Goal: Transaction & Acquisition: Purchase product/service

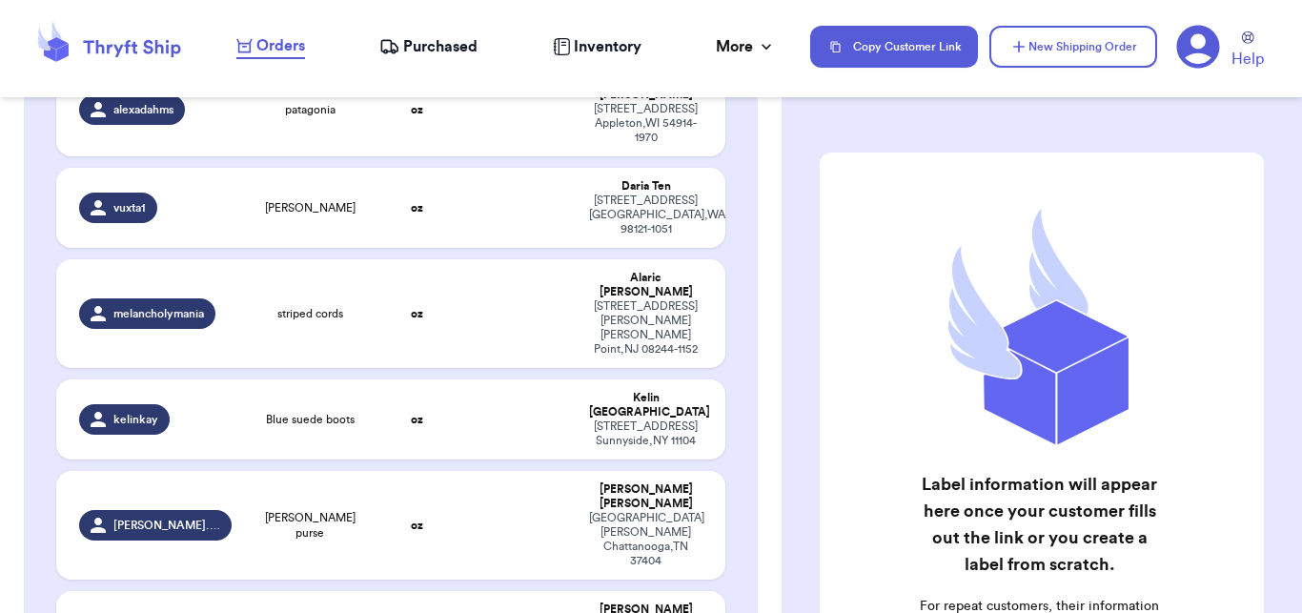
scroll to position [748, 0]
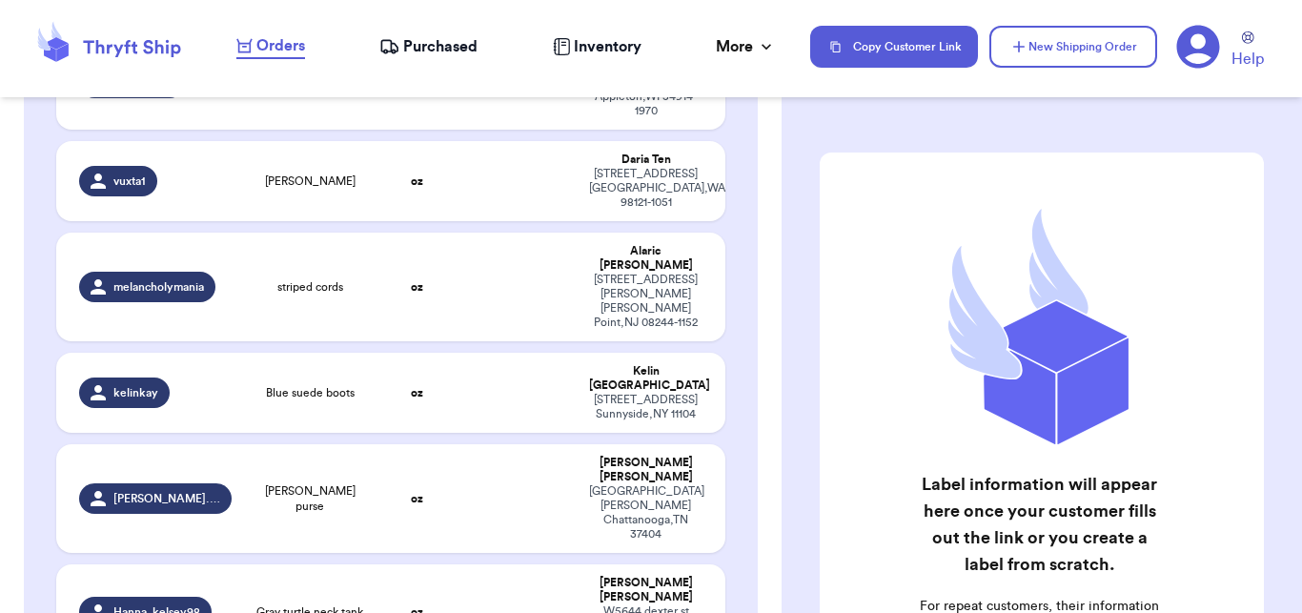
click at [786, 352] on div "Label information will appear here once your customer fills out the link or you…" at bounding box center [1042, 477] width 521 height 726
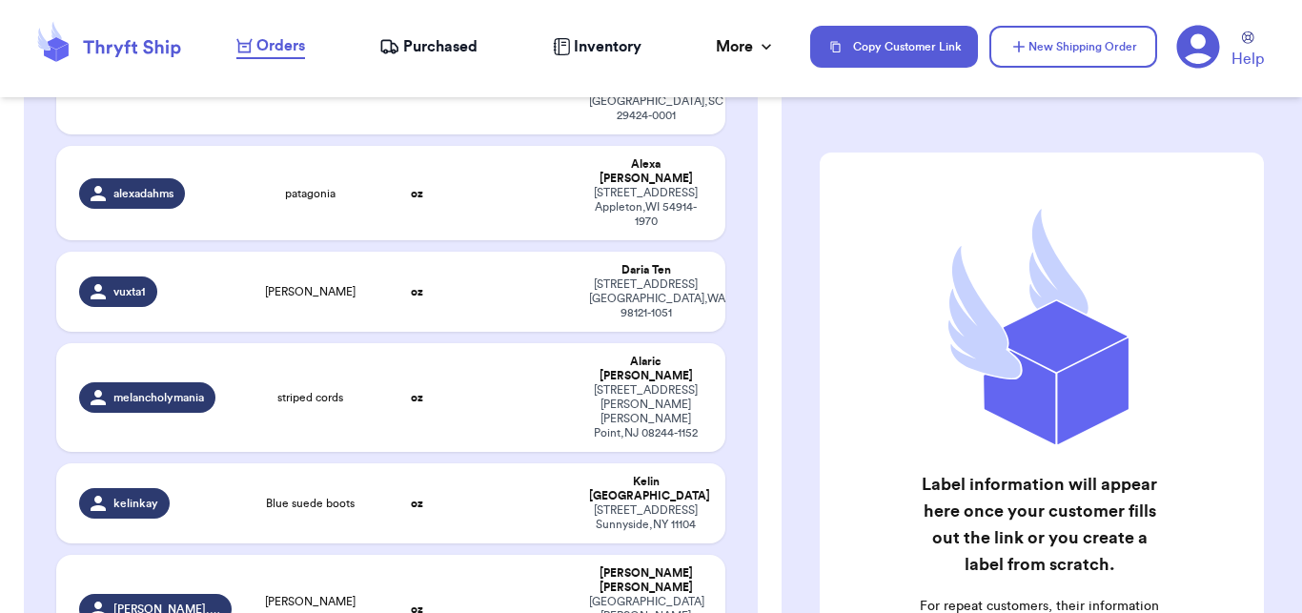
scroll to position [578, 0]
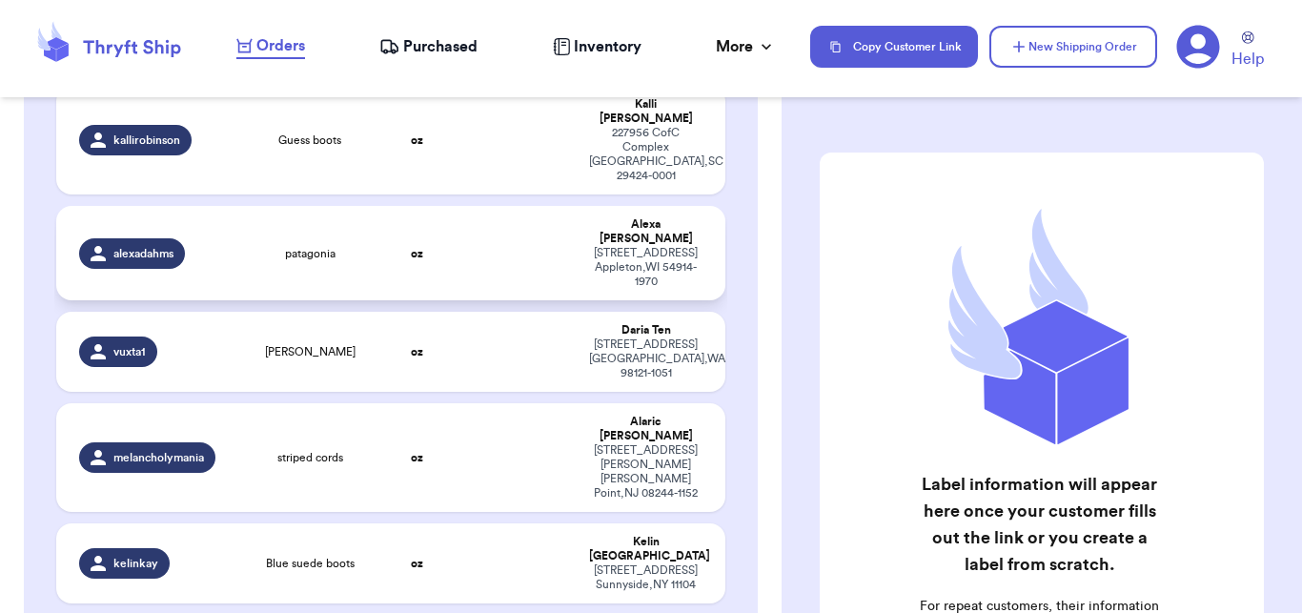
click at [431, 206] on td "oz" at bounding box center [418, 253] width 80 height 94
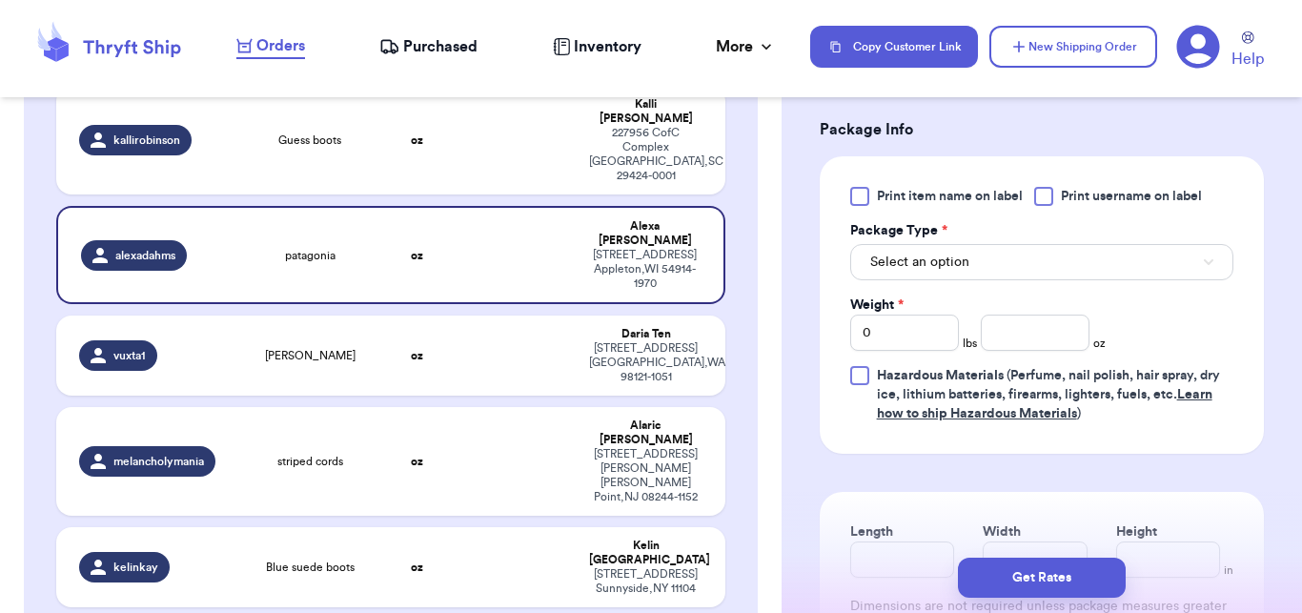
scroll to position [835, 0]
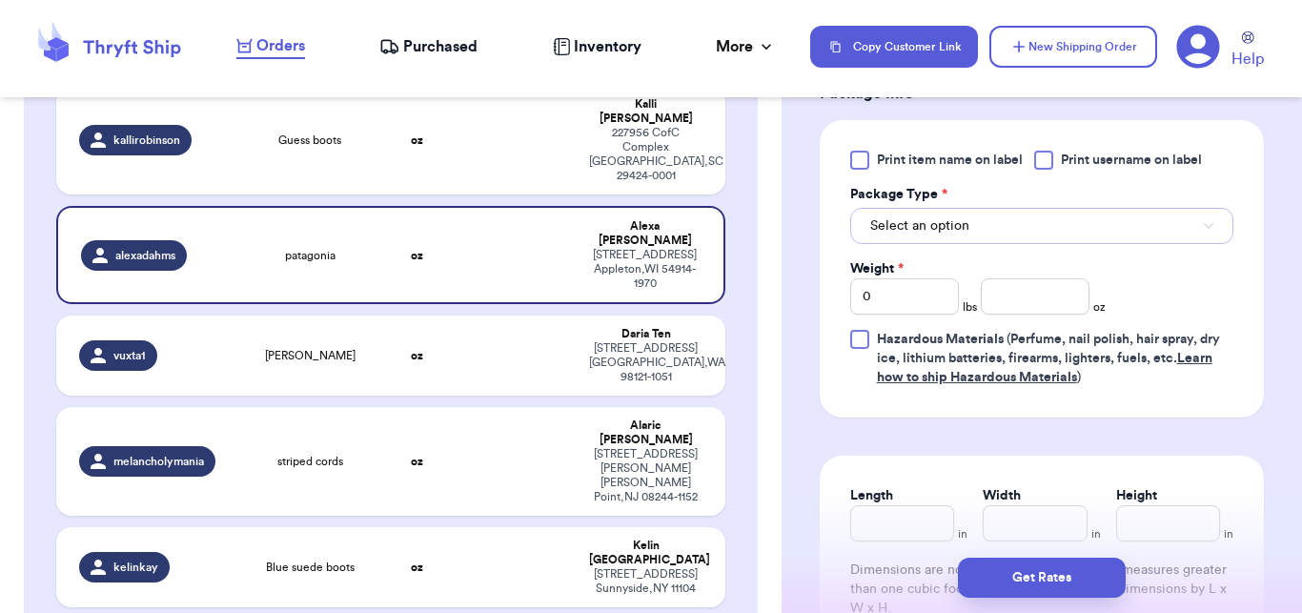
click at [968, 235] on button "Select an option" at bounding box center [1041, 226] width 383 height 36
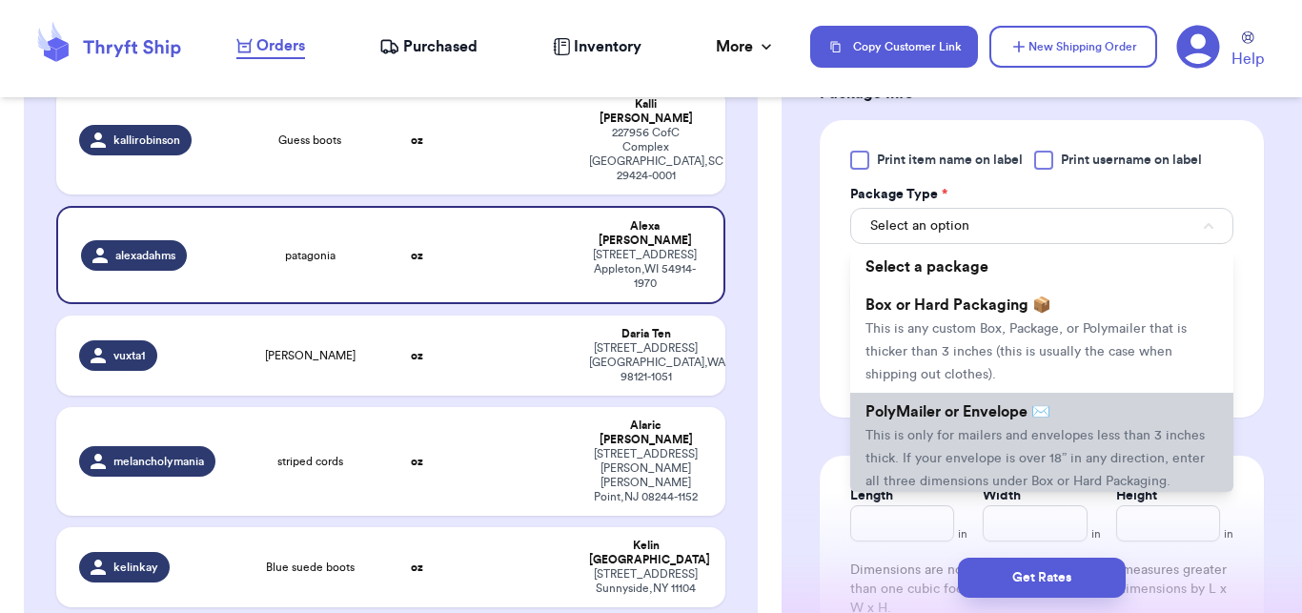
click at [967, 431] on span "This is only for mailers and envelopes less than 3 inches thick. If your envelo…" at bounding box center [1035, 458] width 339 height 59
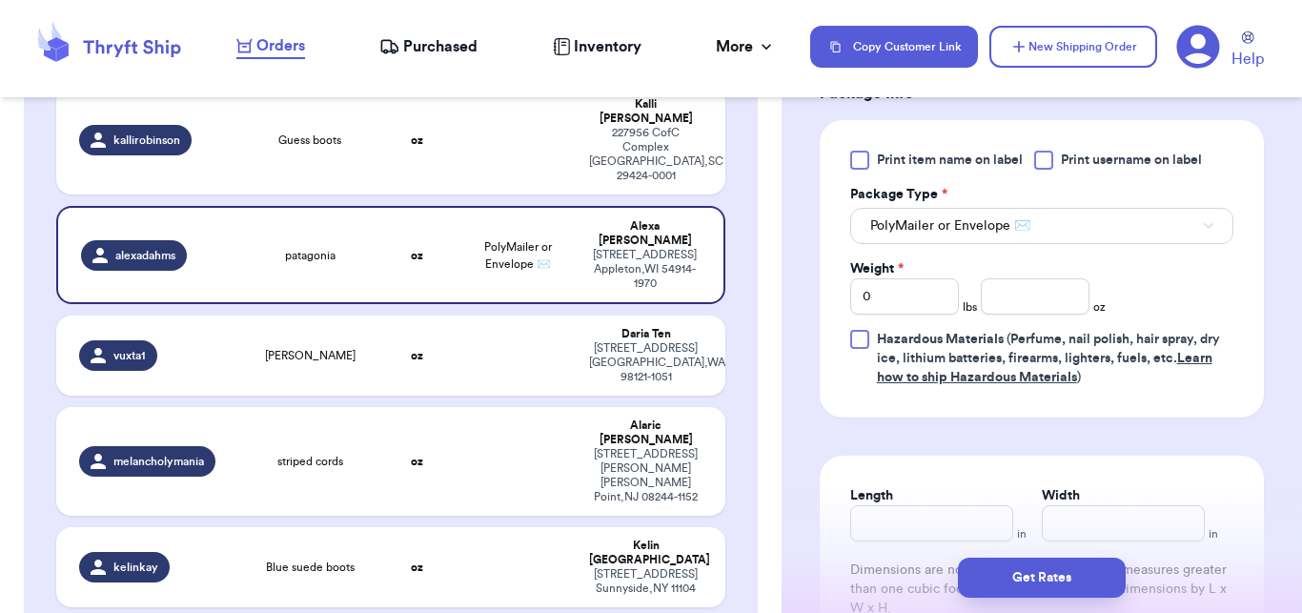
click at [925, 274] on div "Weight *" at bounding box center [904, 268] width 109 height 19
click at [925, 297] on input "0" at bounding box center [904, 296] width 109 height 36
type input "1"
click at [981, 305] on input "number" at bounding box center [1035, 296] width 109 height 36
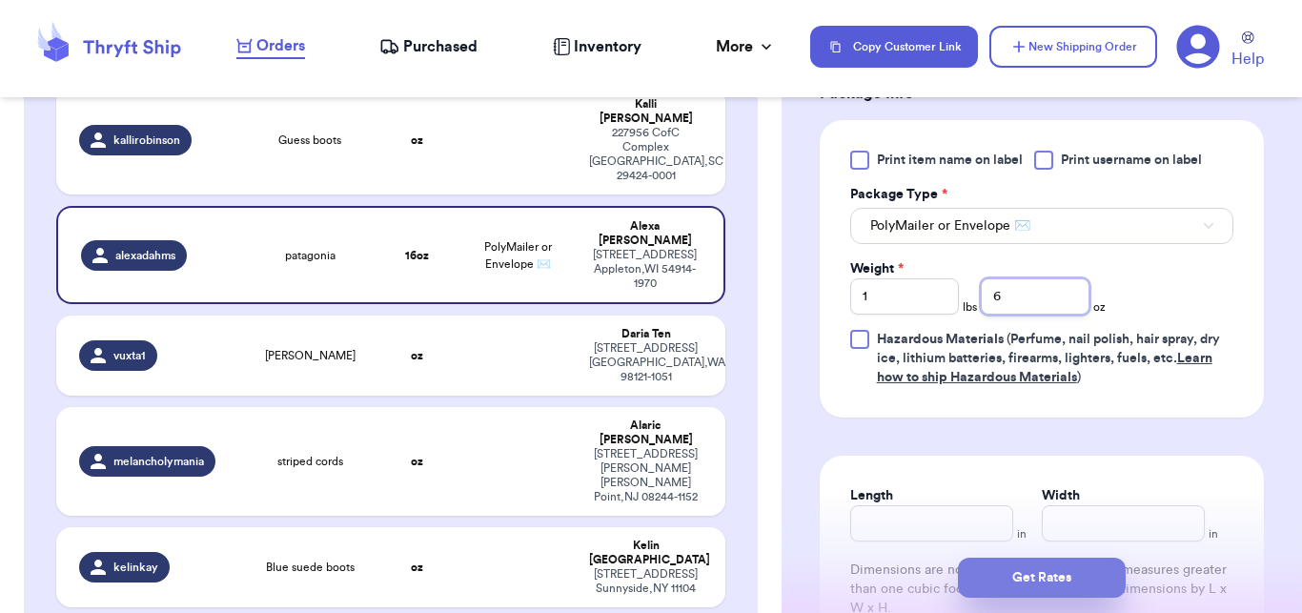
type input "6"
click at [984, 573] on button "Get Rates" at bounding box center [1042, 578] width 168 height 40
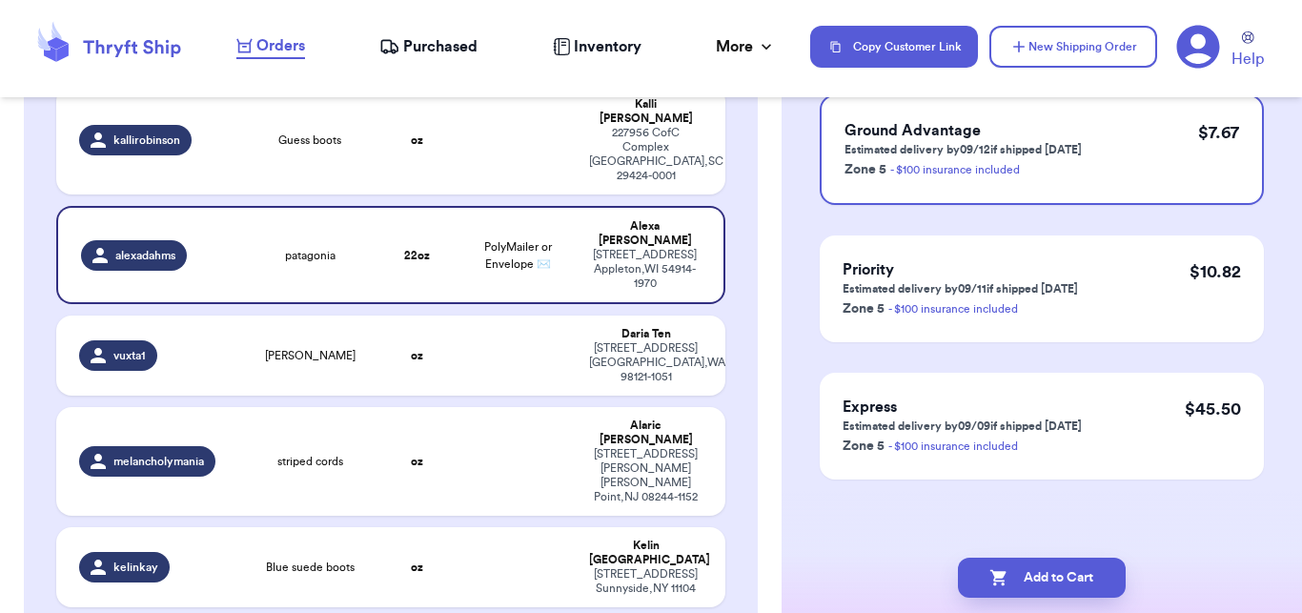
click at [984, 573] on button "Add to Cart" at bounding box center [1042, 578] width 168 height 40
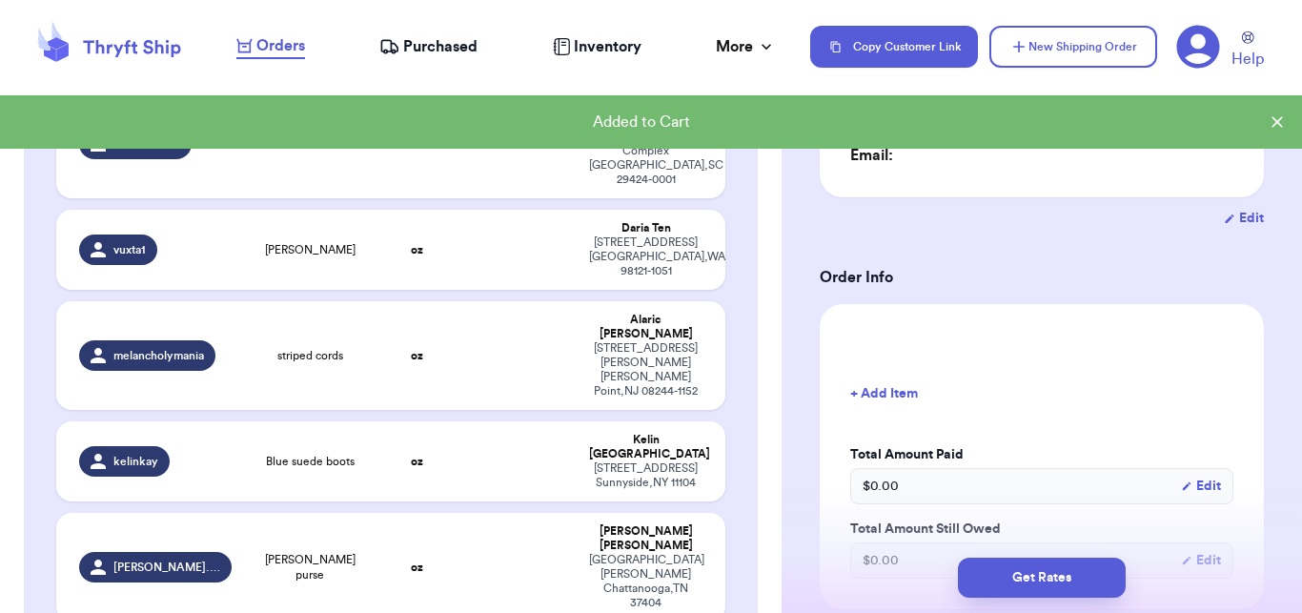
checkbox input "true"
type input "0"
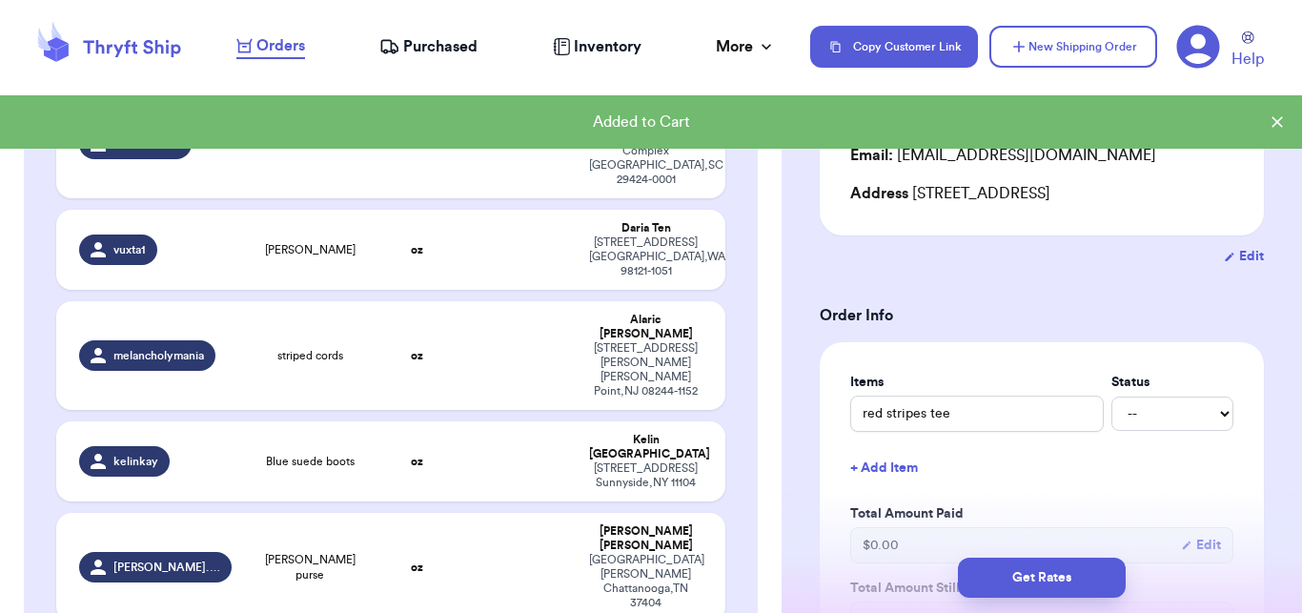
scroll to position [582, 0]
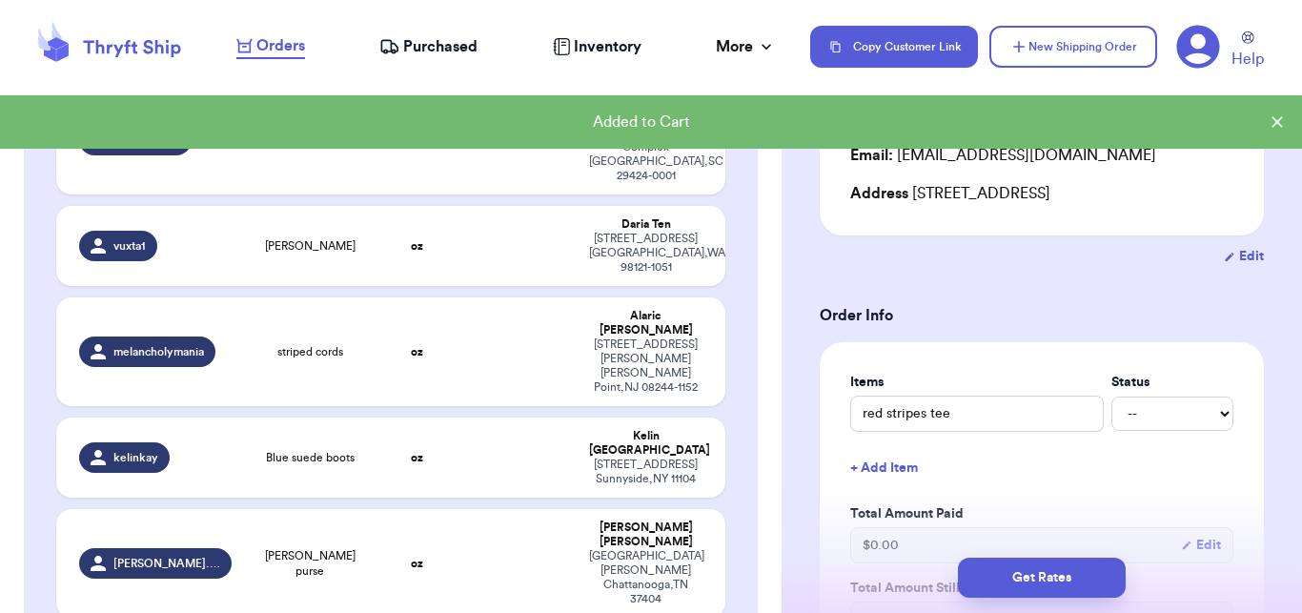
click at [266, 344] on div "striped cords" at bounding box center [310, 351] width 111 height 15
type input "striped cords"
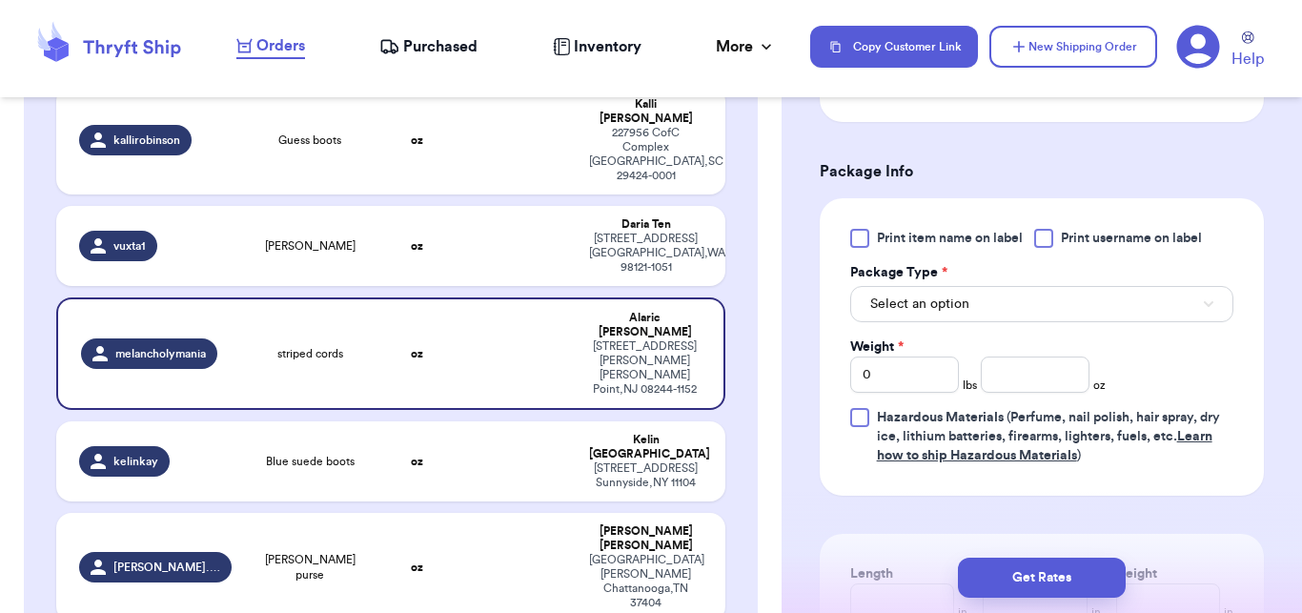
scroll to position [791, 0]
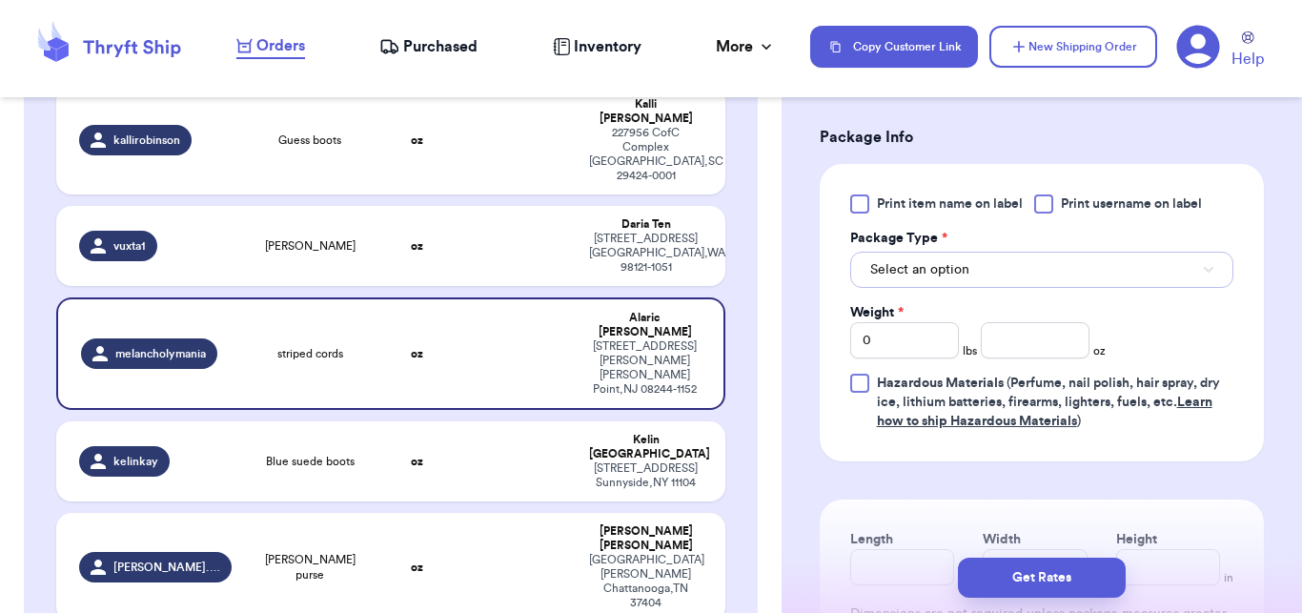
click at [931, 288] on button "Select an option" at bounding box center [1041, 270] width 383 height 36
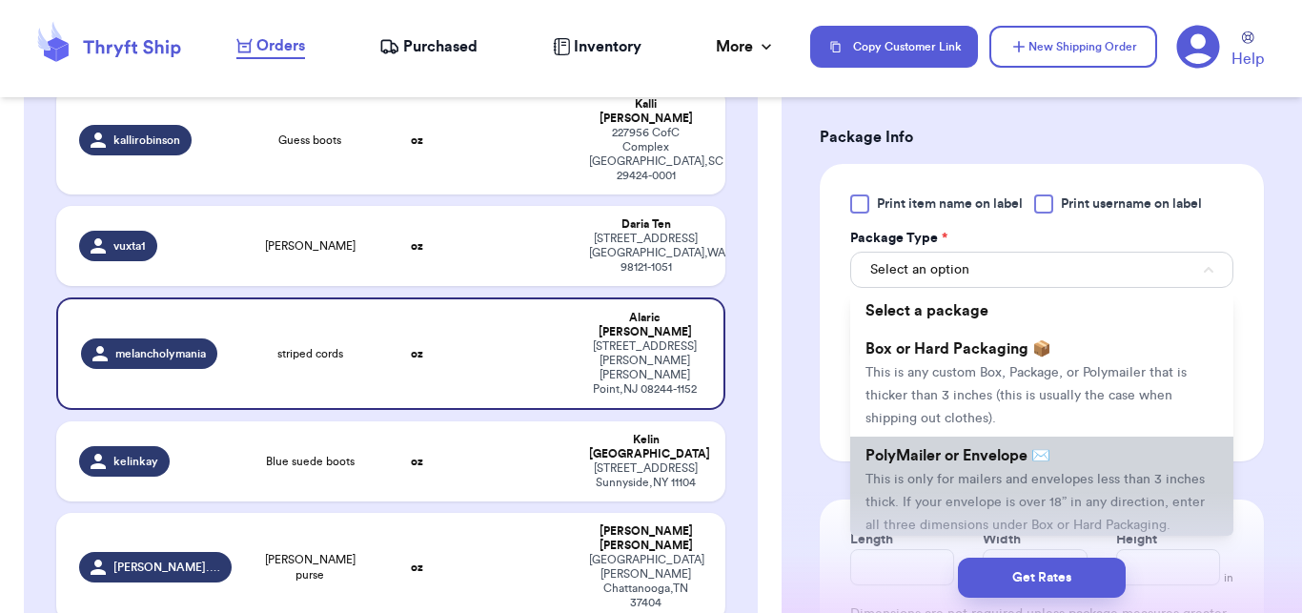
click at [915, 495] on li "PolyMailer or Envelope ✉️ This is only for mailers and envelopes less than 3 in…" at bounding box center [1041, 490] width 383 height 107
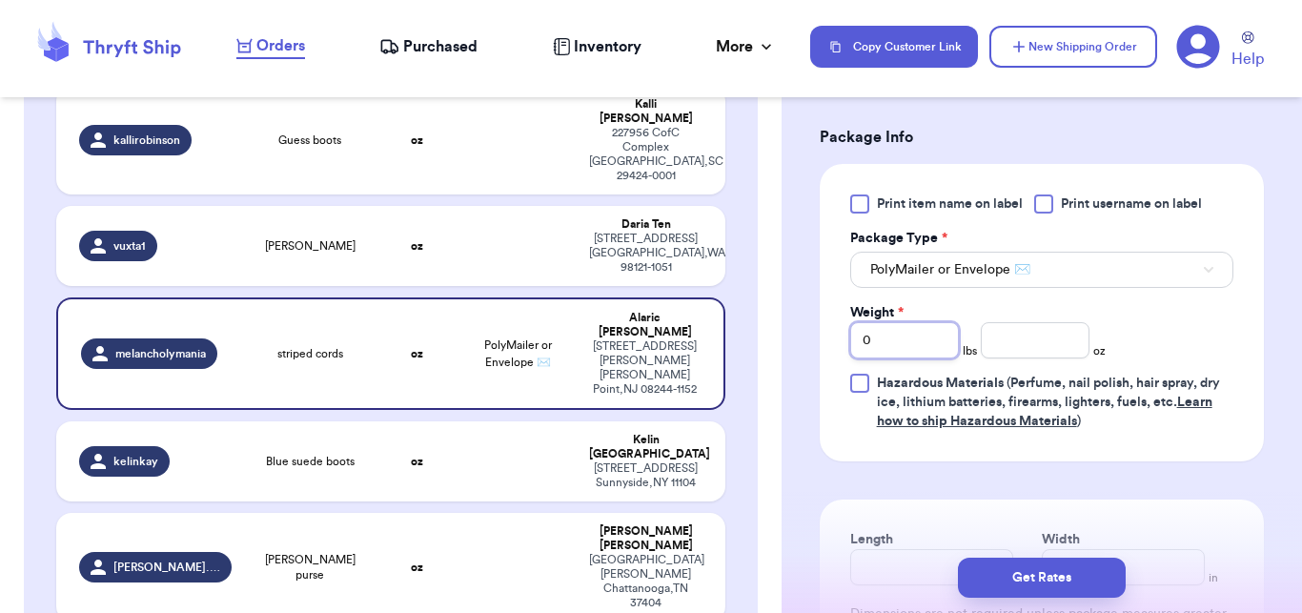
click at [929, 358] on input "0" at bounding box center [904, 340] width 109 height 36
type input "1"
click at [1031, 358] on input "number" at bounding box center [1035, 340] width 109 height 36
type input "3"
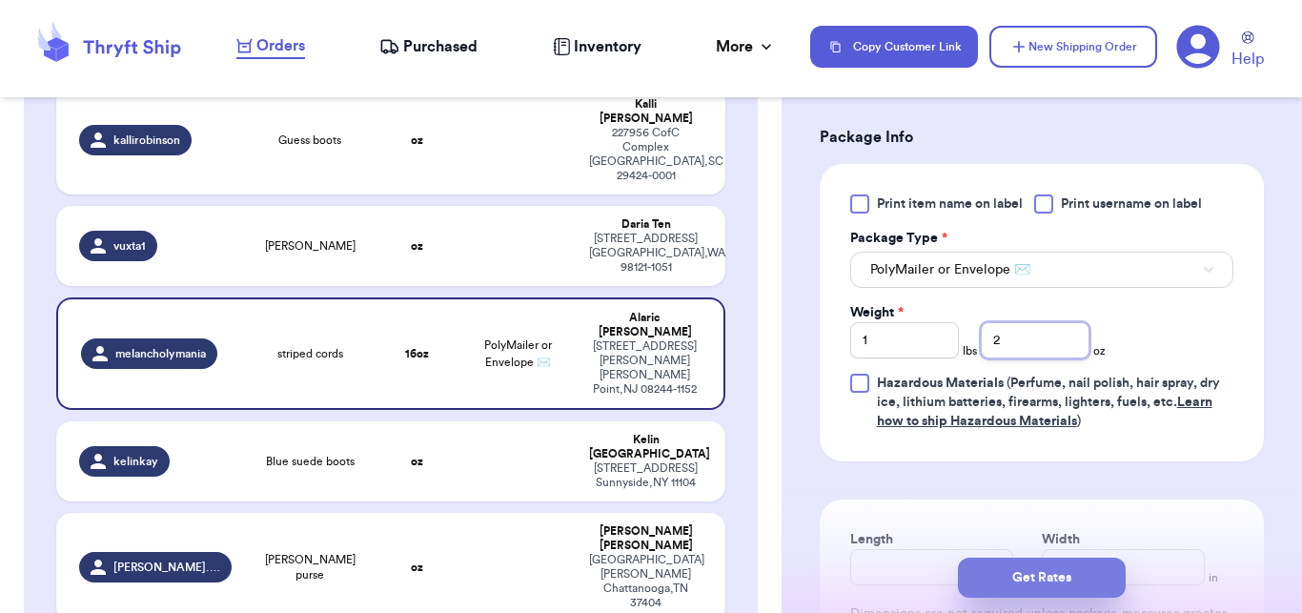
type input "2"
click at [1015, 572] on button "Get Rates" at bounding box center [1042, 578] width 168 height 40
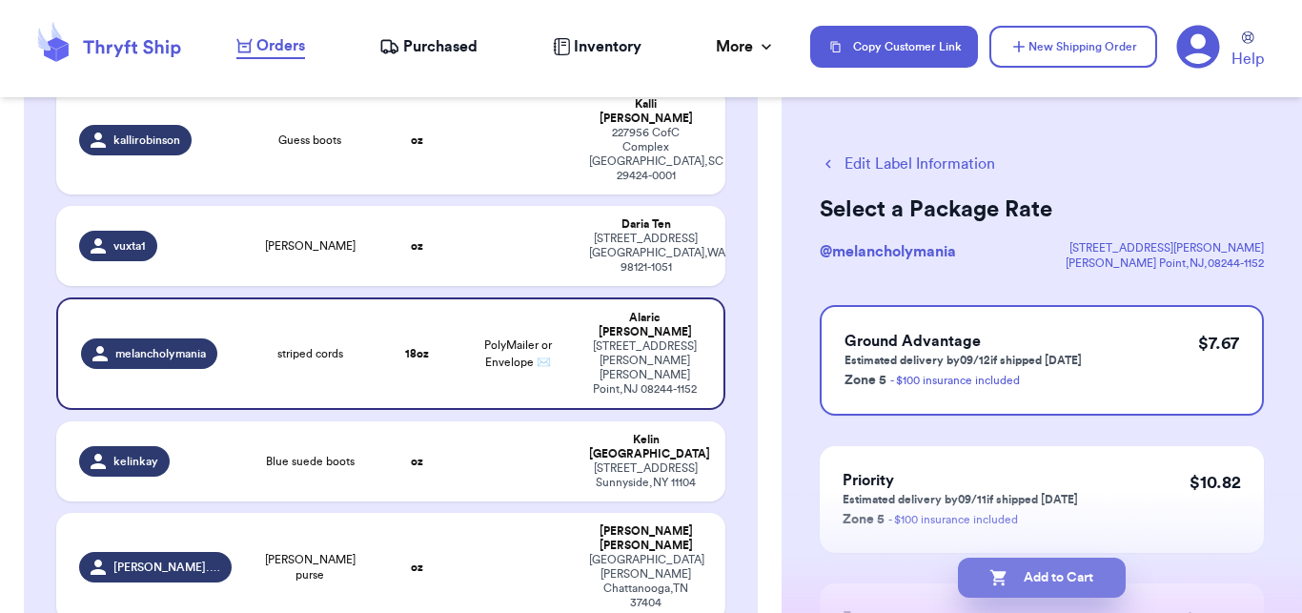
click at [1054, 576] on button "Add to Cart" at bounding box center [1042, 578] width 168 height 40
checkbox input "true"
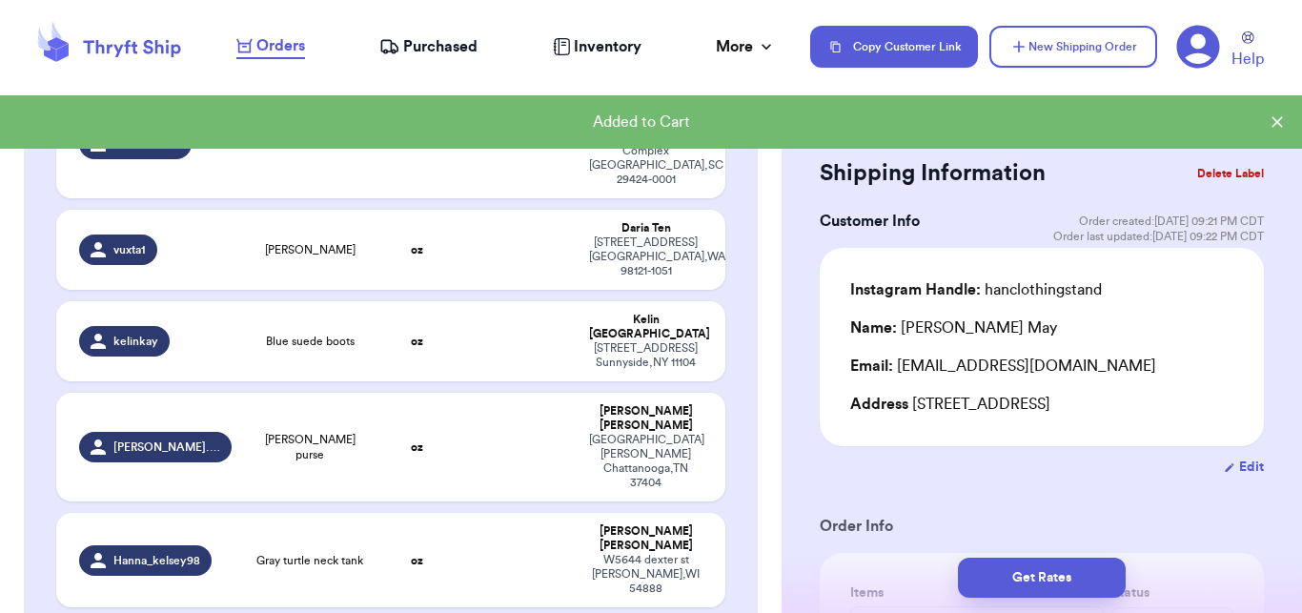
scroll to position [582, 0]
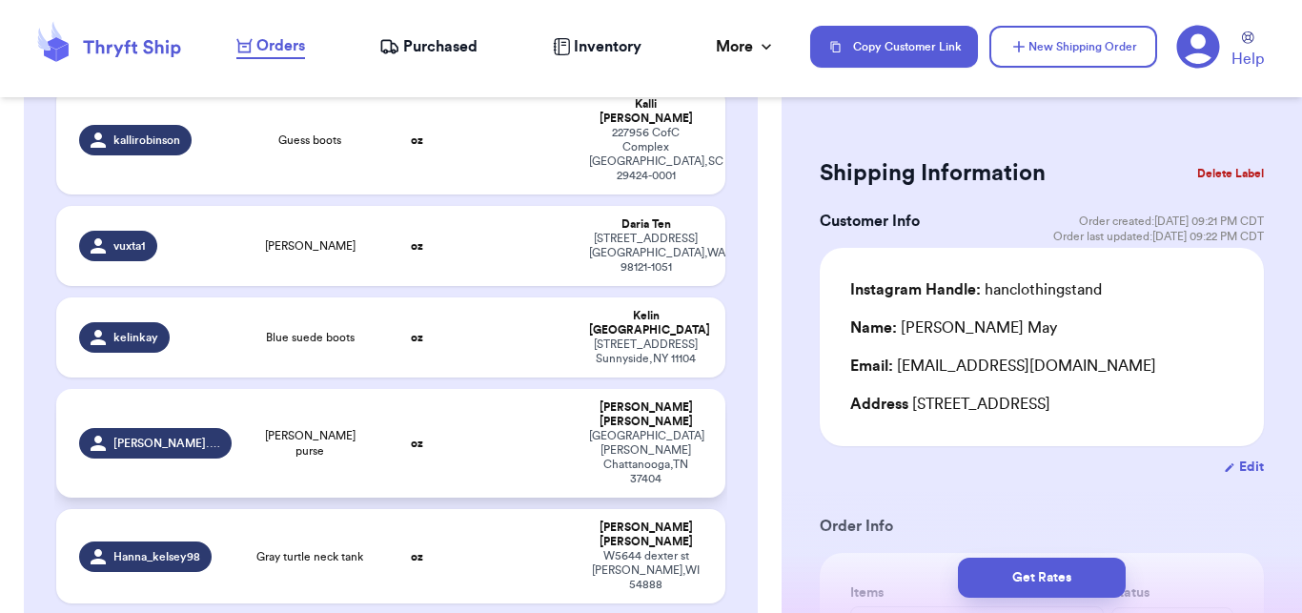
click at [348, 428] on span "[PERSON_NAME] purse" at bounding box center [310, 443] width 111 height 31
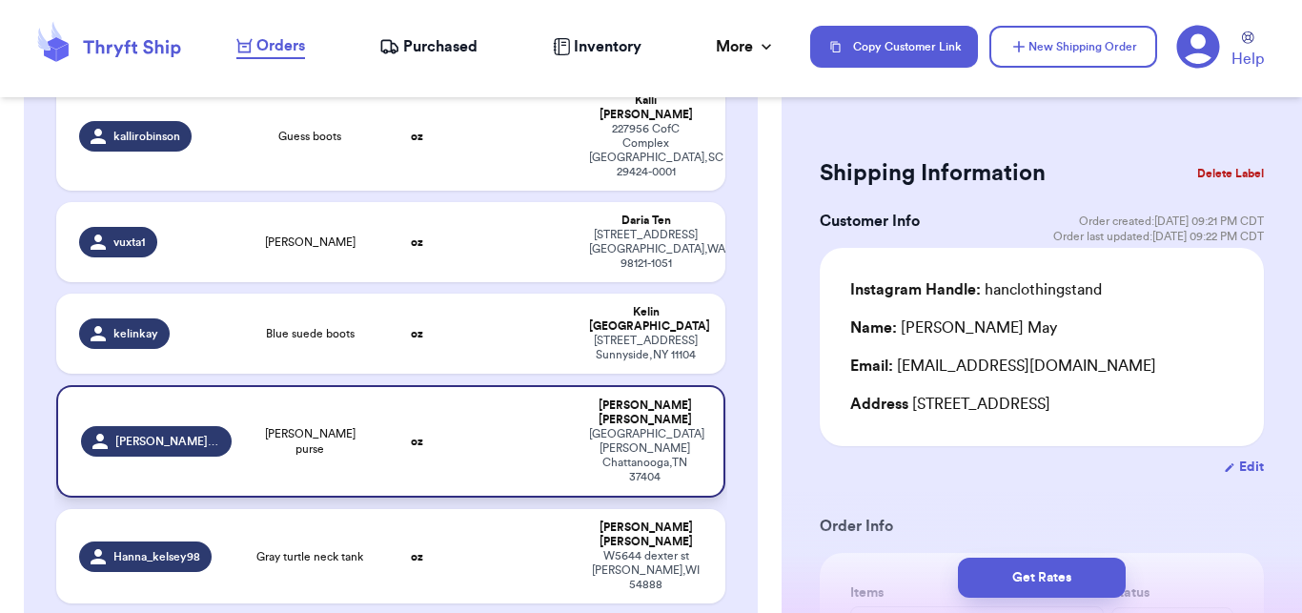
type input "[PERSON_NAME] purse"
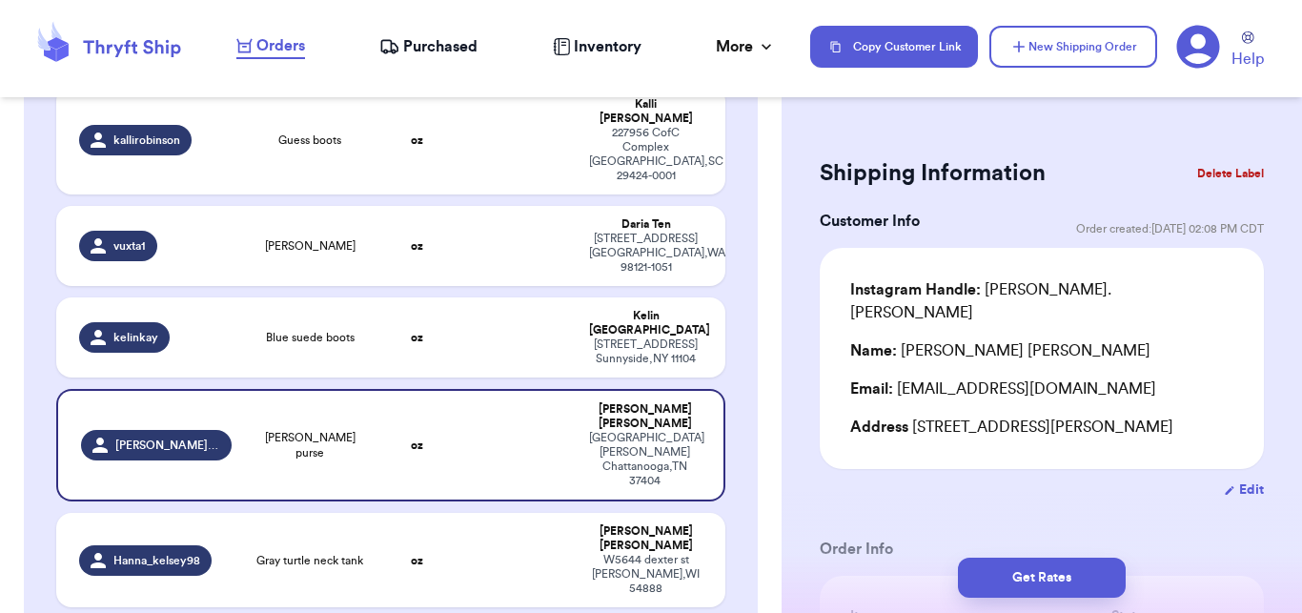
drag, startPoint x: 1284, startPoint y: 135, endPoint x: 1276, endPoint y: 161, distance: 27.1
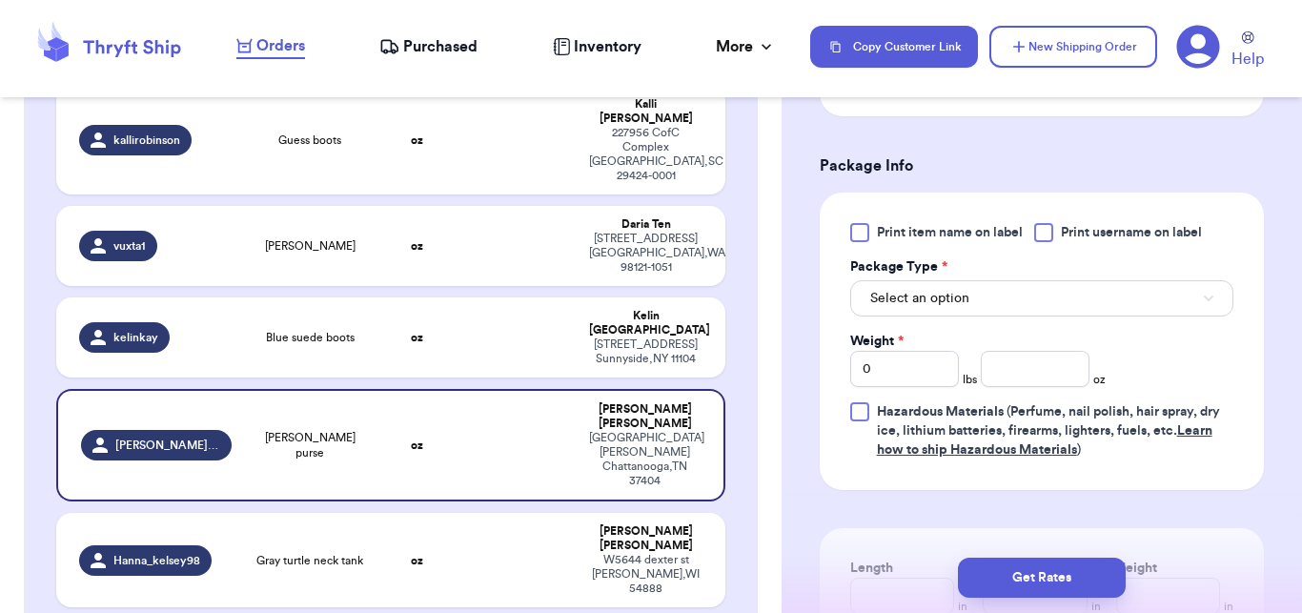
scroll to position [879, 0]
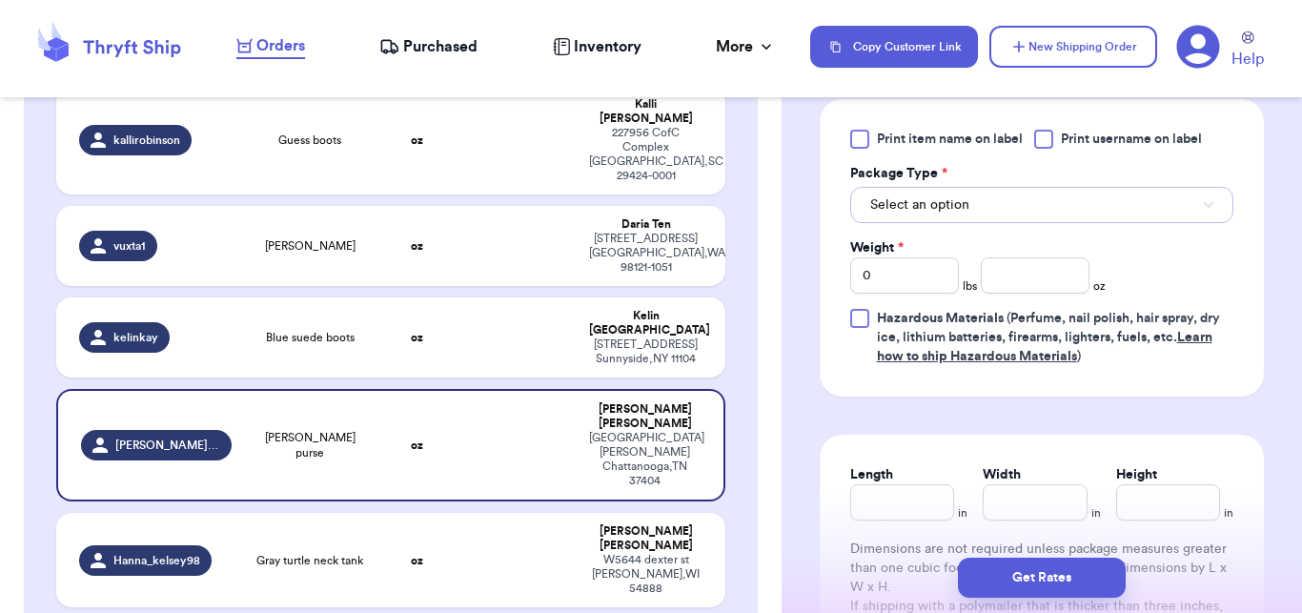
click at [949, 195] on span "Select an option" at bounding box center [919, 204] width 99 height 19
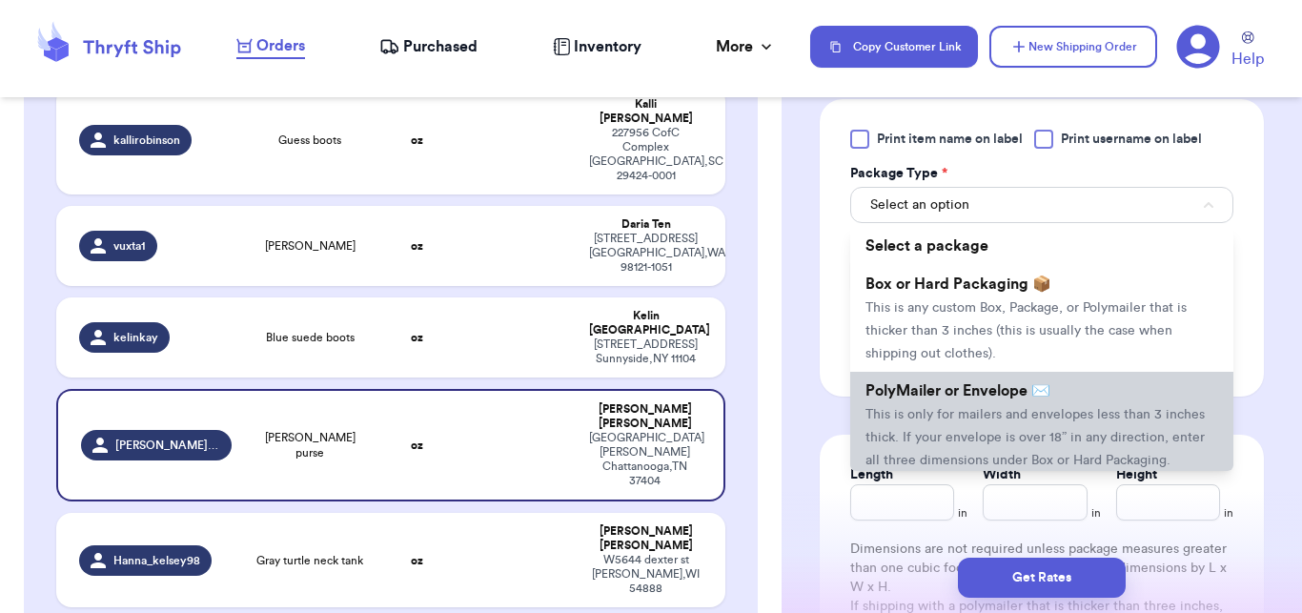
click at [923, 383] on span "PolyMailer or Envelope ✉️" at bounding box center [958, 390] width 185 height 15
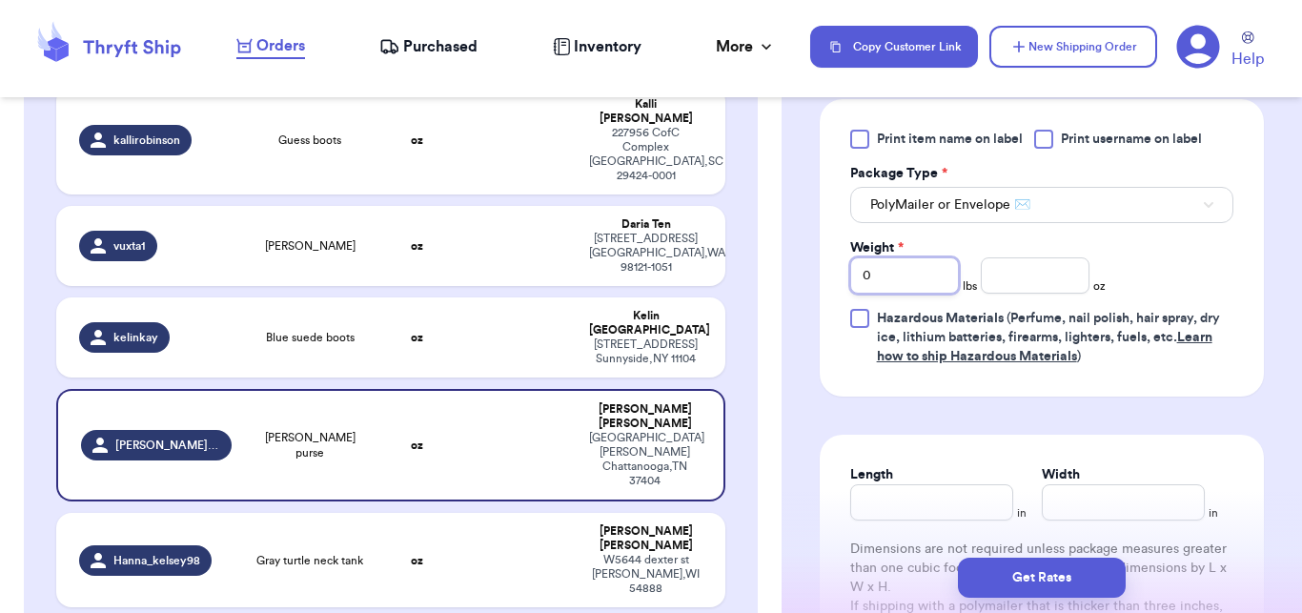
click at [924, 272] on input "0" at bounding box center [904, 275] width 109 height 36
click at [1000, 270] on input "number" at bounding box center [1035, 275] width 109 height 36
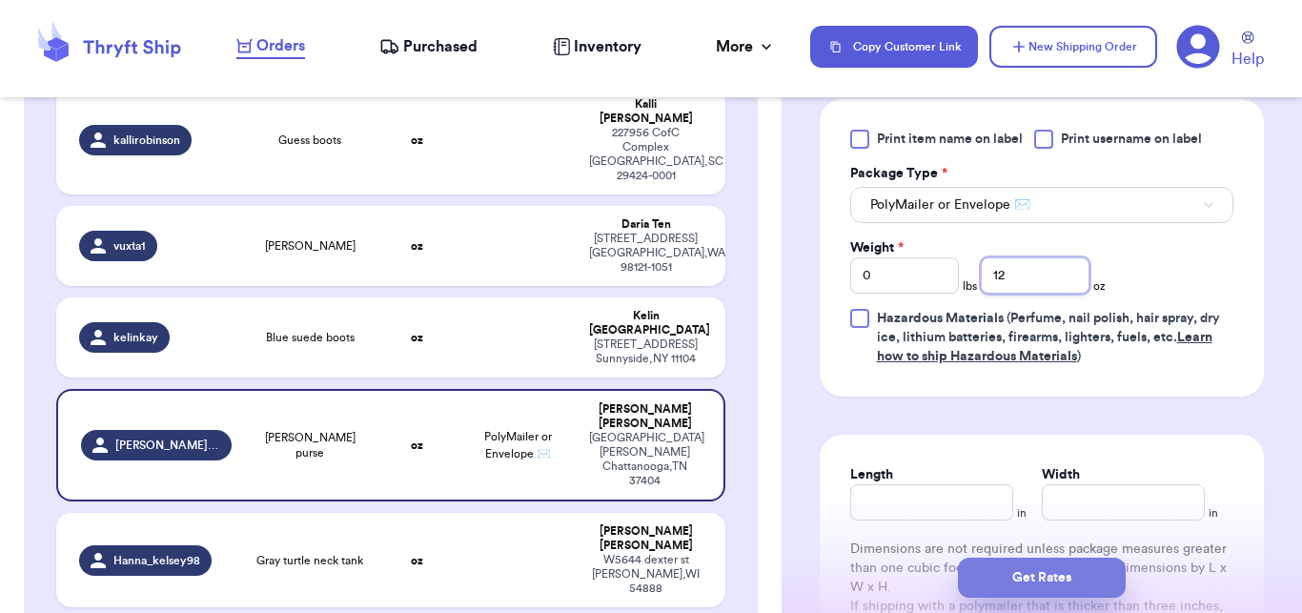
type input "12"
click at [1010, 582] on button "Get Rates" at bounding box center [1042, 578] width 168 height 40
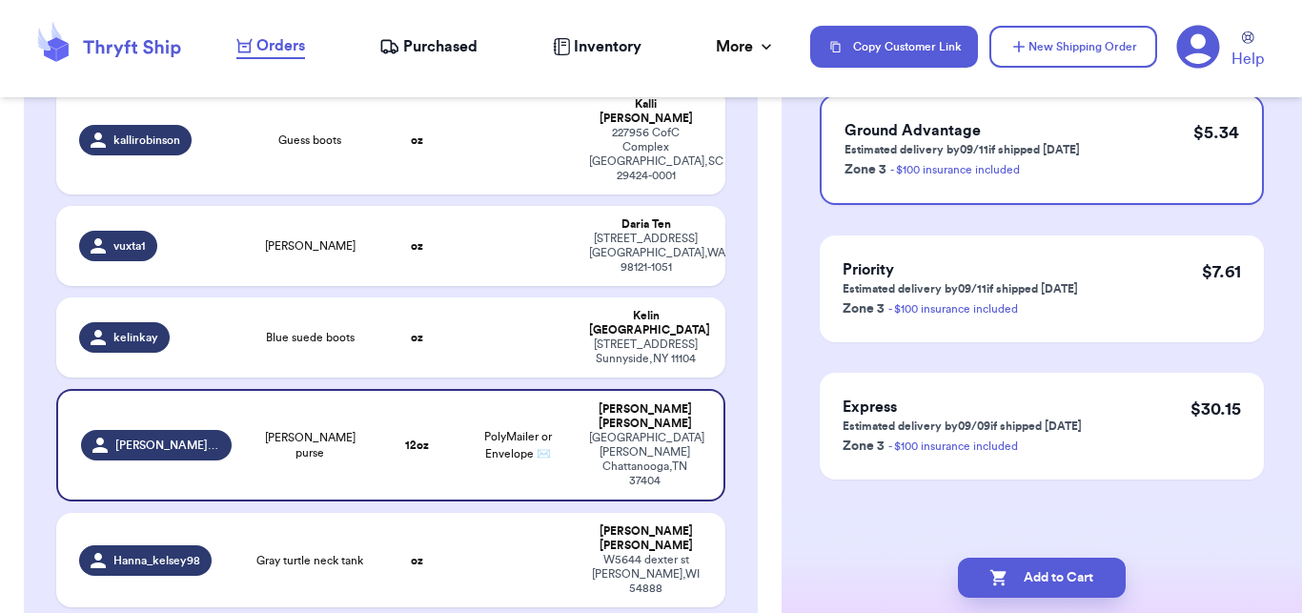
scroll to position [0, 0]
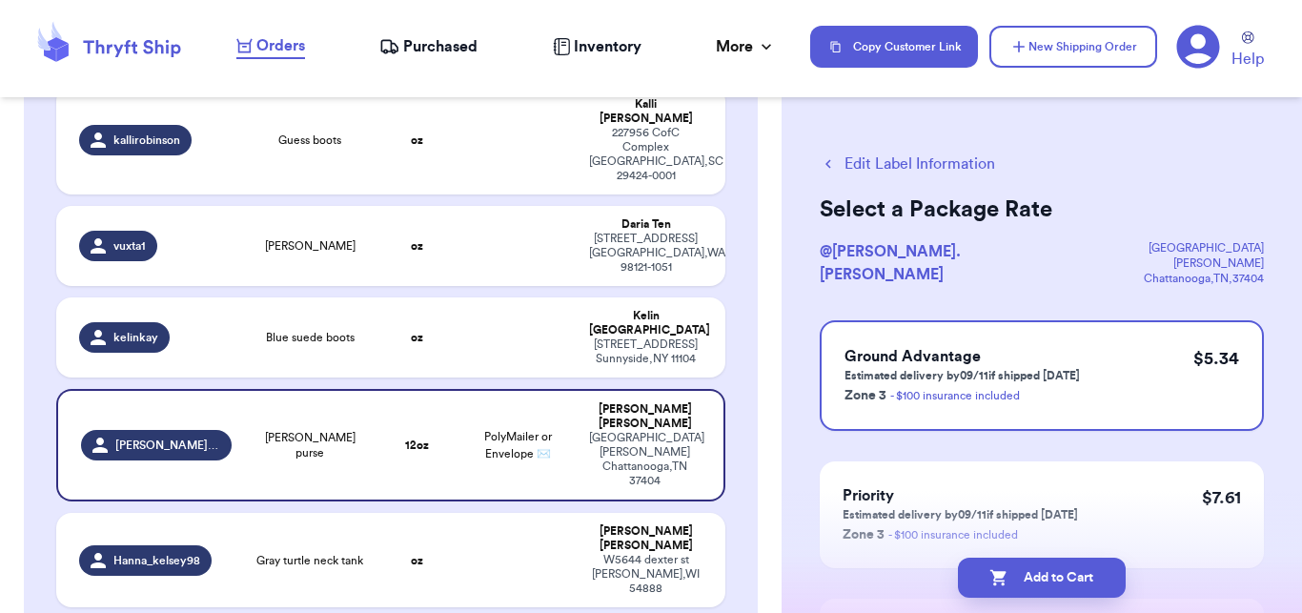
click at [1010, 582] on button "Add to Cart" at bounding box center [1042, 578] width 168 height 40
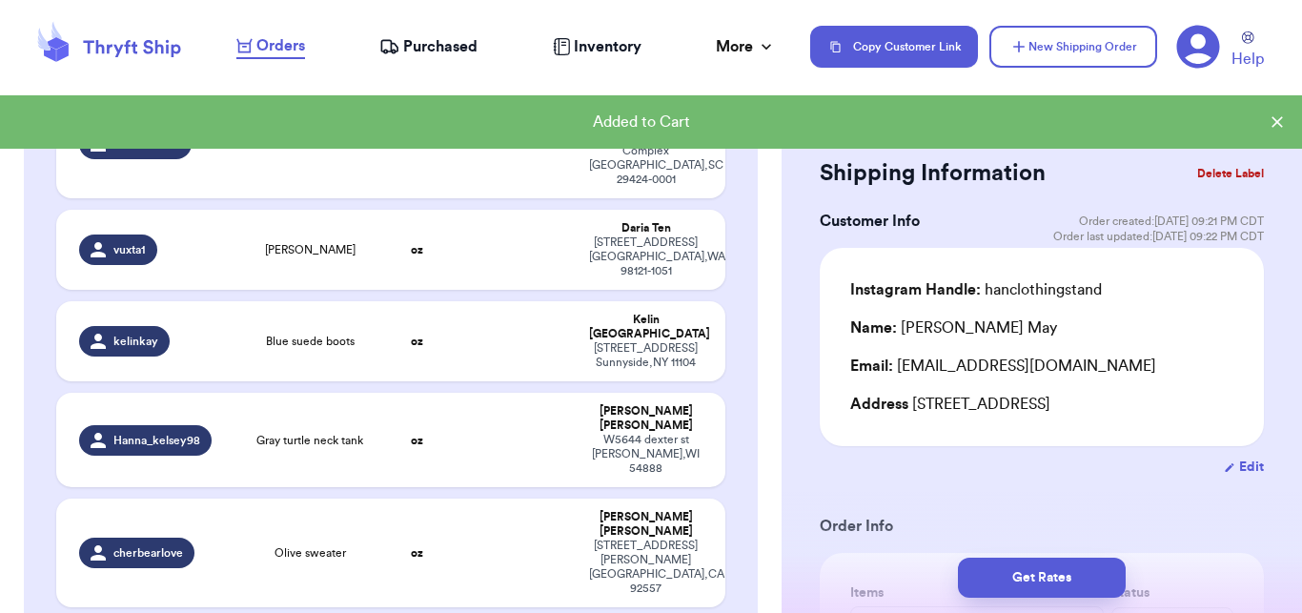
checkbox input "true"
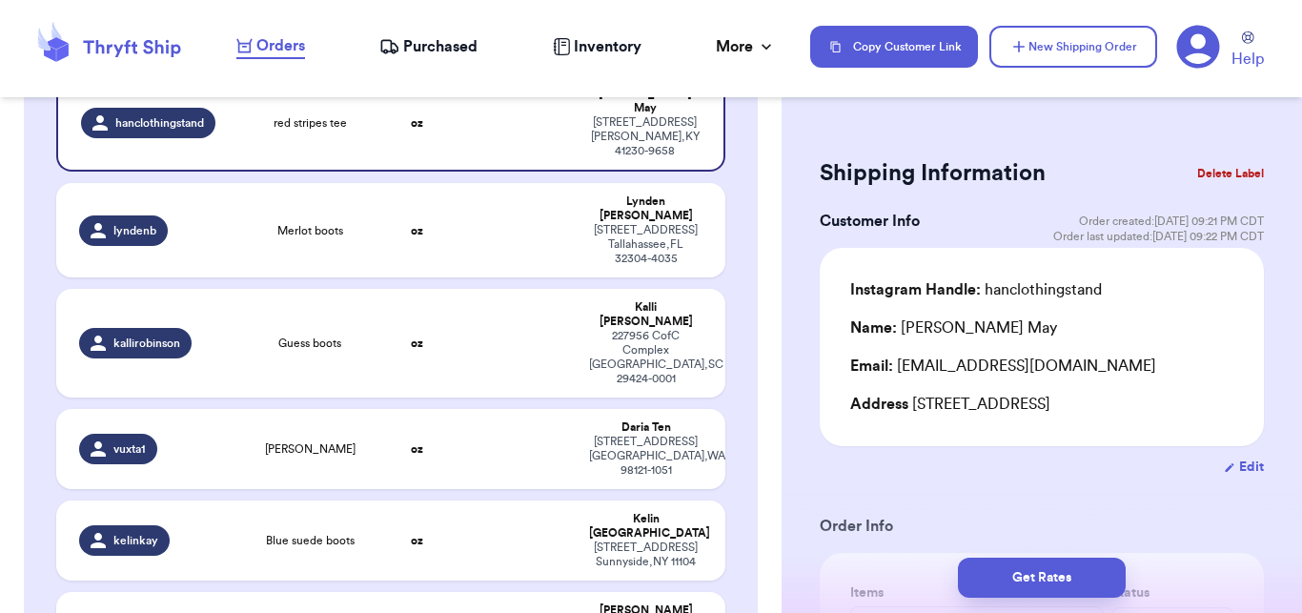
scroll to position [366, 0]
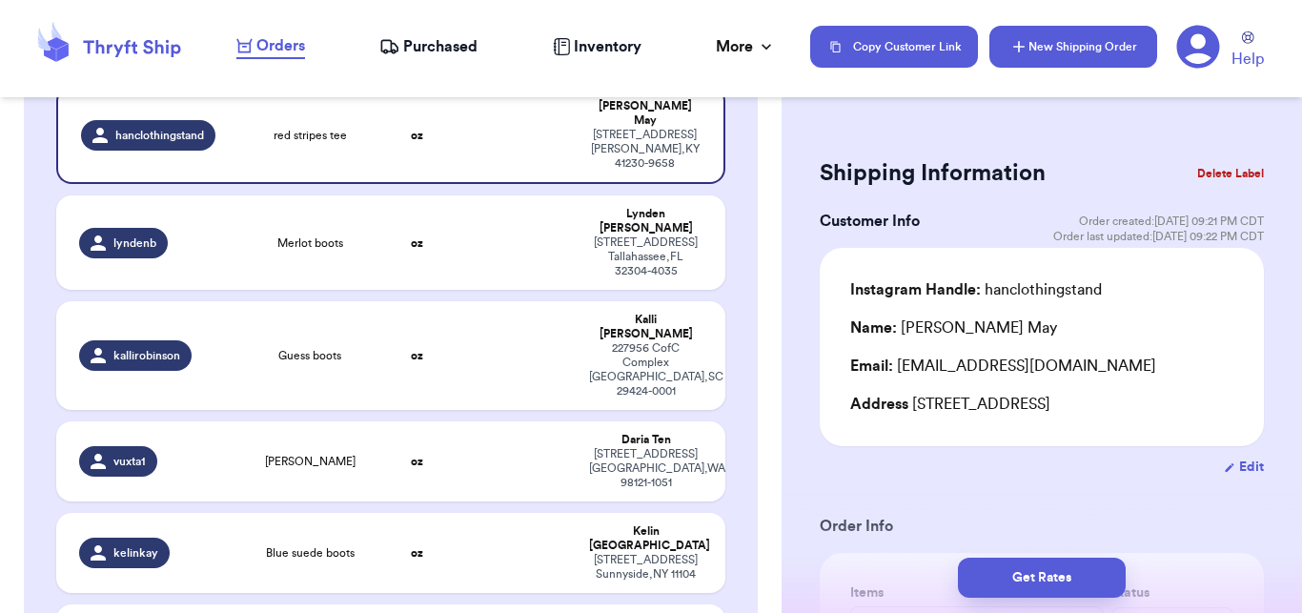
click at [1103, 47] on button "New Shipping Order" at bounding box center [1074, 47] width 168 height 42
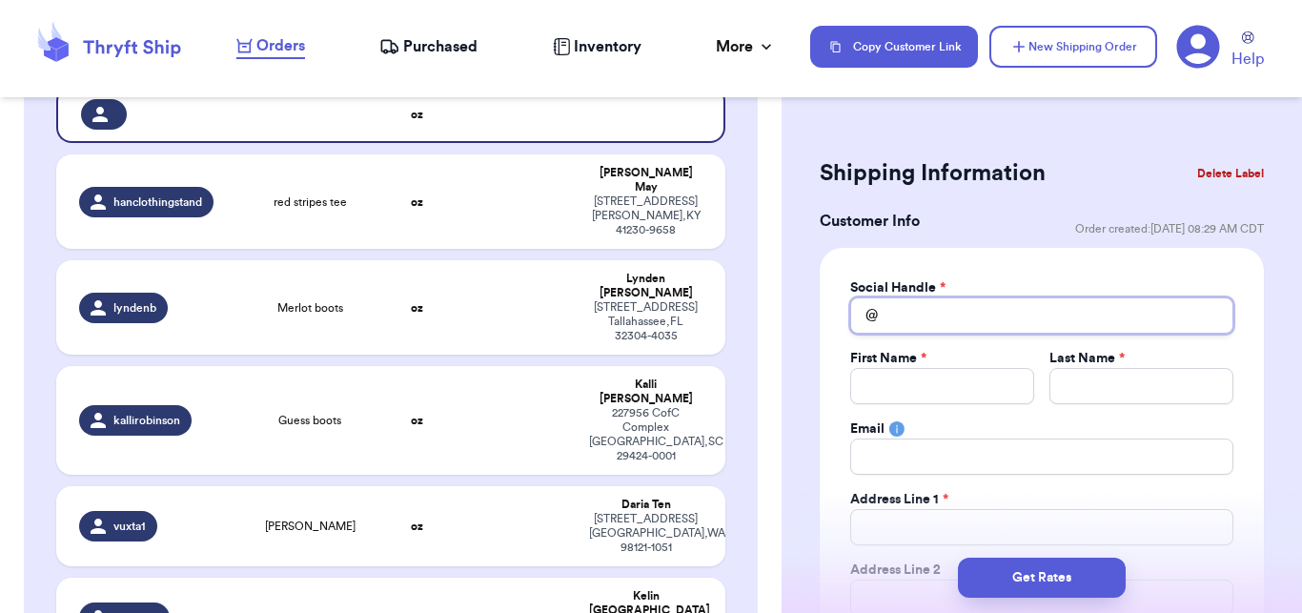
click at [891, 326] on input "Total Amount Paid" at bounding box center [1041, 315] width 383 height 36
type input "k"
type input "ks"
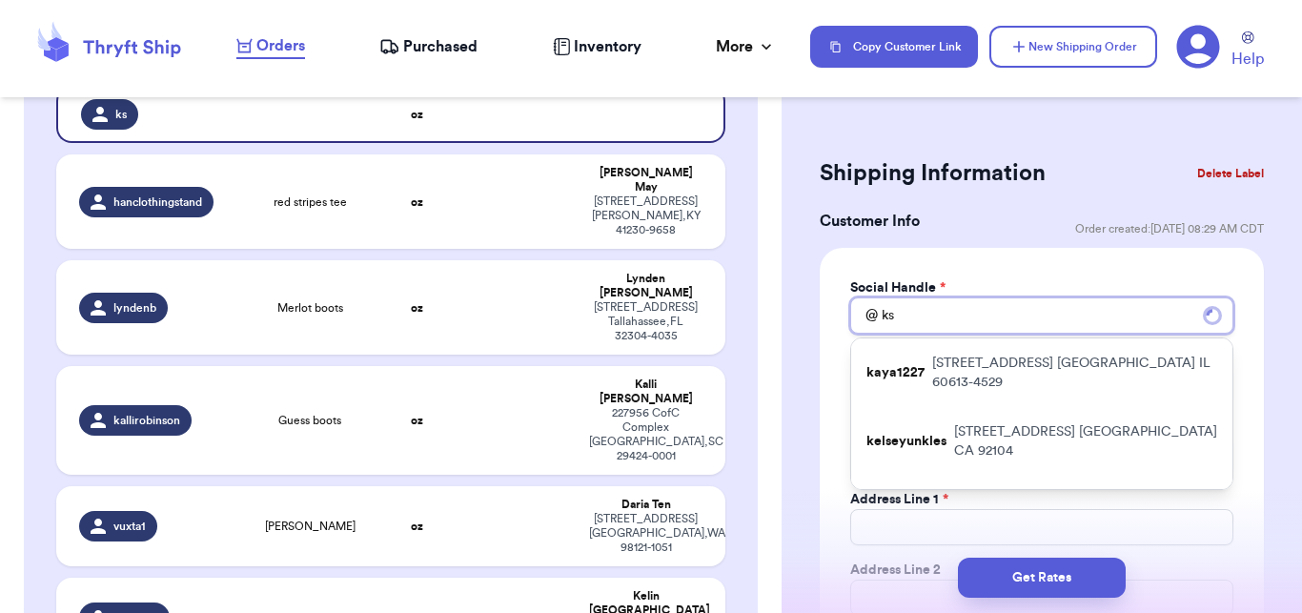
type input "ksl"
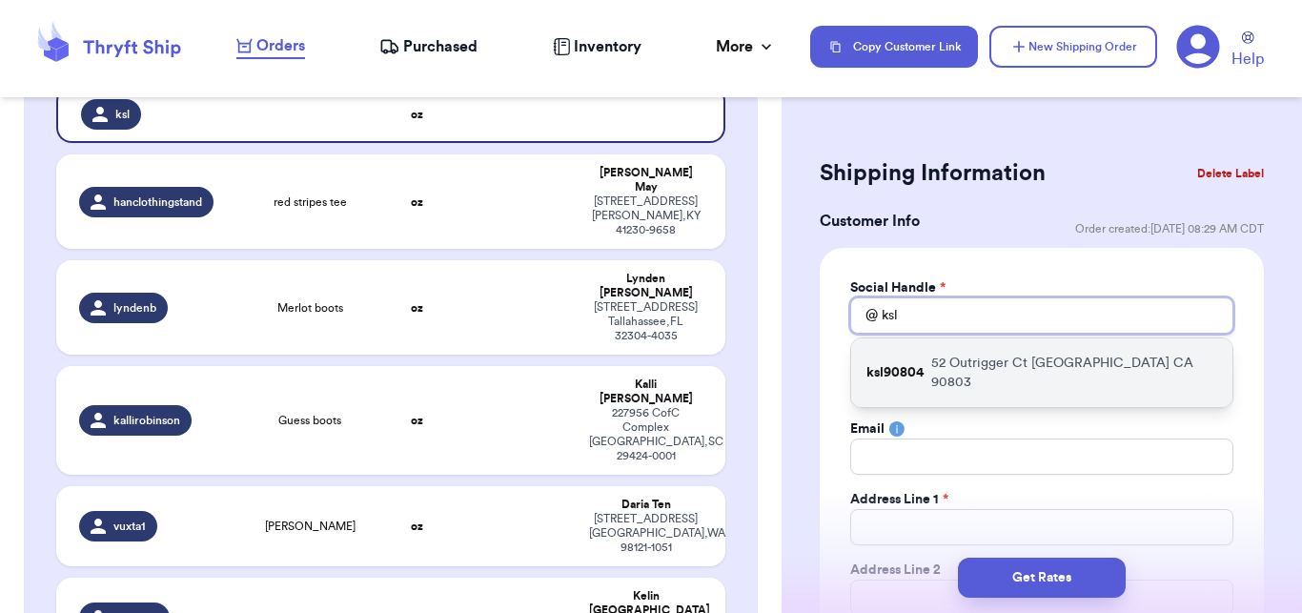
type input "ksl"
click at [958, 371] on p "[STREET_ADDRESS]" at bounding box center [1074, 373] width 286 height 38
type input "ksl90804"
type input "[PERSON_NAME]"
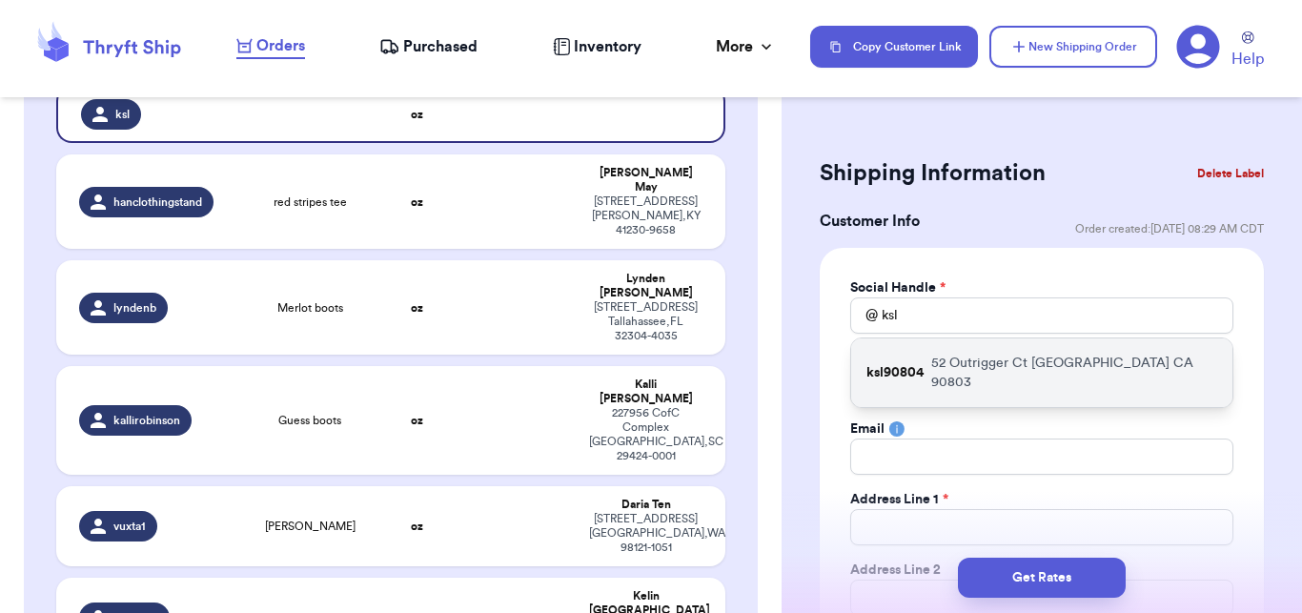
type input "[EMAIL_ADDRESS][DOMAIN_NAME]"
type input "52 Outrigger Ct"
type input "[GEOGRAPHIC_DATA]"
select select "CA"
type input "90803"
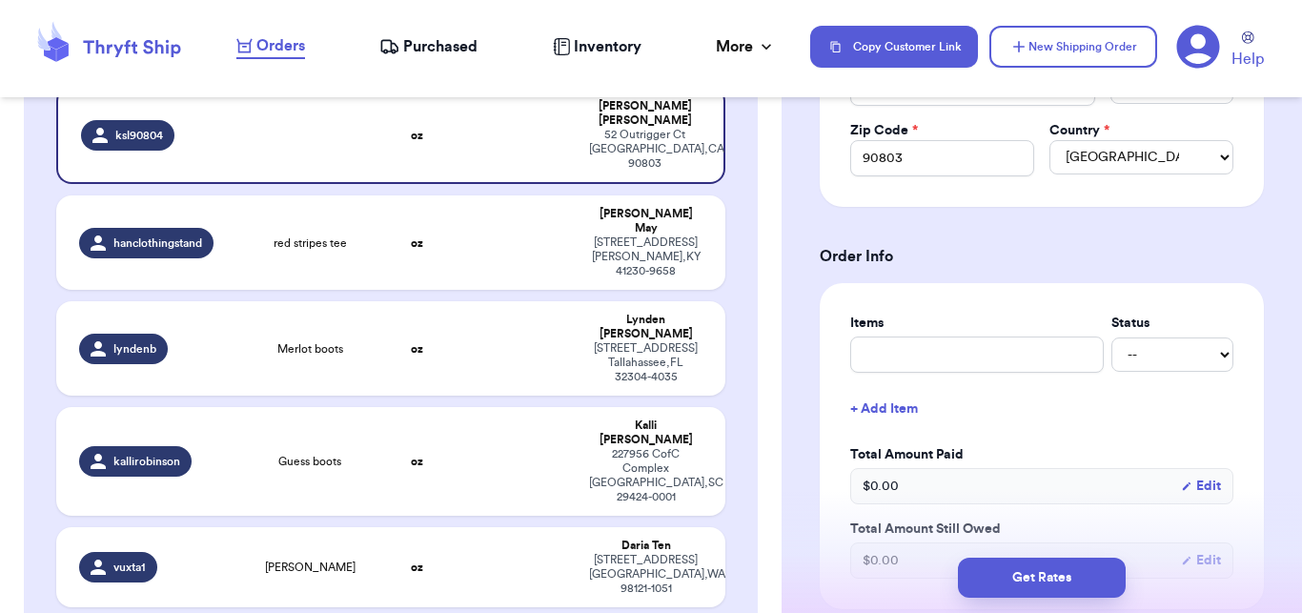
scroll to position [600, 0]
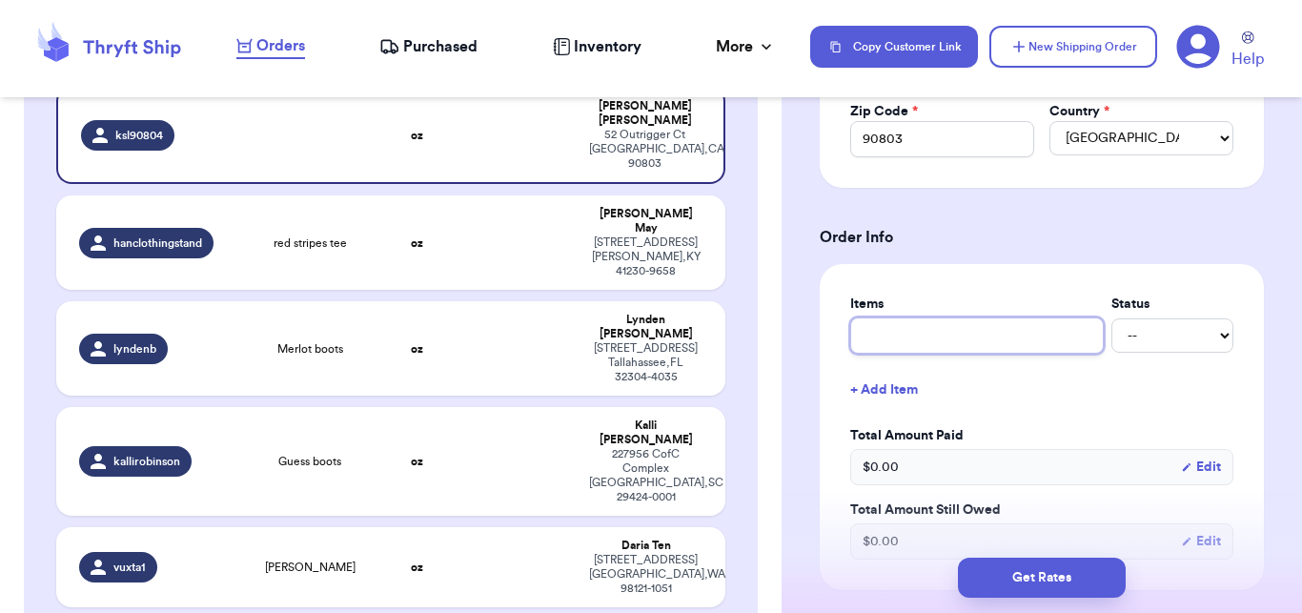
click at [932, 339] on input "text" at bounding box center [977, 335] width 254 height 36
type input "g"
type input "gr"
type input "gre"
type input "gree"
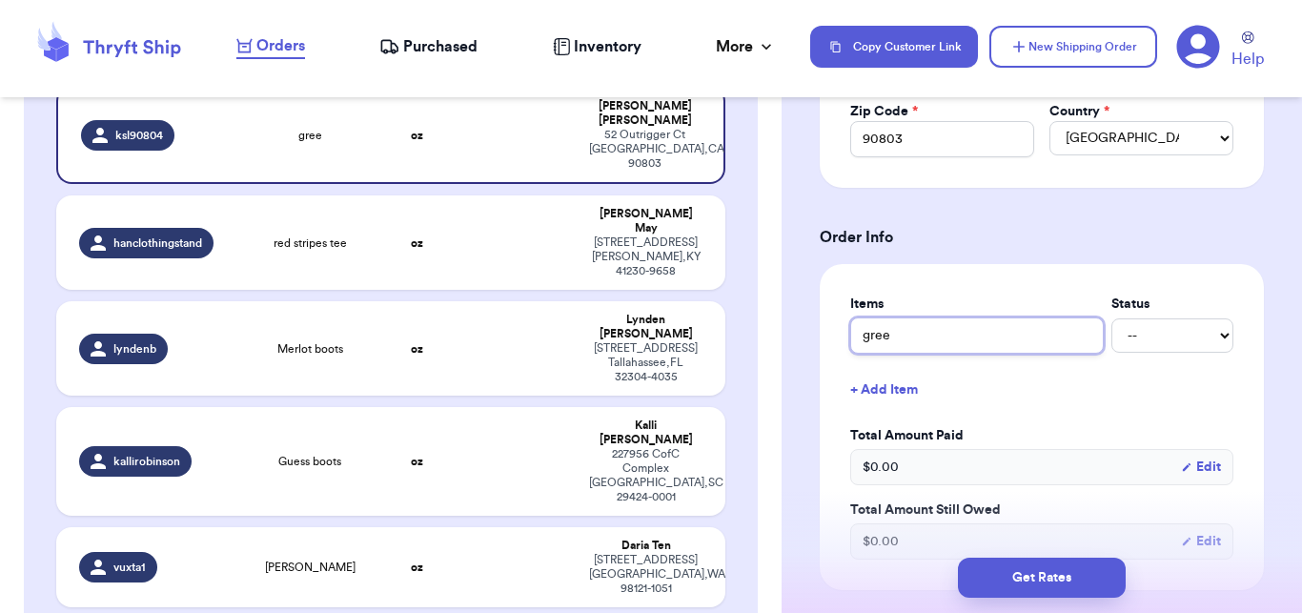
type input "green"
type input "green p"
type input "green pa"
type input "green pan"
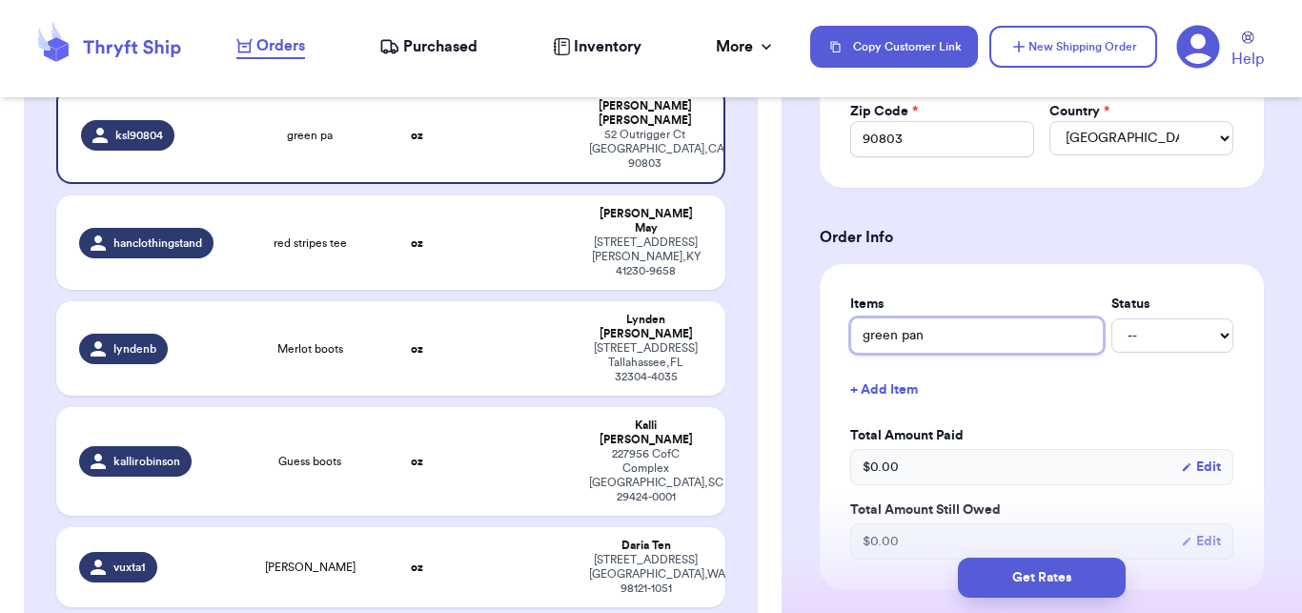
type input "green pant"
type input "green pantz"
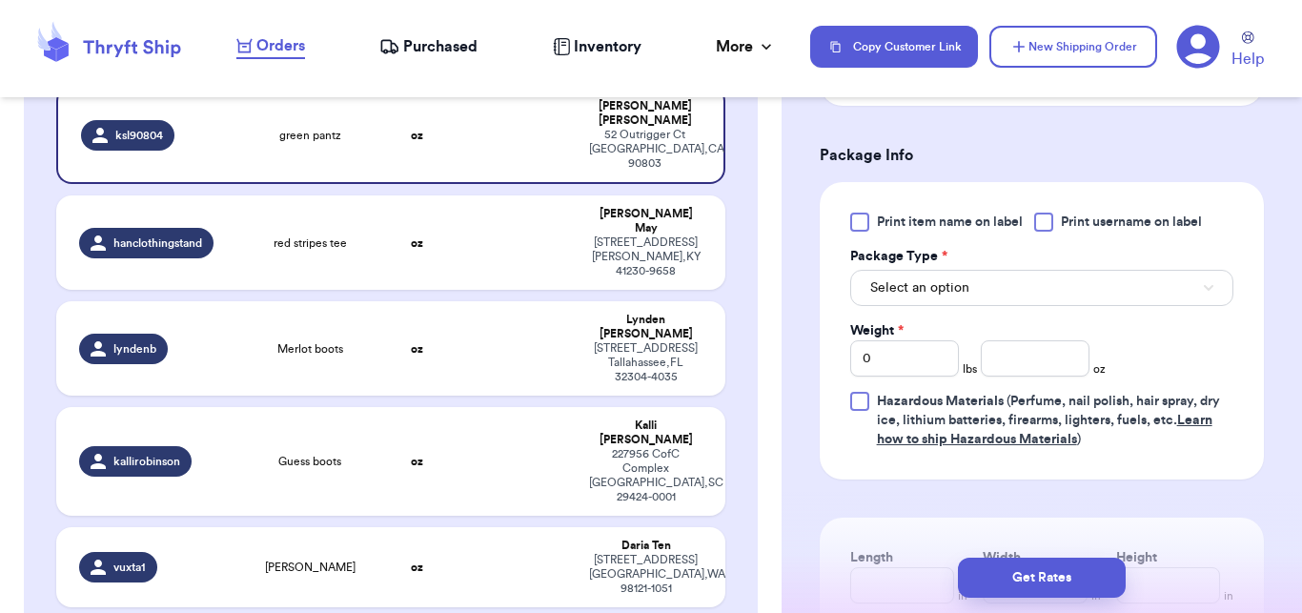
scroll to position [1117, 0]
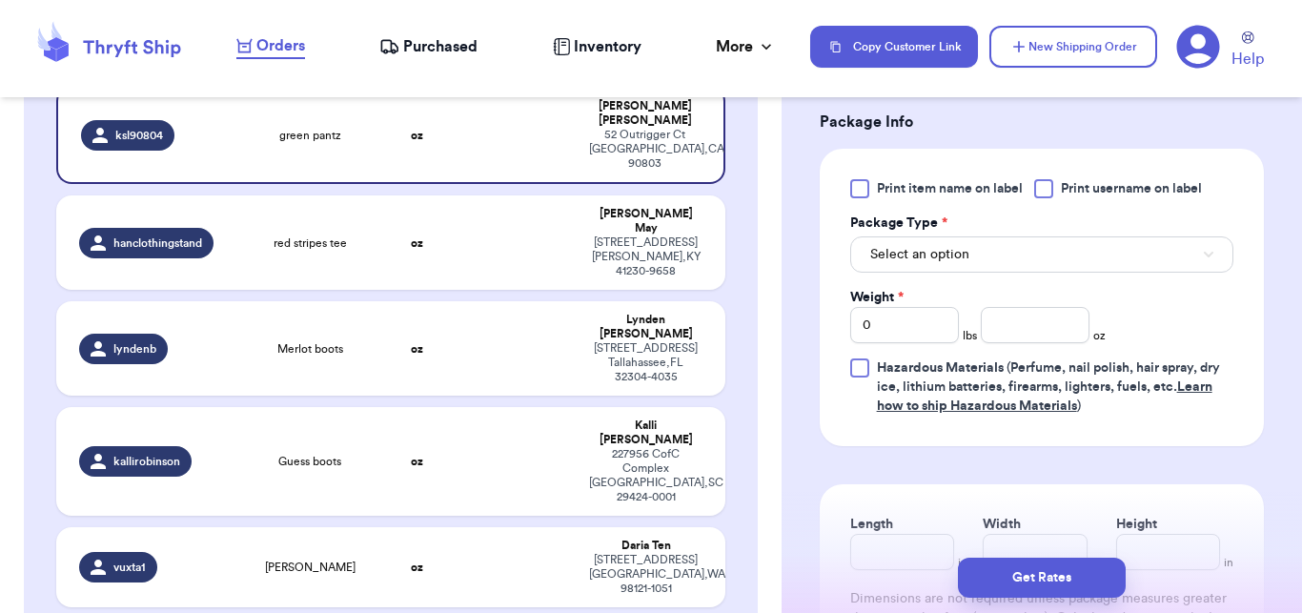
type input "green pantz"
click at [960, 249] on span "Select an option" at bounding box center [919, 254] width 99 height 19
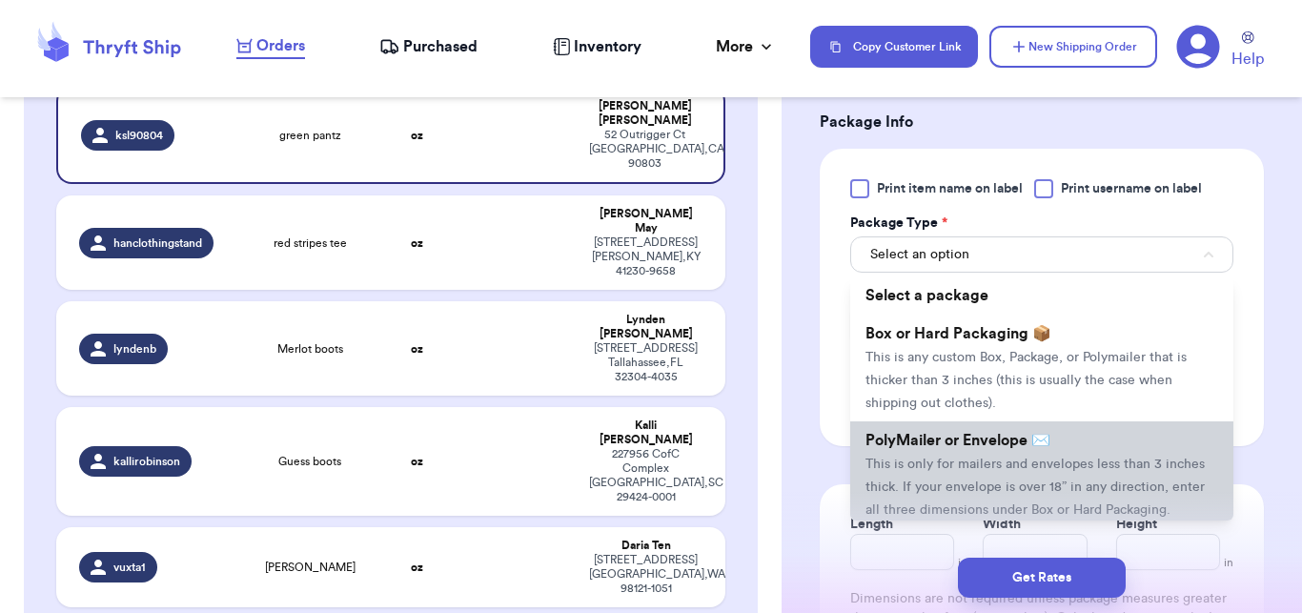
click at [952, 439] on span "PolyMailer or Envelope ✉️" at bounding box center [958, 440] width 185 height 15
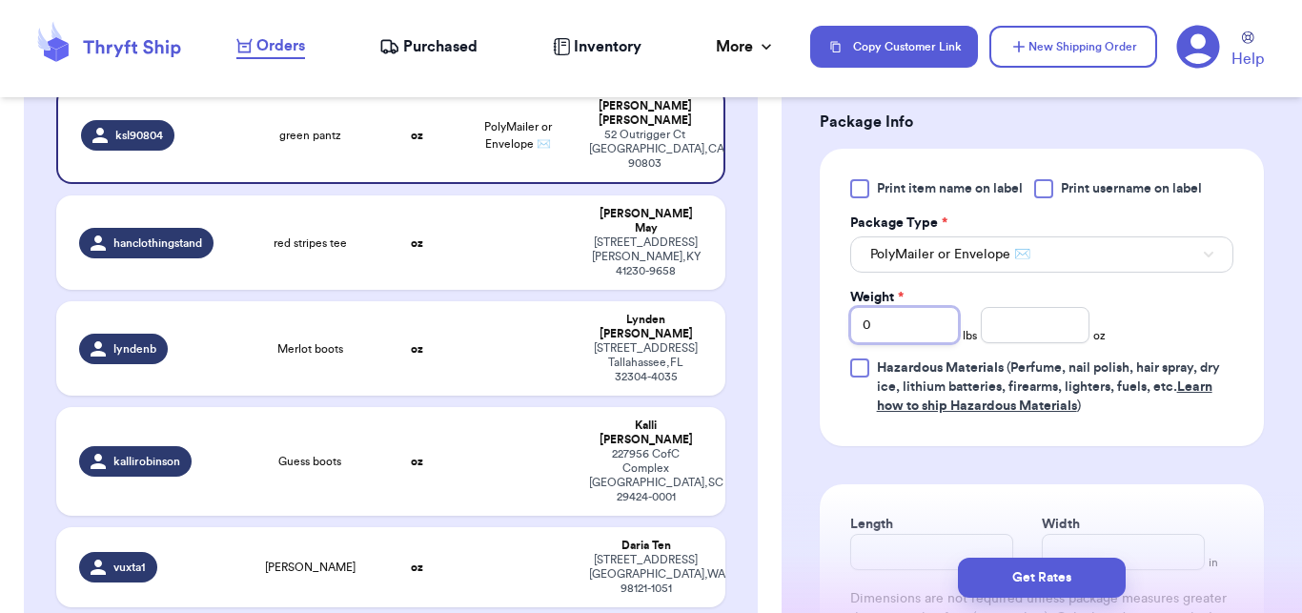
click at [918, 337] on input "0" at bounding box center [904, 325] width 109 height 36
click at [941, 329] on input "Weight *" at bounding box center [904, 325] width 109 height 36
type input "1"
click at [991, 327] on input "number" at bounding box center [1035, 325] width 109 height 36
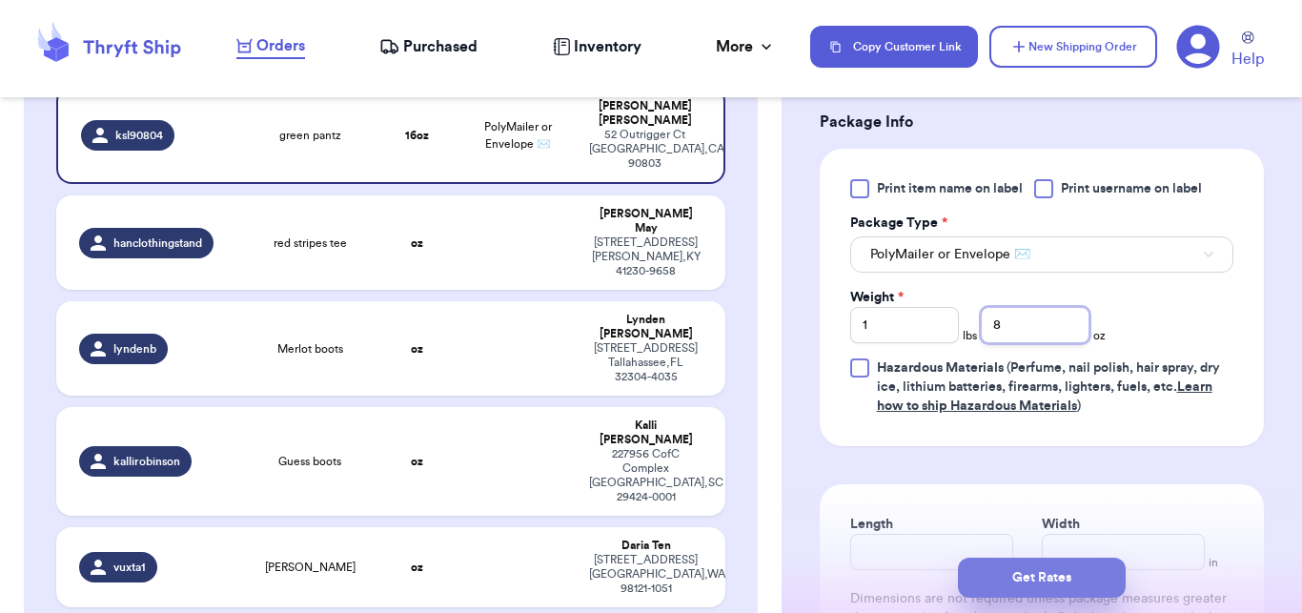
type input "8"
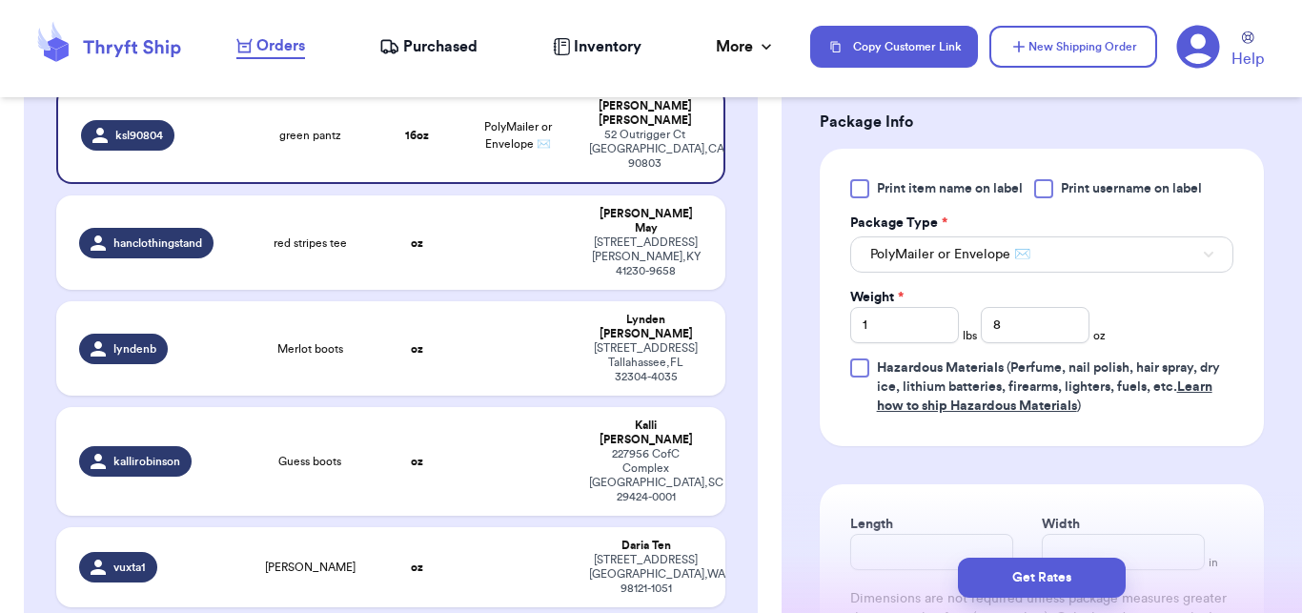
click at [995, 578] on button "Get Rates" at bounding box center [1042, 578] width 168 height 40
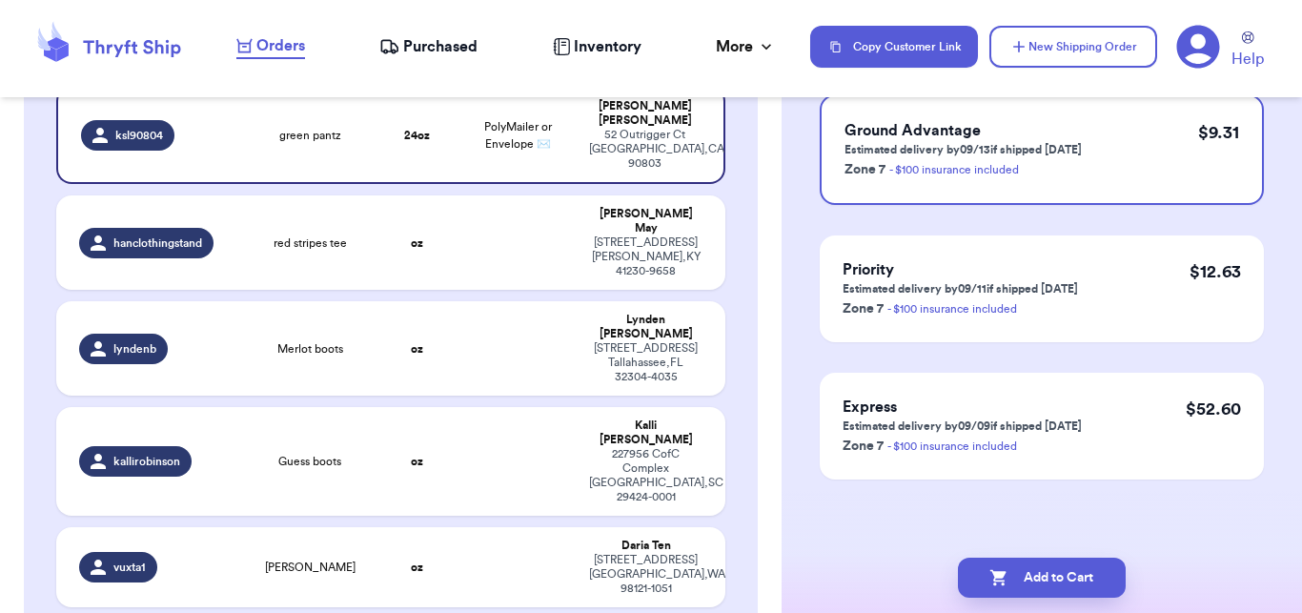
scroll to position [0, 0]
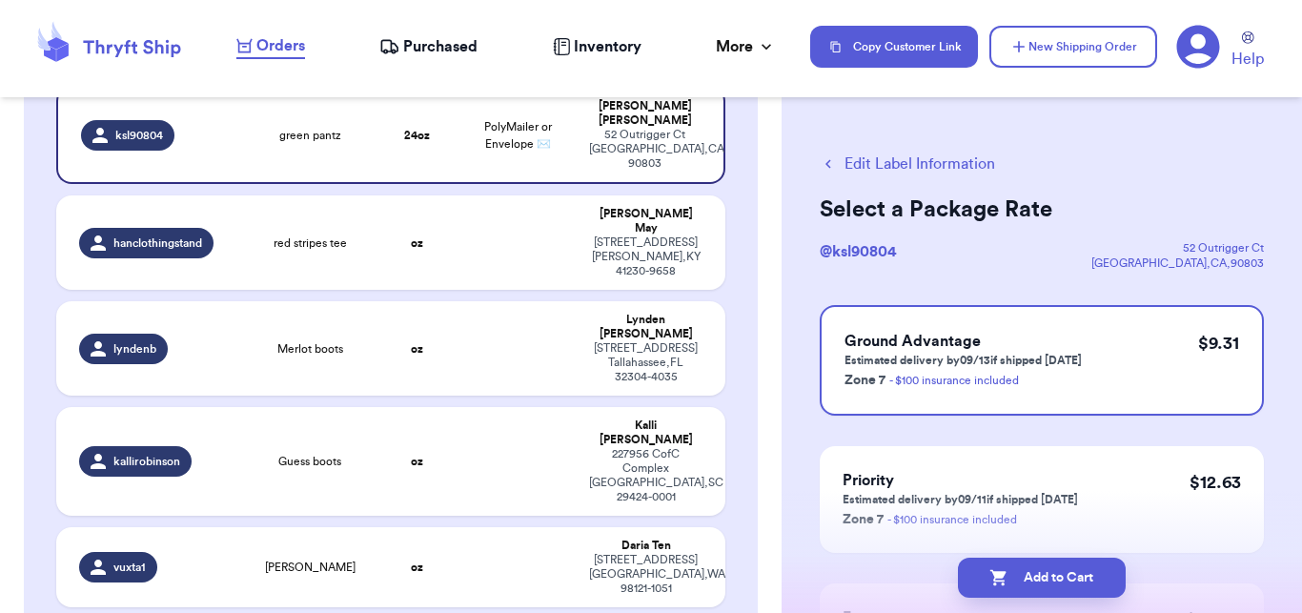
click at [995, 576] on icon "button" at bounding box center [999, 578] width 16 height 16
checkbox input "true"
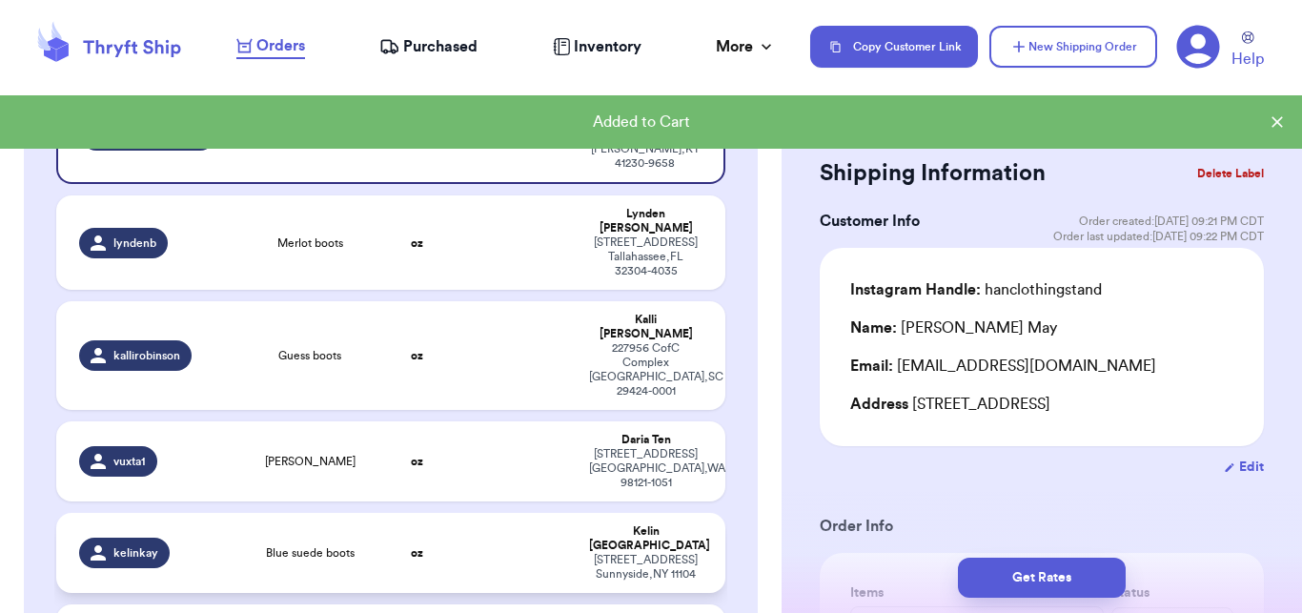
click at [306, 516] on td "Blue suede boots" at bounding box center [309, 553] width 133 height 80
type input "Blue suede boots"
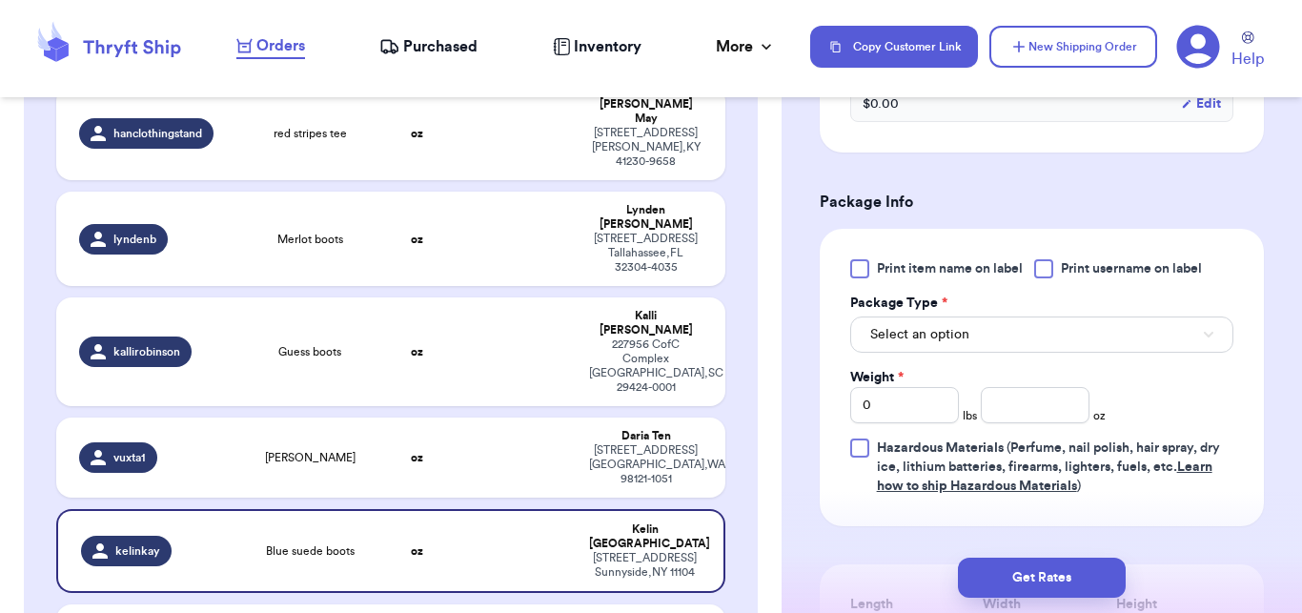
scroll to position [706, 0]
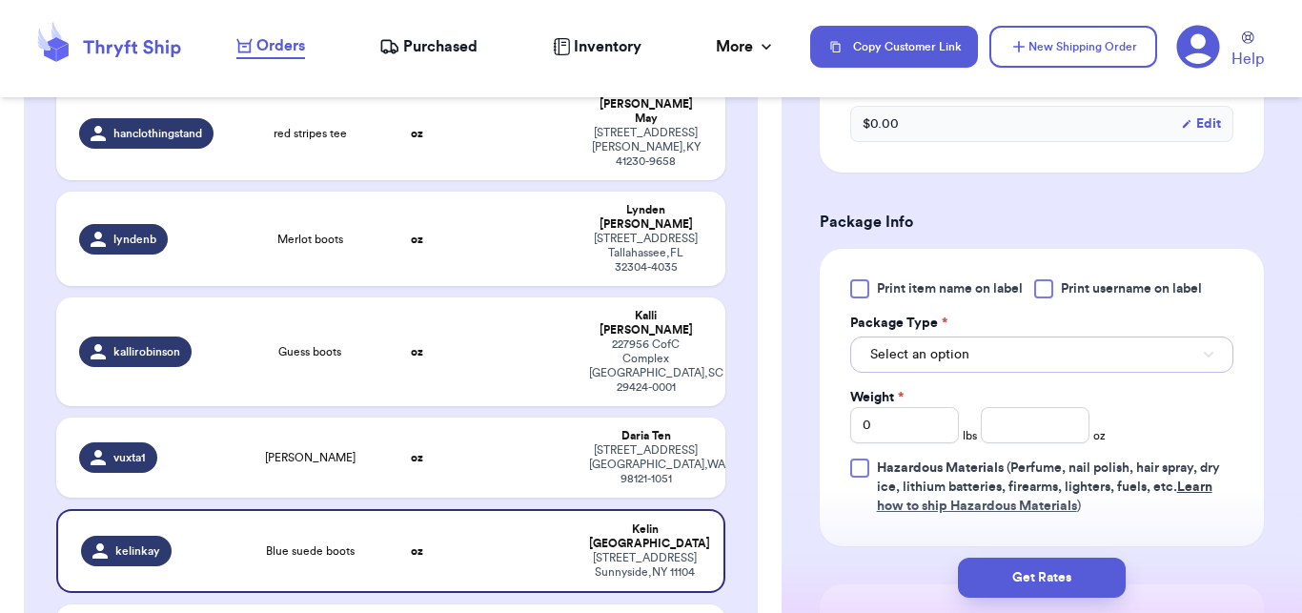
click at [954, 354] on span "Select an option" at bounding box center [919, 354] width 99 height 19
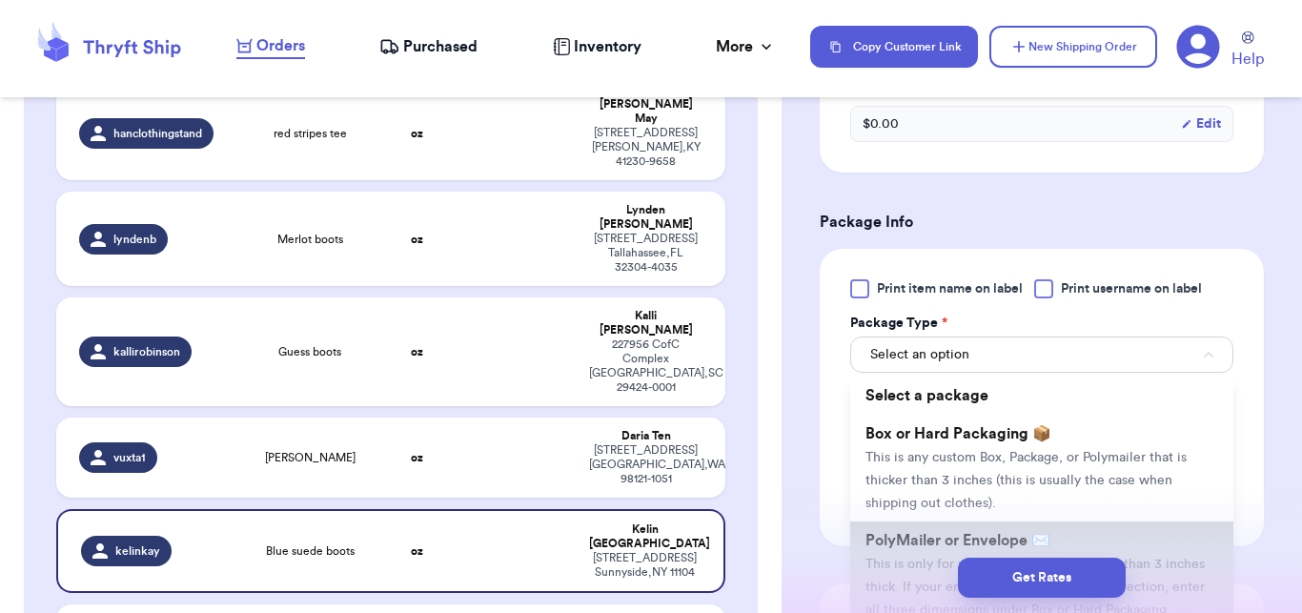
click at [918, 535] on span "PolyMailer or Envelope ✉️" at bounding box center [958, 540] width 185 height 15
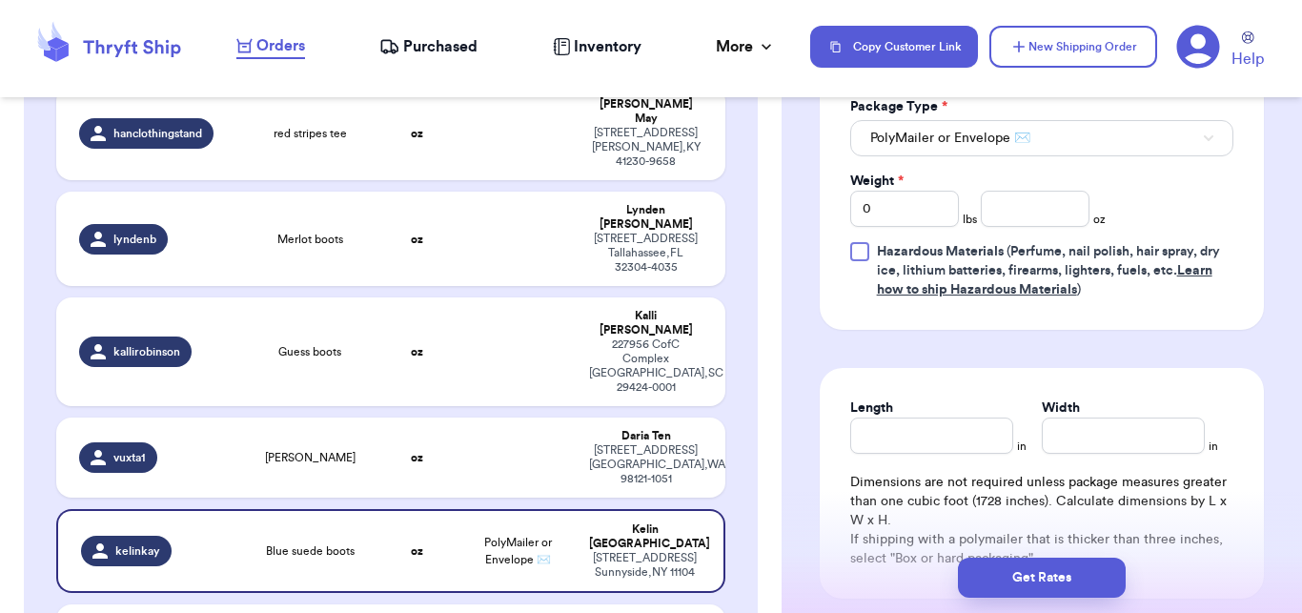
scroll to position [926, 0]
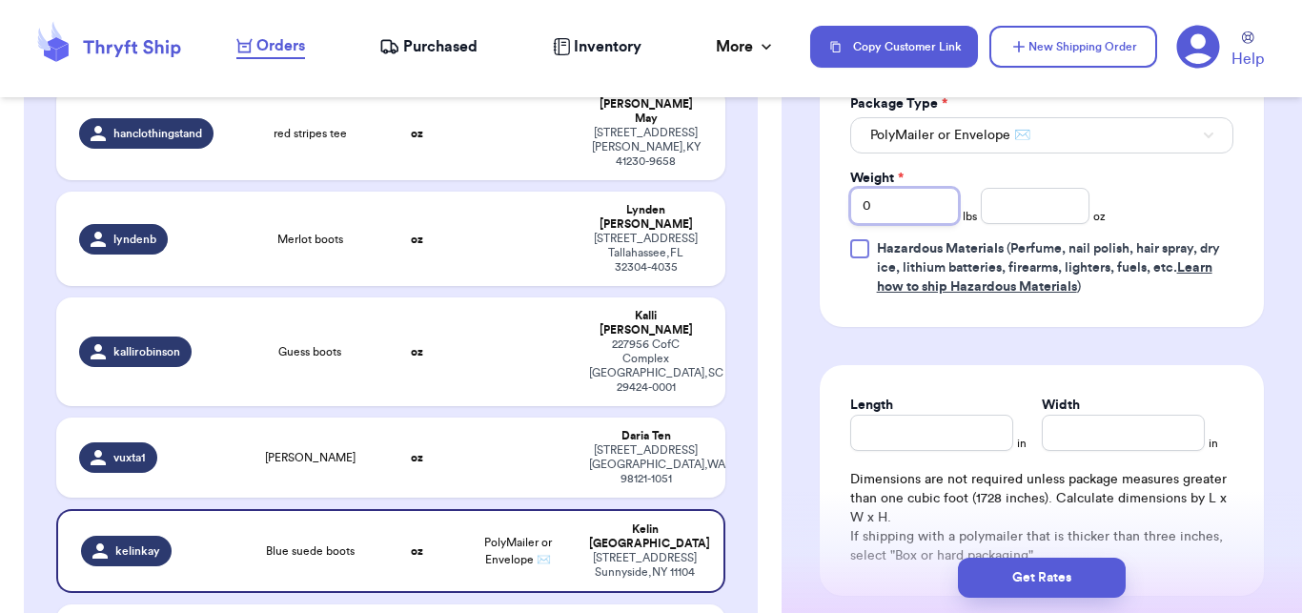
click at [900, 193] on input "0" at bounding box center [904, 206] width 109 height 36
type input "1"
click at [1029, 212] on input "number" at bounding box center [1035, 206] width 109 height 36
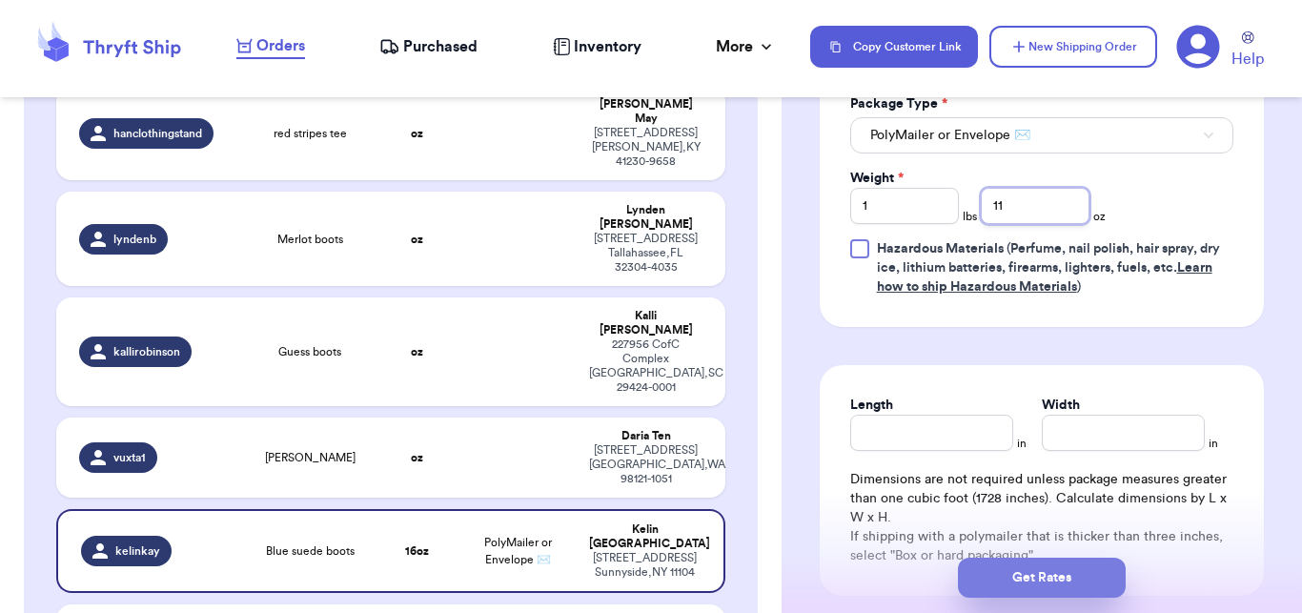
type input "11"
click at [1024, 562] on button "Get Rates" at bounding box center [1042, 578] width 168 height 40
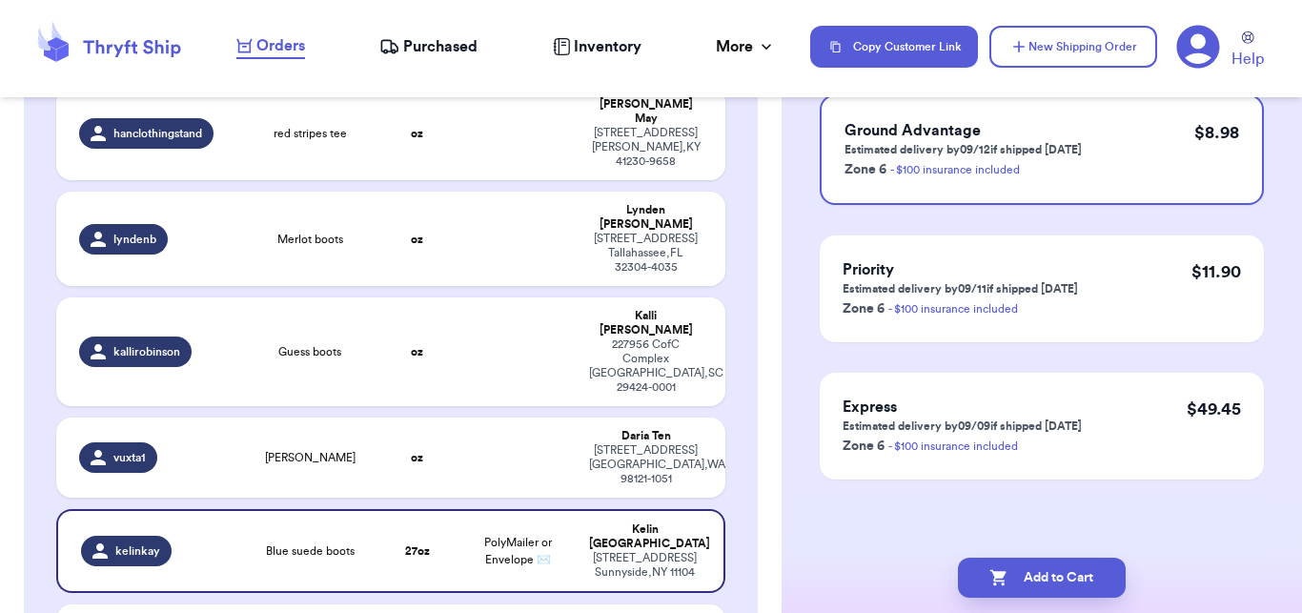
click at [1024, 562] on button "Add to Cart" at bounding box center [1042, 578] width 168 height 40
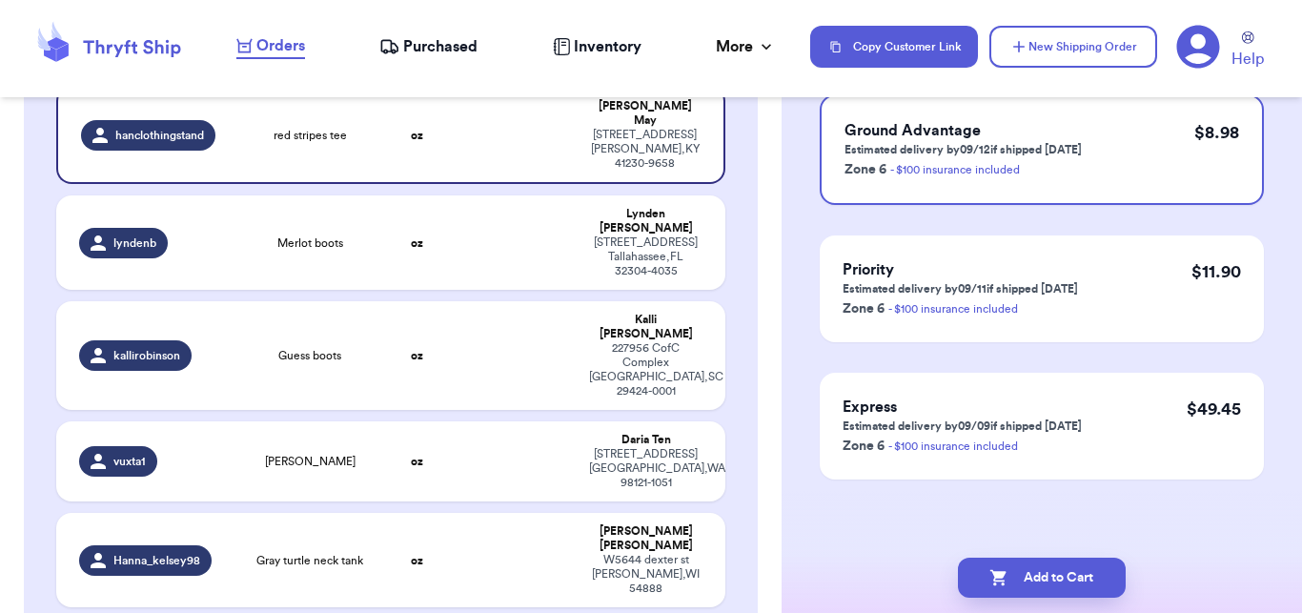
checkbox input "true"
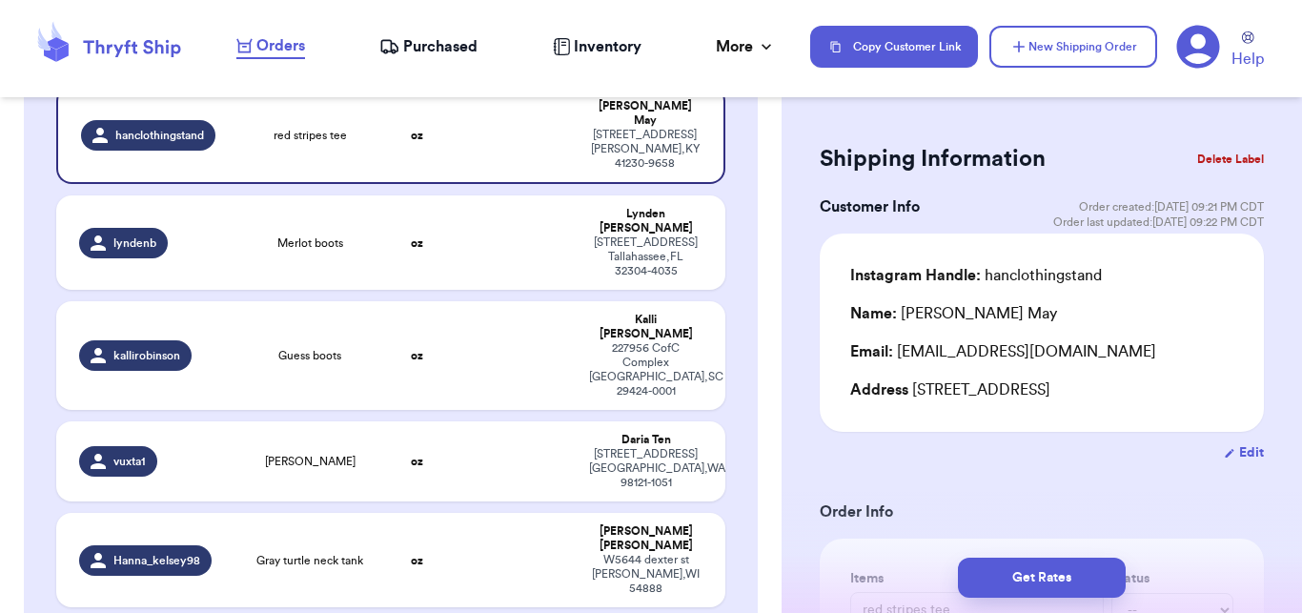
scroll to position [0, 0]
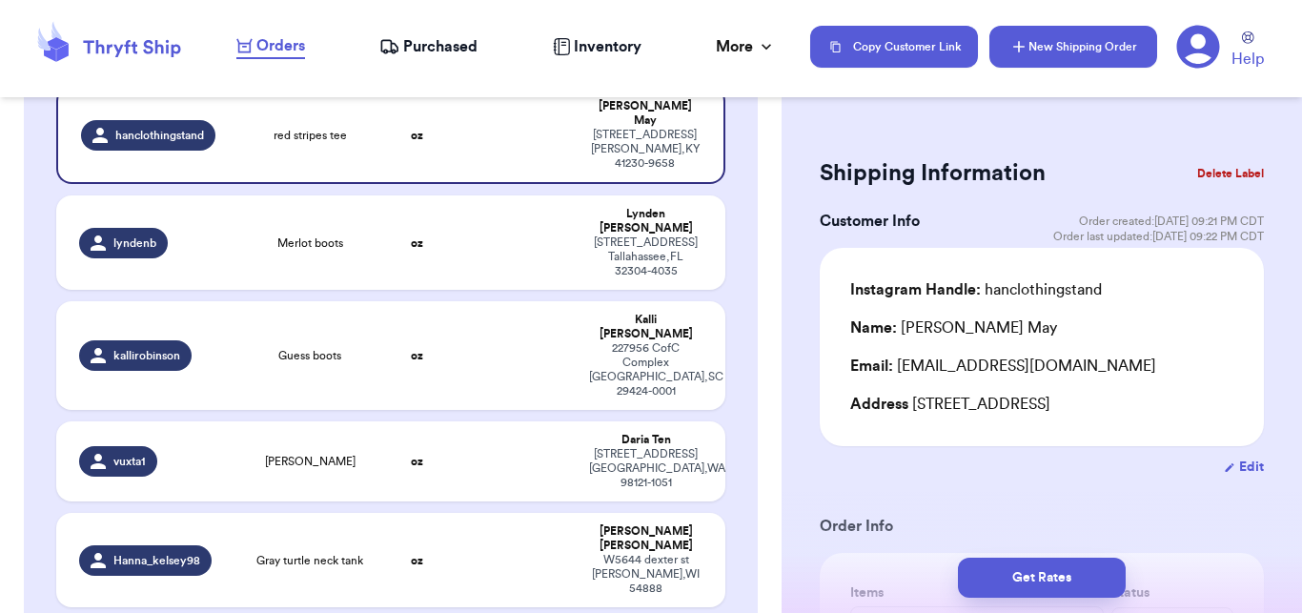
click at [1058, 44] on button "New Shipping Order" at bounding box center [1074, 47] width 168 height 42
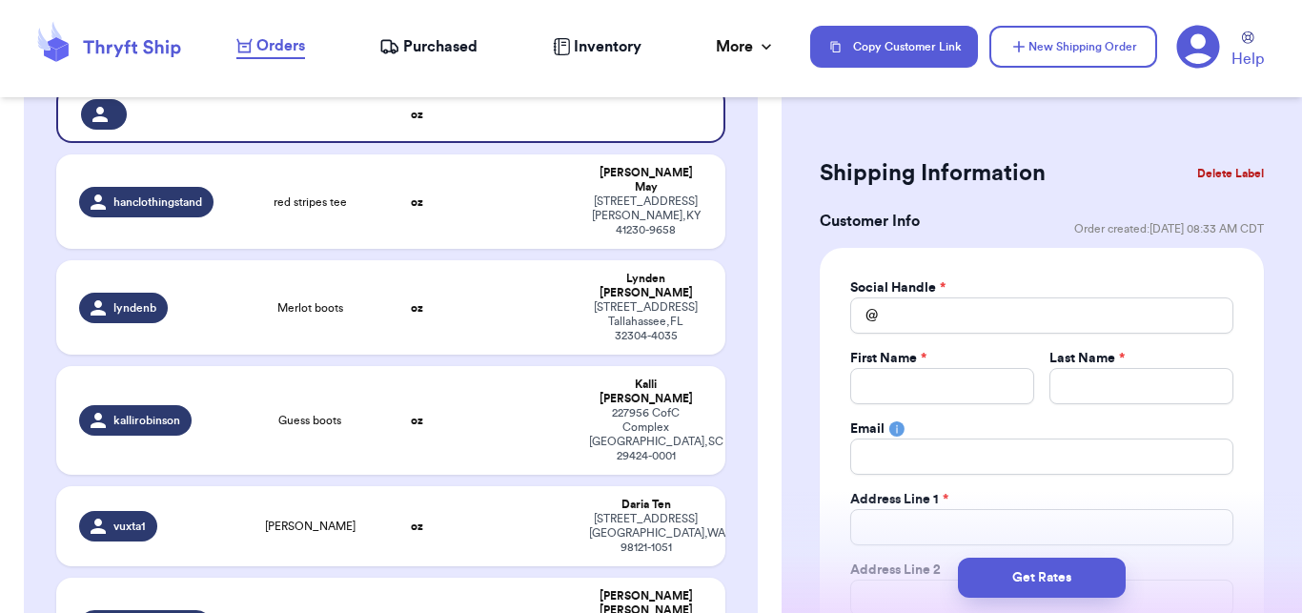
click at [875, 317] on div "@" at bounding box center [864, 315] width 28 height 36
click at [878, 317] on input "Total Amount Paid" at bounding box center [1041, 315] width 383 height 36
type input "s"
type input "sa"
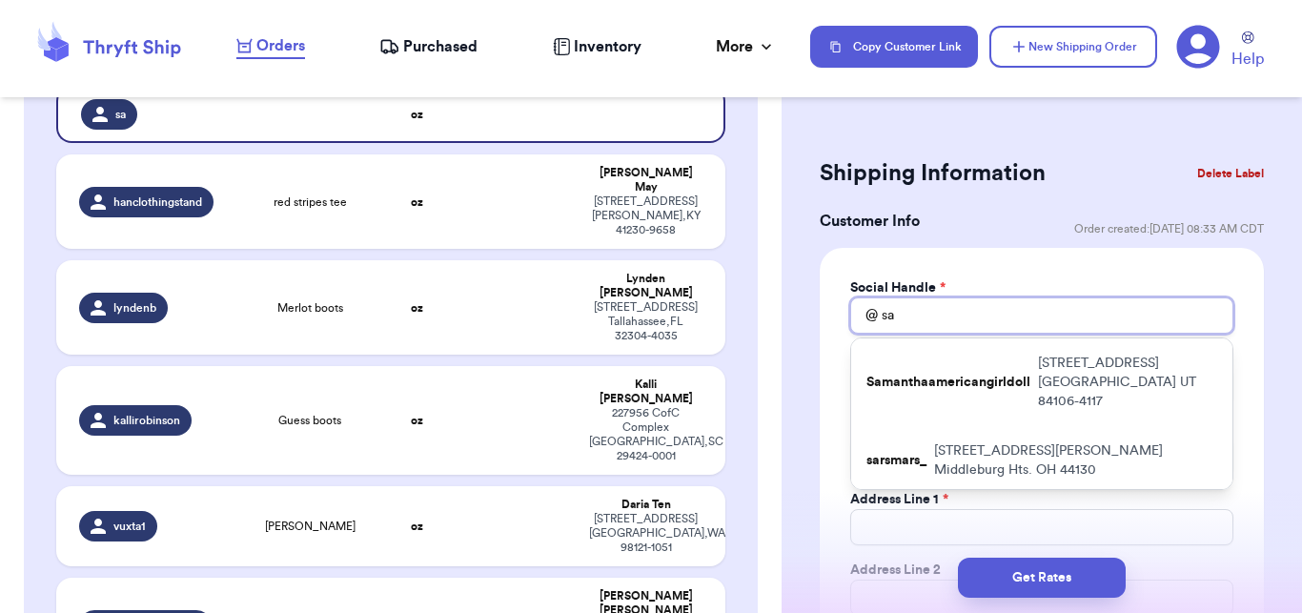
type input "san"
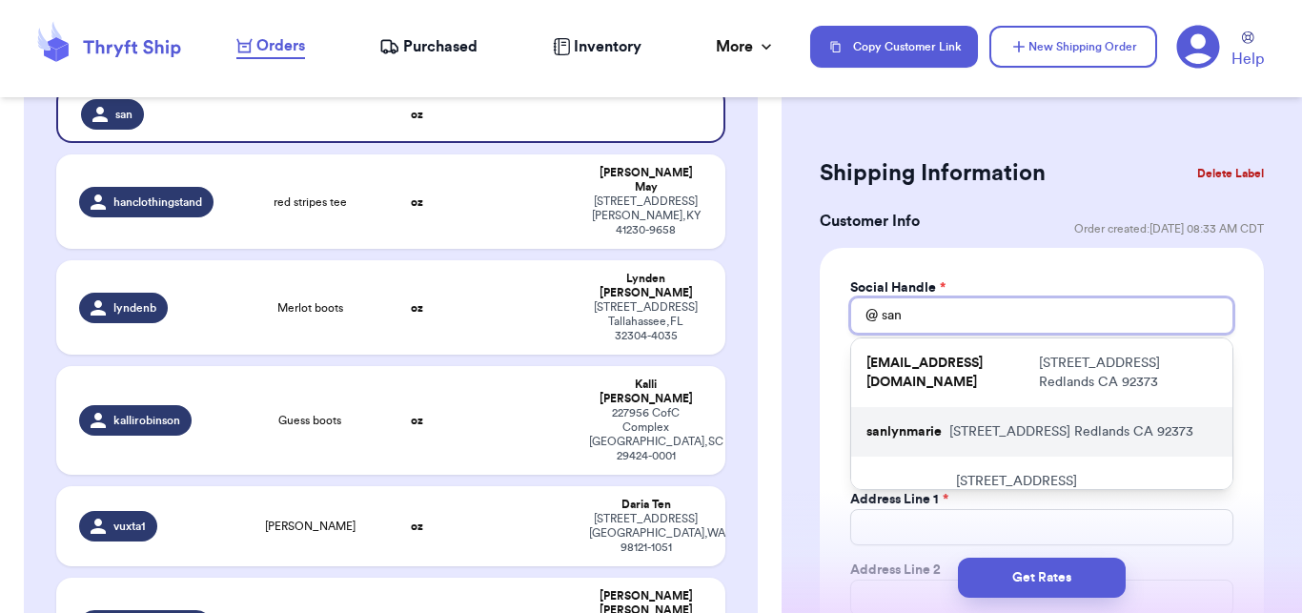
type input "san"
click at [969, 414] on div "sanlynmarie [STREET_ADDRESS]" at bounding box center [1041, 432] width 381 height 50
type input "sanlynmarie"
type input "Sanlyn"
type input "[PERSON_NAME]"
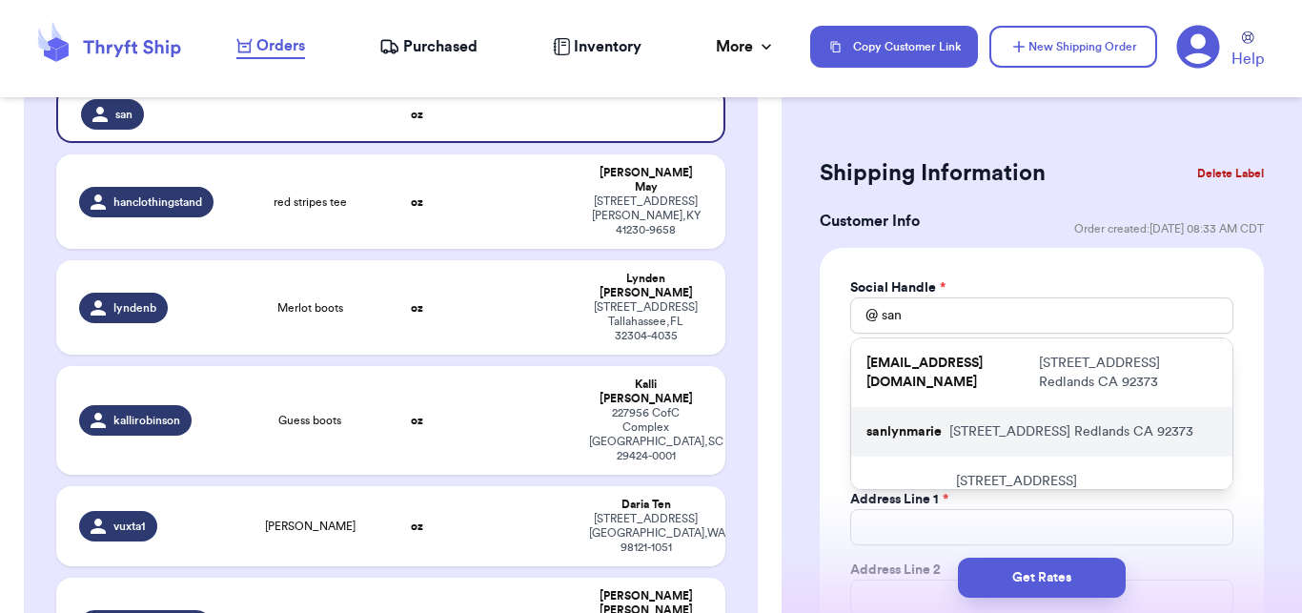
type input "[EMAIL_ADDRESS][DOMAIN_NAME]"
type input "[STREET_ADDRESS]"
type input "Redlands"
select select "CA"
type input "92373"
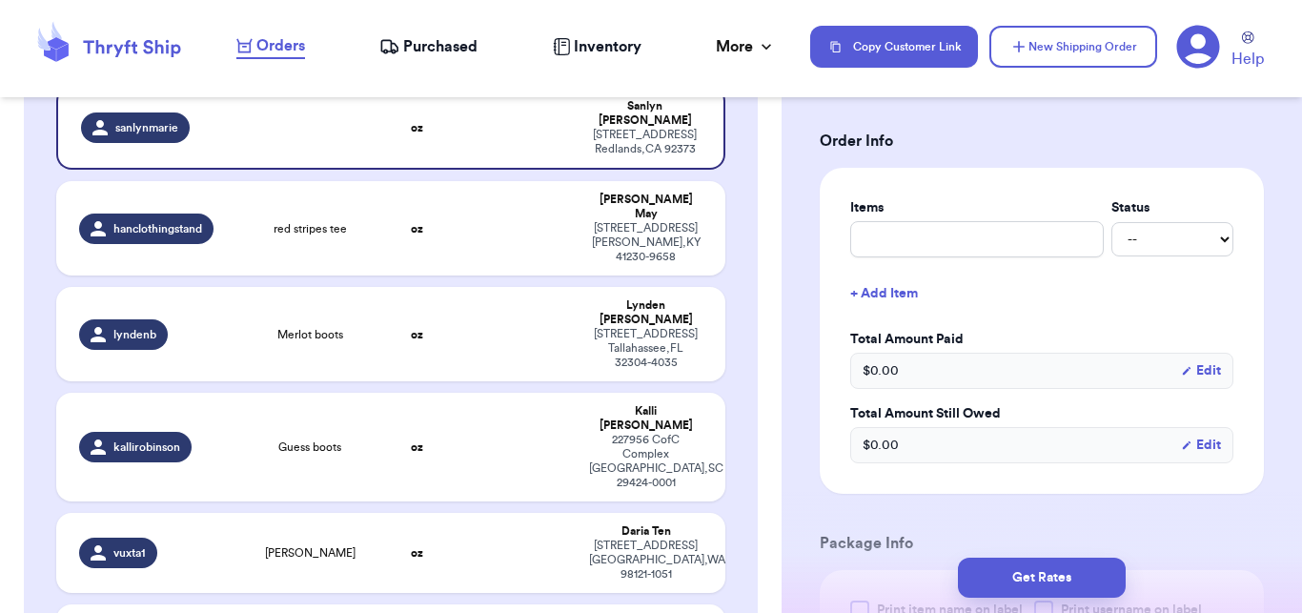
scroll to position [713, 0]
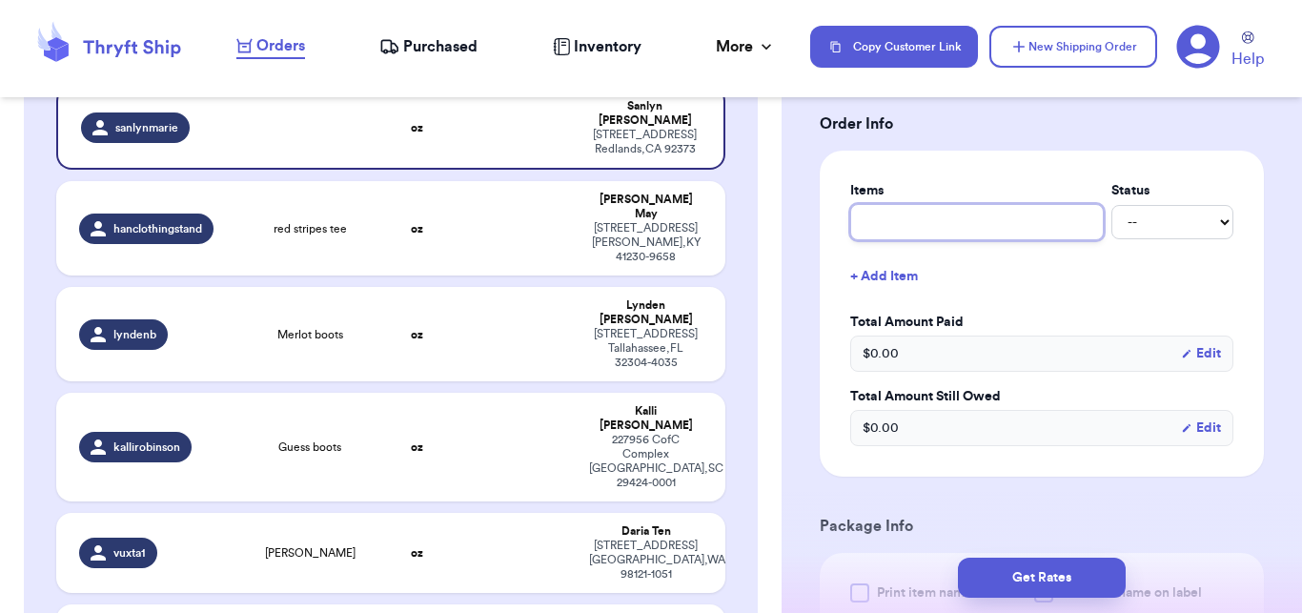
click at [950, 208] on input "text" at bounding box center [977, 222] width 254 height 36
type input "b"
type input "bu"
type input "bun"
type input "bund"
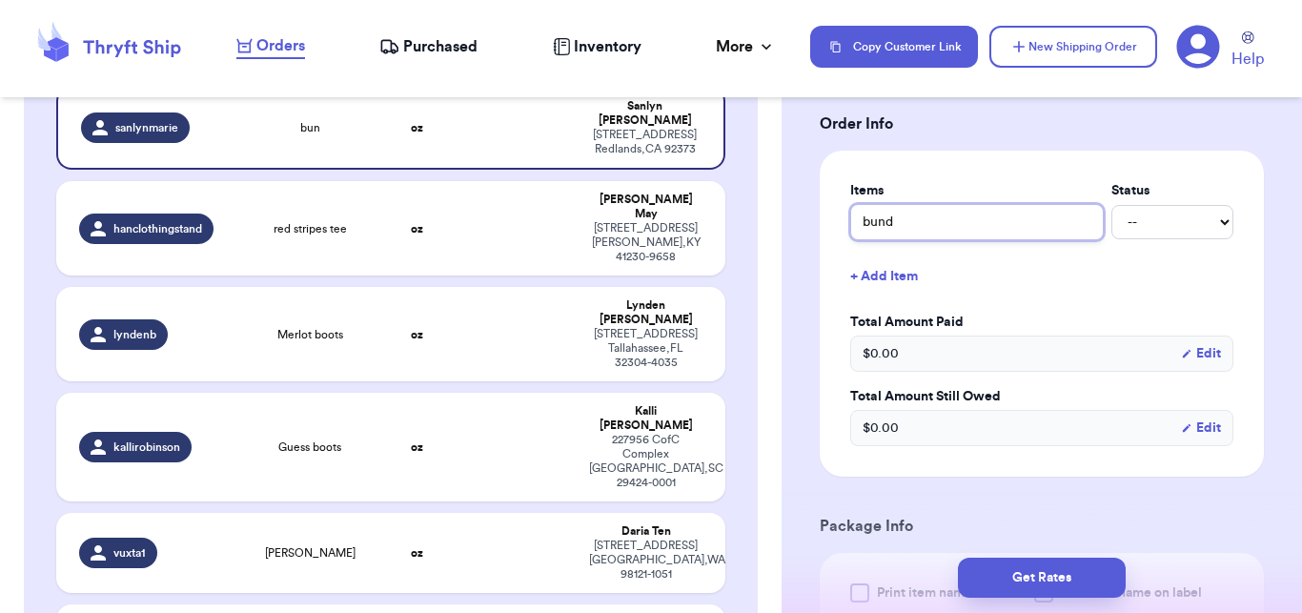
type input "bundl"
type input "bundle"
click at [1284, 255] on div "Shipping Information Delete Label Customer Info Order created: [DATE] 08:33 AM …" at bounding box center [1042, 376] width 521 height 1950
drag, startPoint x: 1284, startPoint y: 255, endPoint x: 1278, endPoint y: 291, distance: 36.7
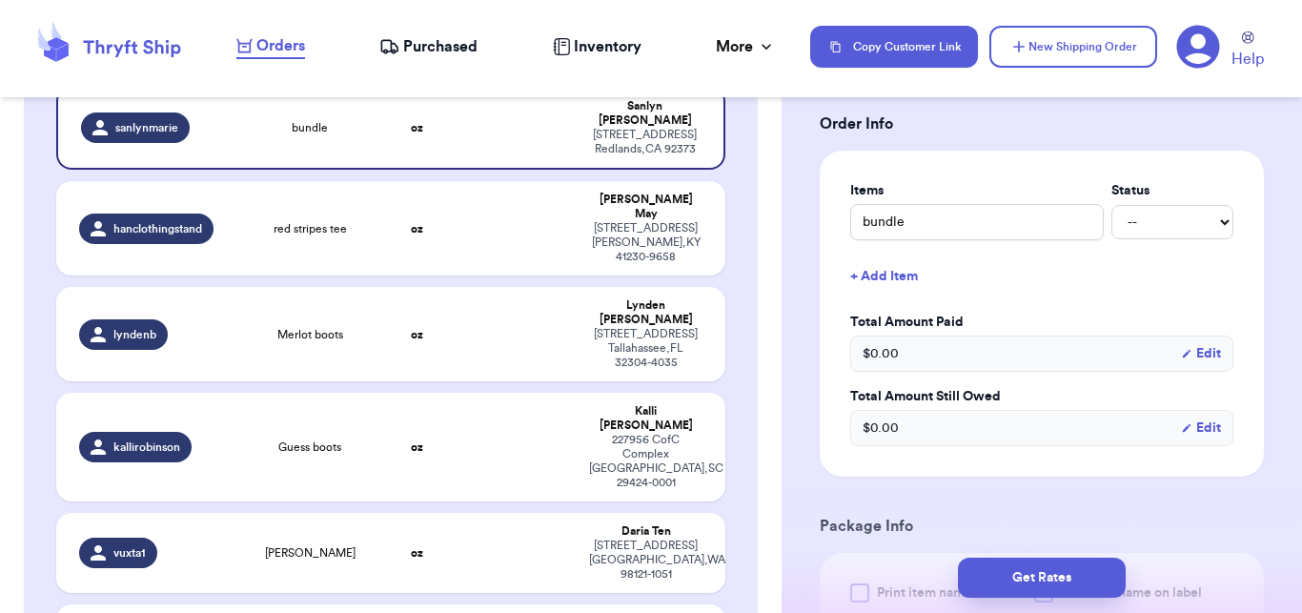
click at [1278, 291] on div "Shipping Information Delete Label Customer Info Order created: [DATE] 08:33 AM …" at bounding box center [1042, 376] width 521 height 1950
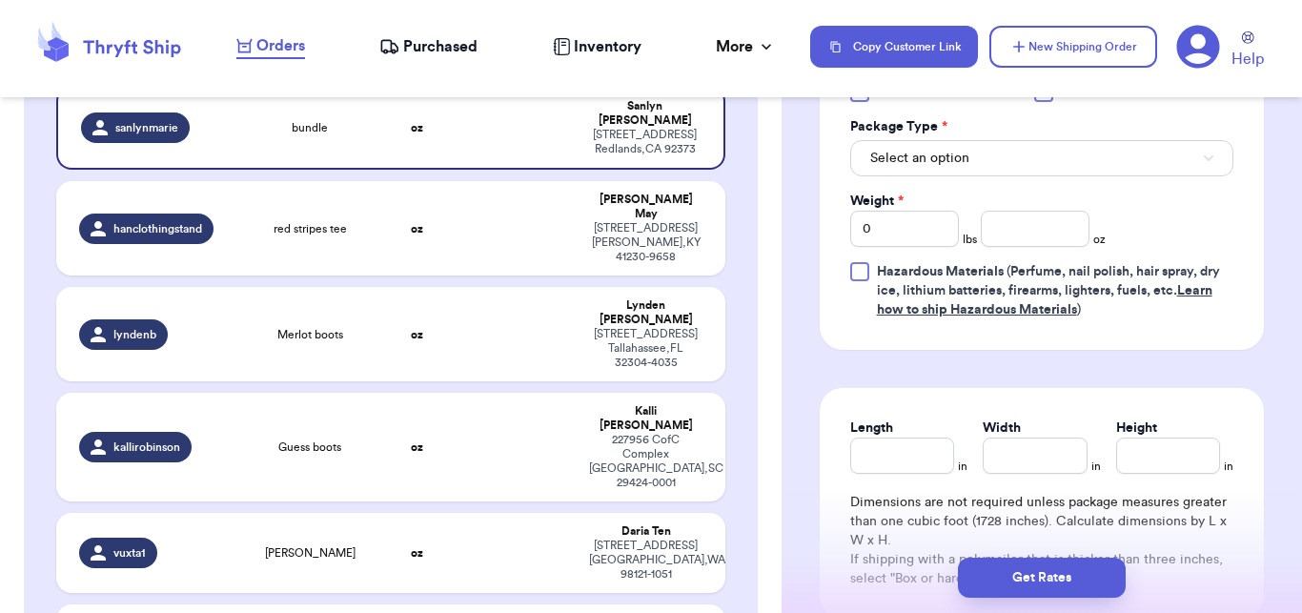
scroll to position [1216, 0]
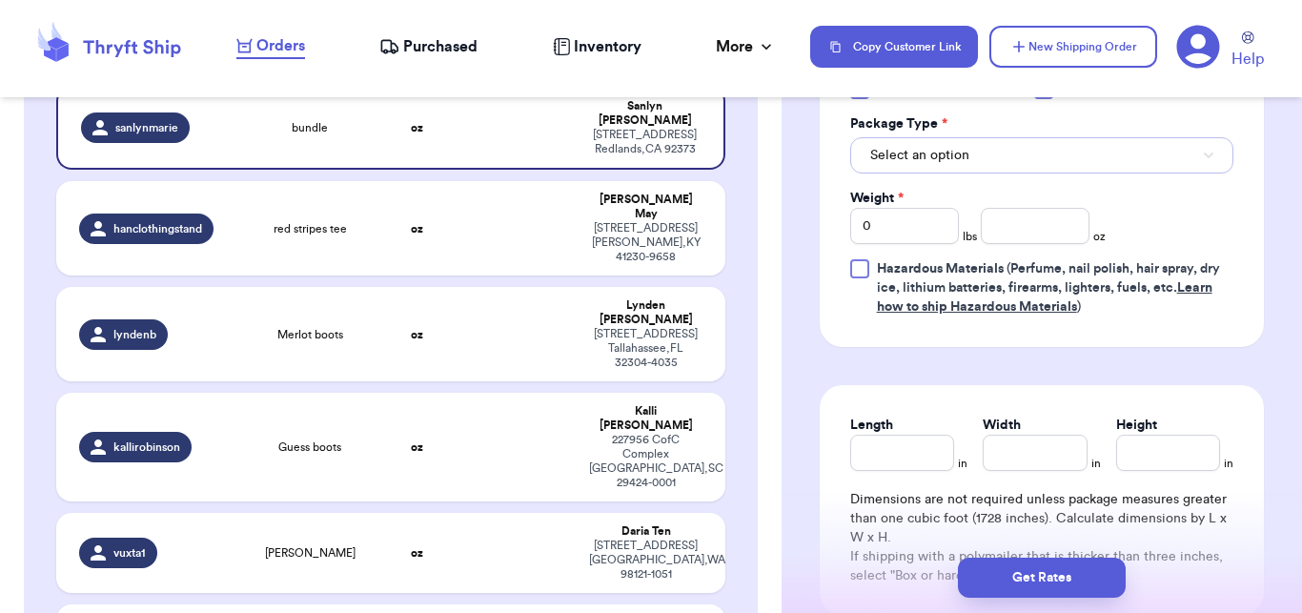
click at [980, 156] on button "Select an option" at bounding box center [1041, 155] width 383 height 36
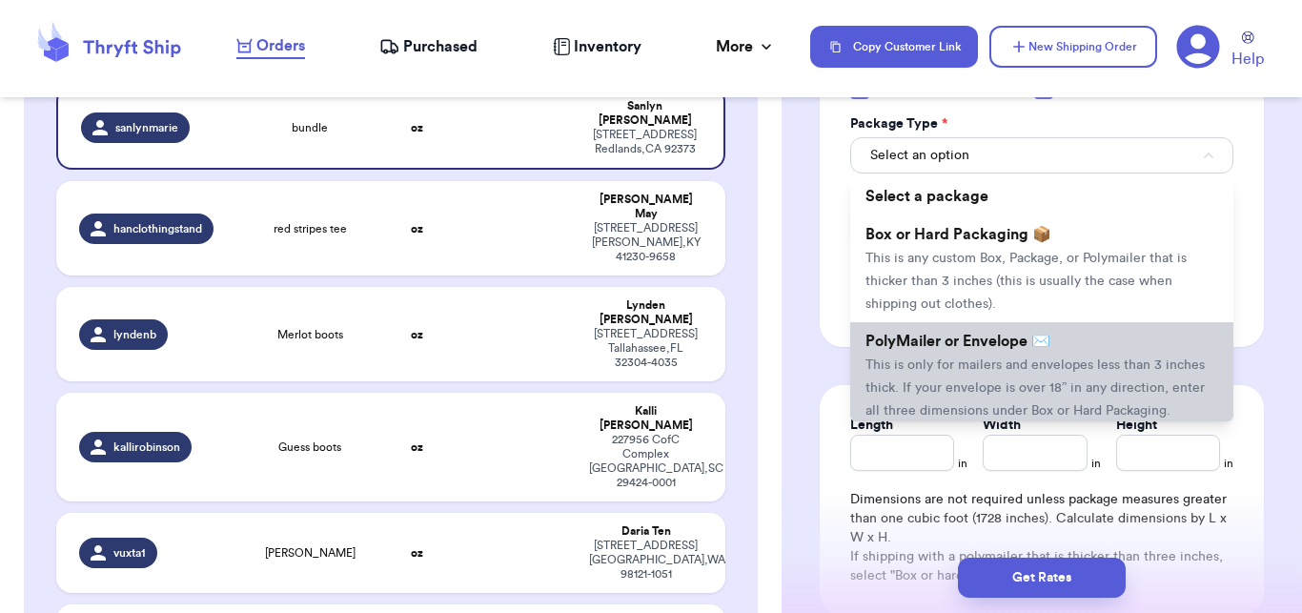
click at [958, 336] on span "PolyMailer or Envelope ✉️" at bounding box center [958, 341] width 185 height 15
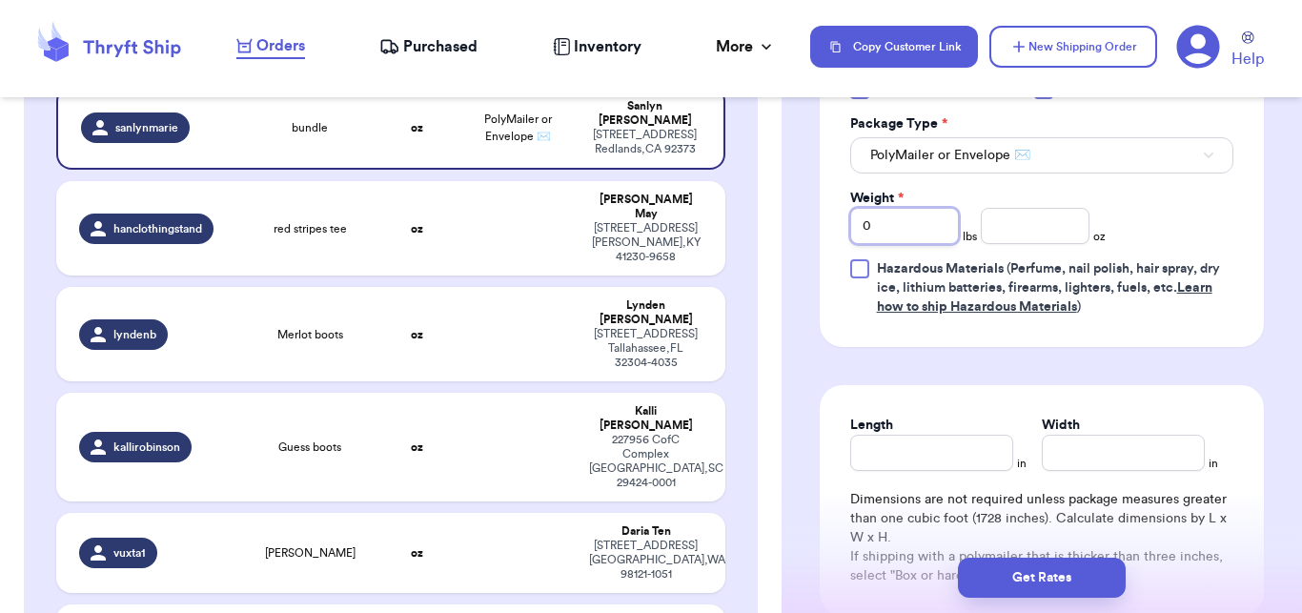
click at [907, 222] on input "0" at bounding box center [904, 226] width 109 height 36
type input "1"
type input "2"
click at [991, 231] on input "number" at bounding box center [1035, 226] width 109 height 36
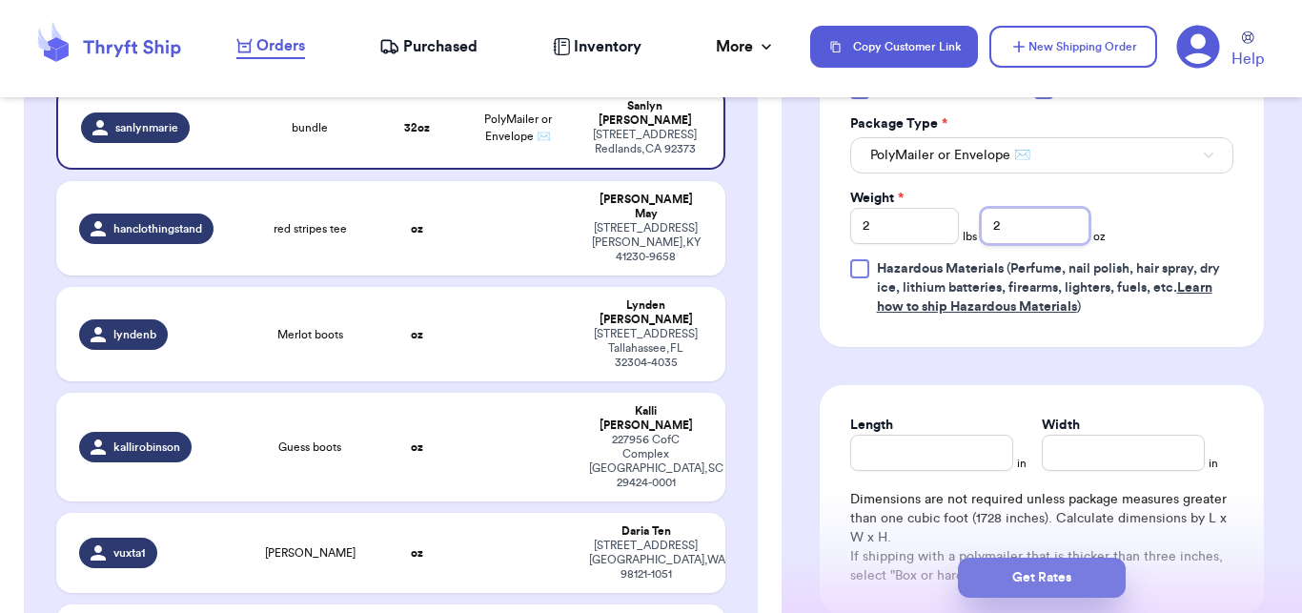
type input "2"
click at [1051, 587] on button "Get Rates" at bounding box center [1042, 578] width 168 height 40
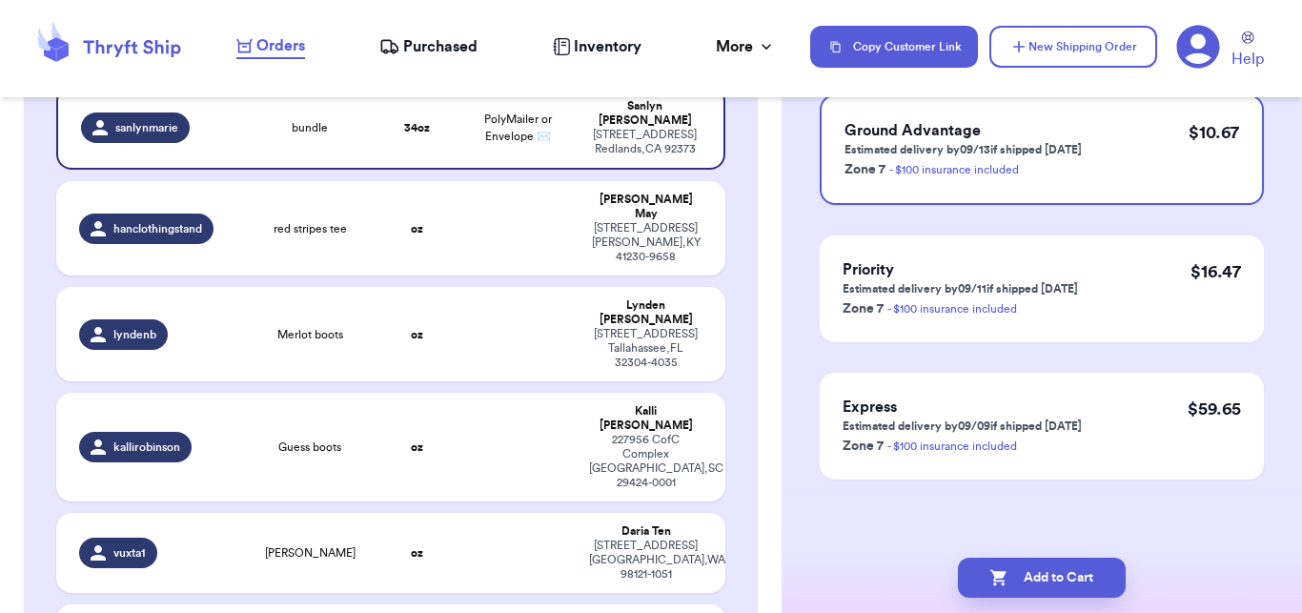
scroll to position [0, 0]
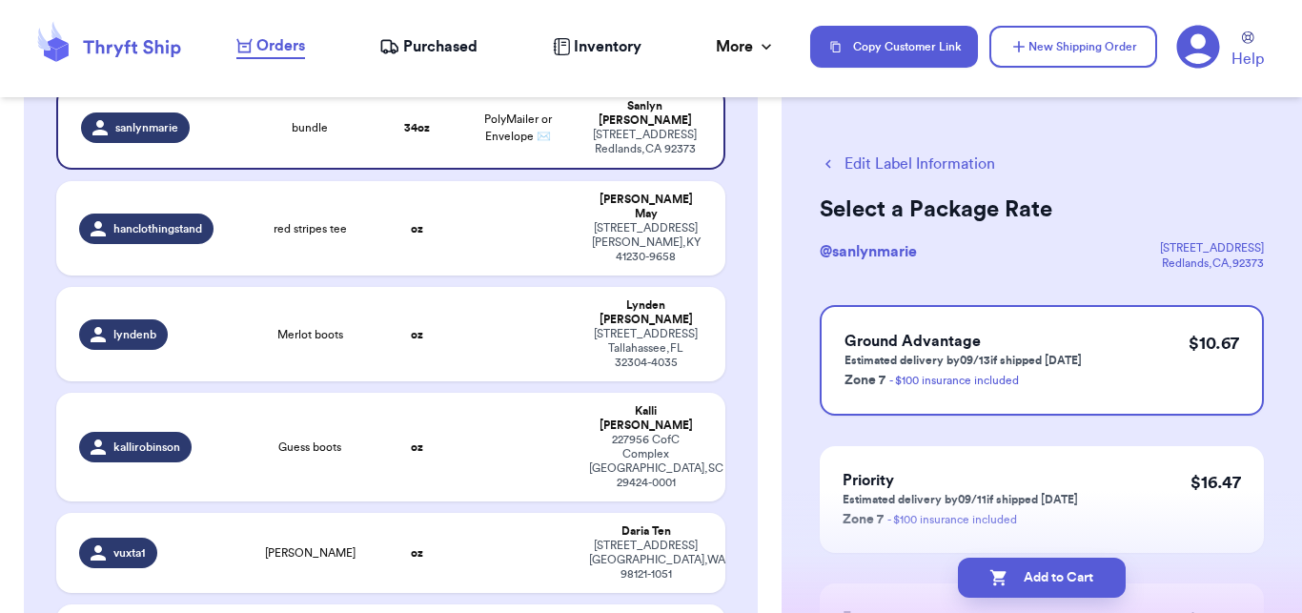
click at [1051, 587] on button "Add to Cart" at bounding box center [1042, 578] width 168 height 40
checkbox input "true"
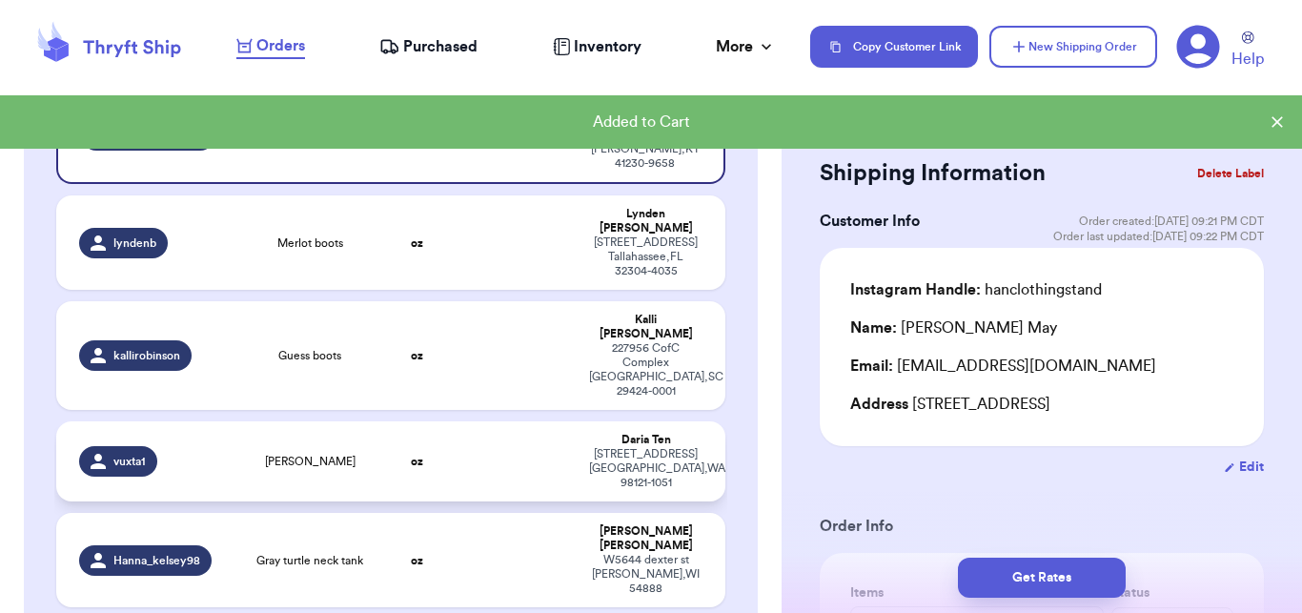
click at [358, 421] on td "[PERSON_NAME]" at bounding box center [309, 461] width 133 height 80
type input "[PERSON_NAME]"
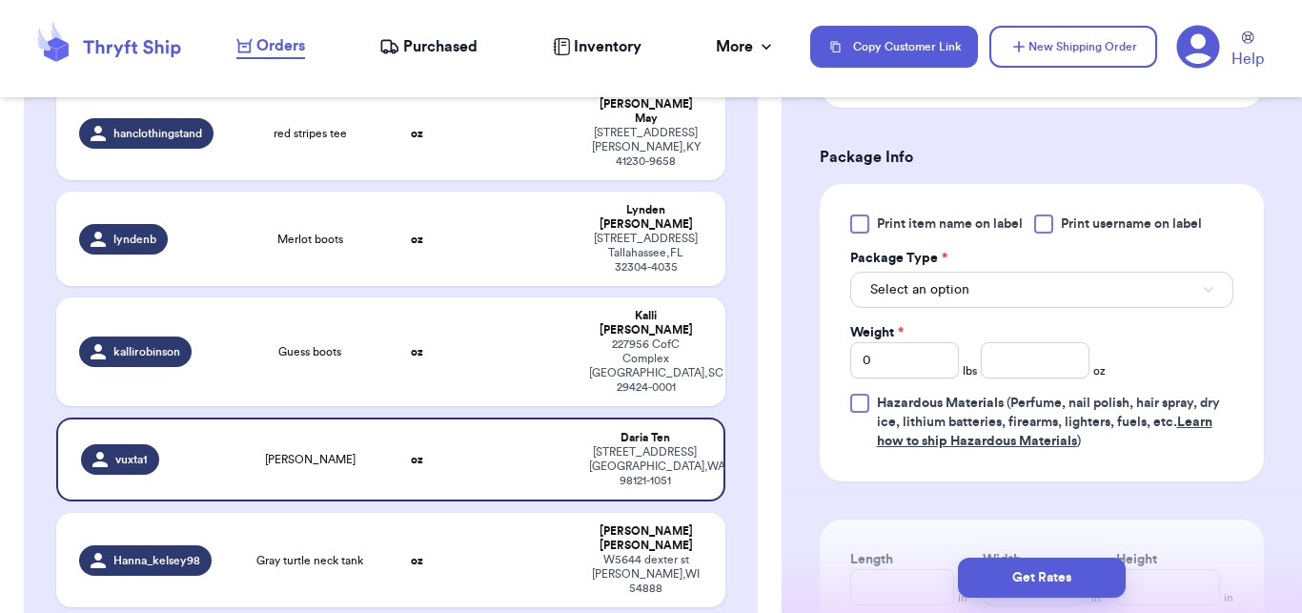
scroll to position [768, 0]
click at [951, 302] on span "Select an option" at bounding box center [919, 292] width 99 height 19
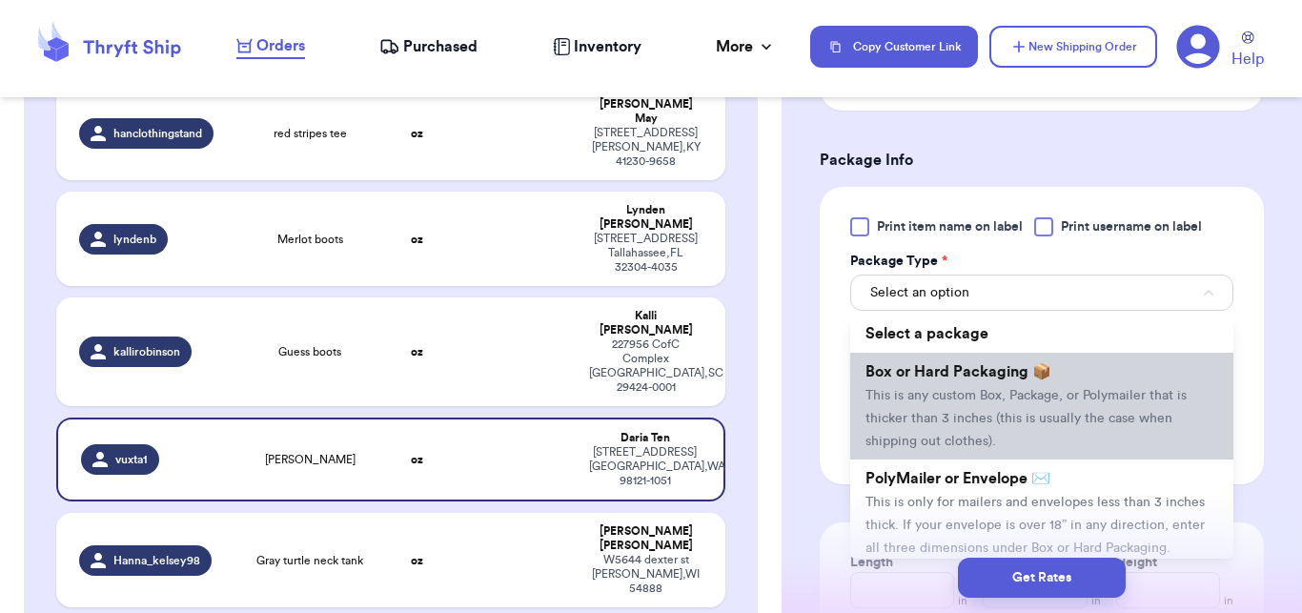
click at [935, 460] on li "Box or Hard Packaging 📦 This is any custom Box, Package, or Polymailer that is …" at bounding box center [1041, 406] width 383 height 107
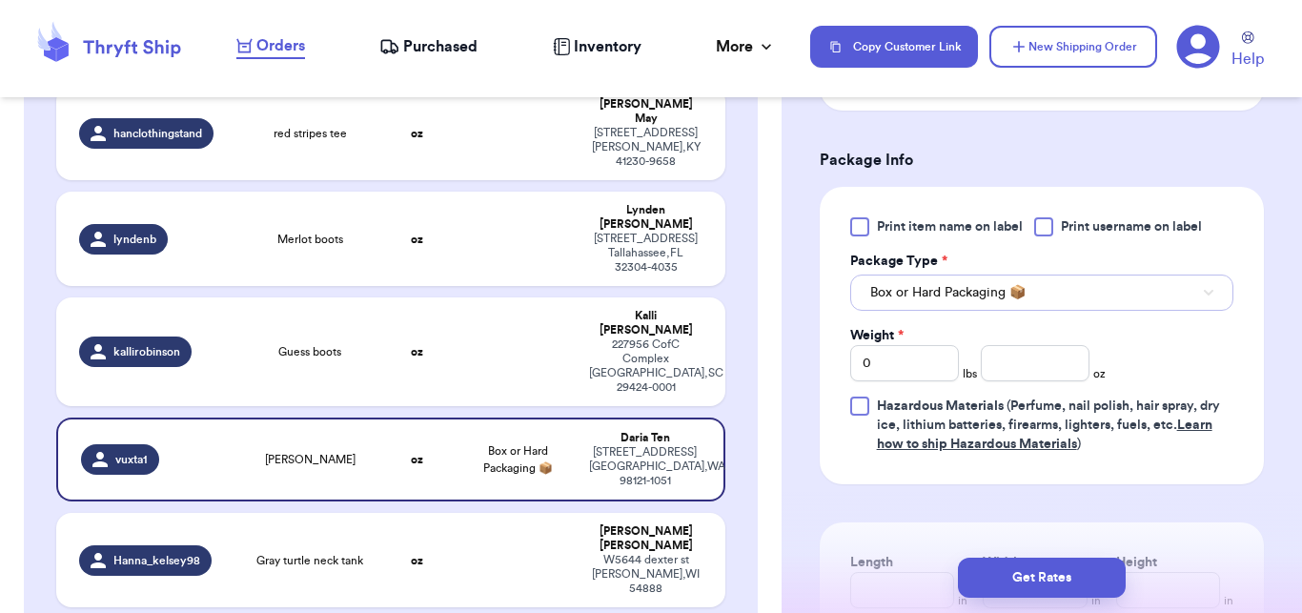
click at [981, 302] on span "Box or Hard Packaging 📦" at bounding box center [947, 292] width 155 height 19
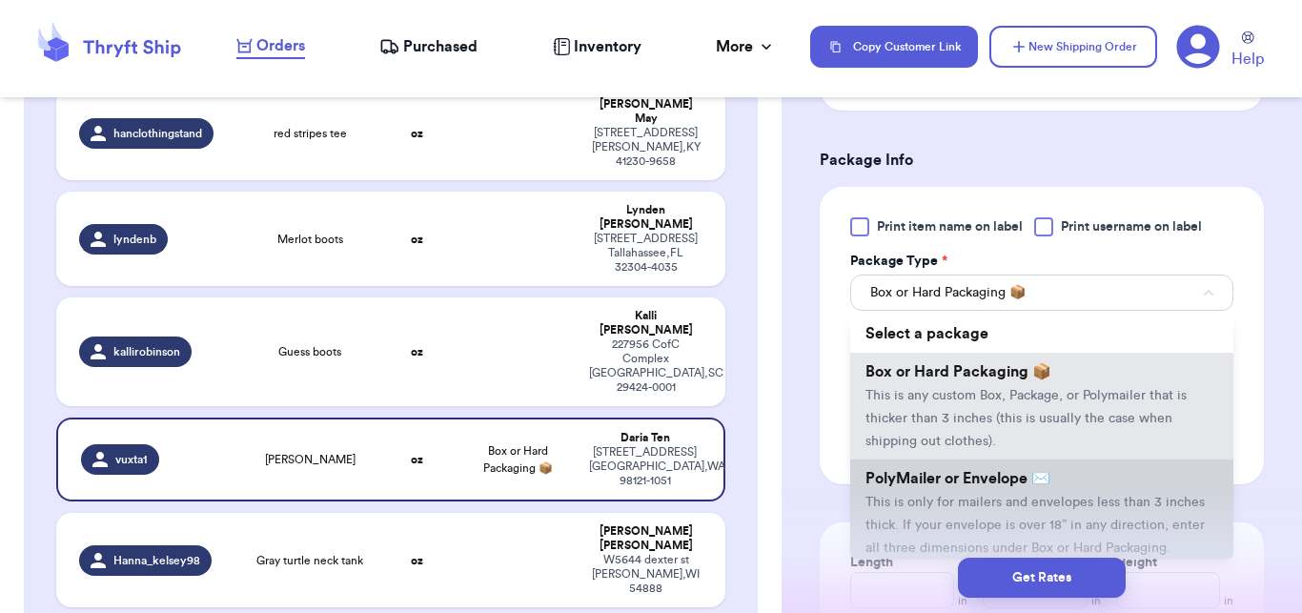
click at [932, 521] on span "This is only for mailers and envelopes less than 3 inches thick. If your envelo…" at bounding box center [1035, 525] width 339 height 59
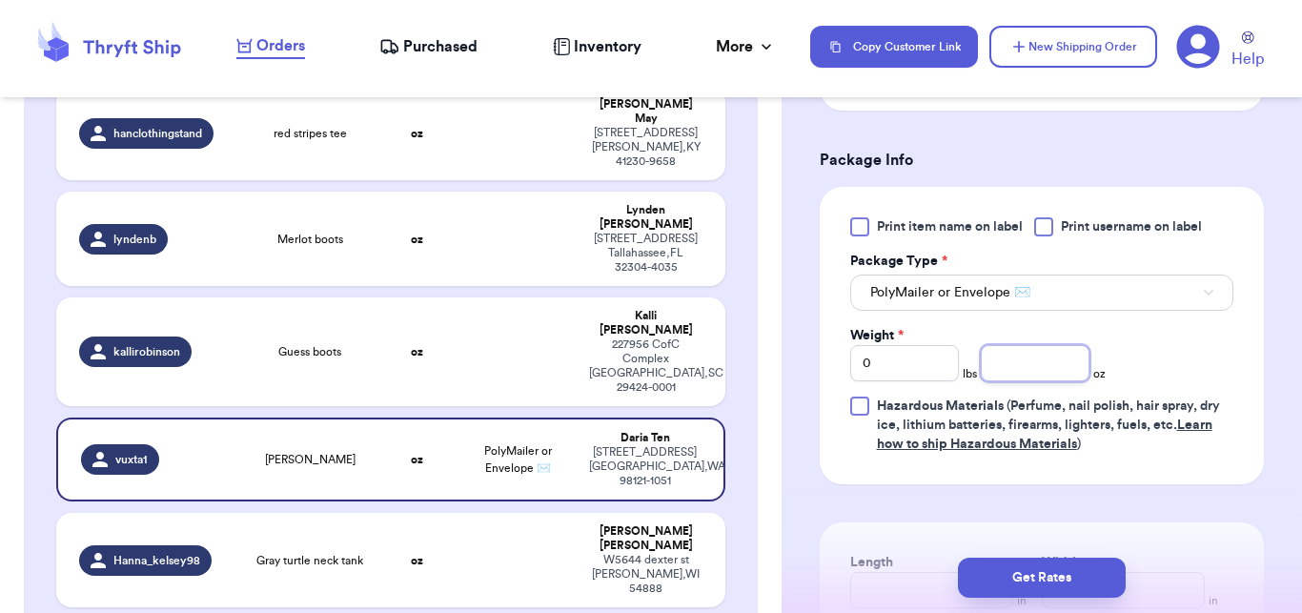
click at [1014, 381] on input "number" at bounding box center [1035, 363] width 109 height 36
type input "15"
click at [1024, 571] on button "Get Rates" at bounding box center [1042, 578] width 168 height 40
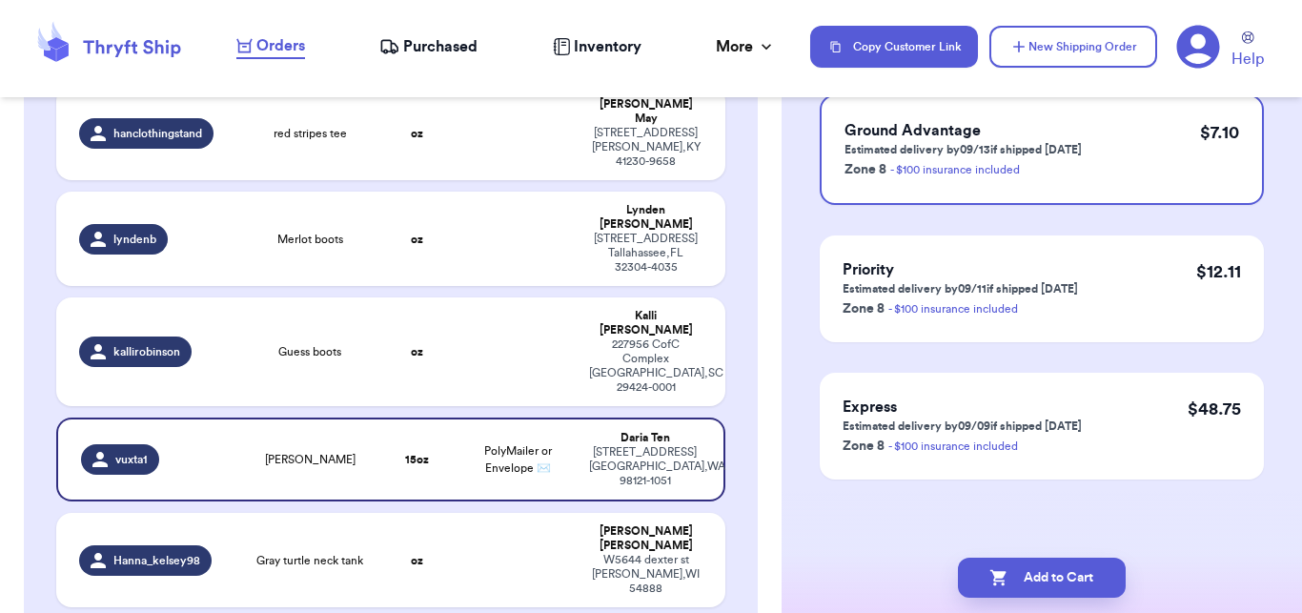
scroll to position [0, 0]
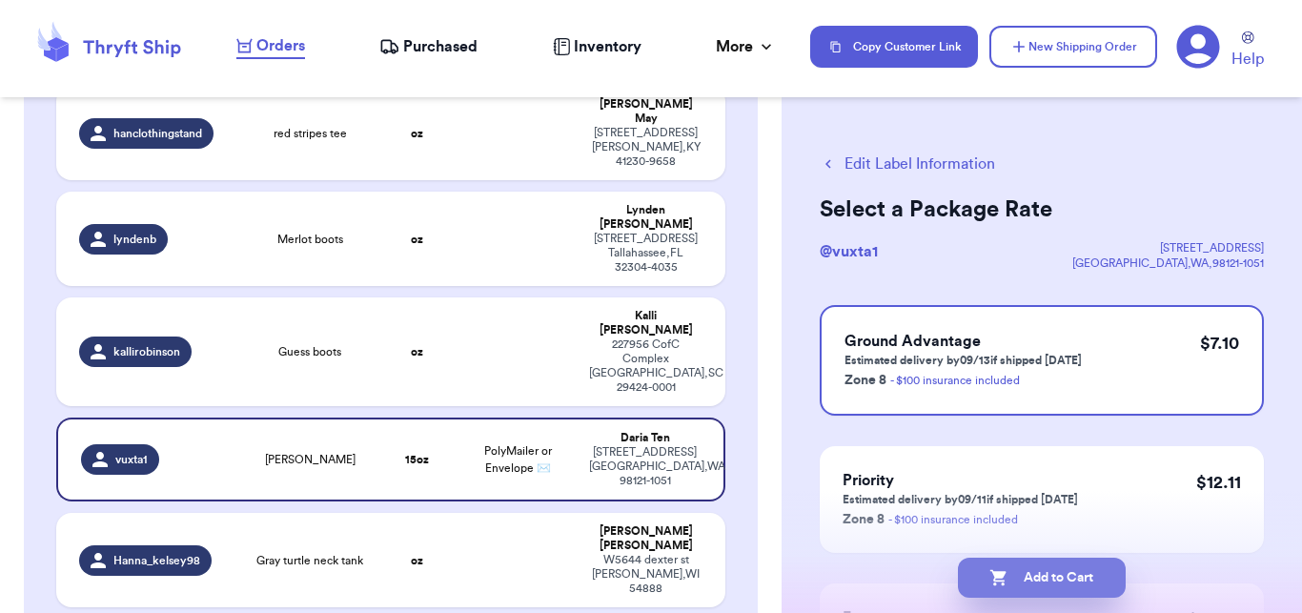
click at [1030, 577] on button "Add to Cart" at bounding box center [1042, 578] width 168 height 40
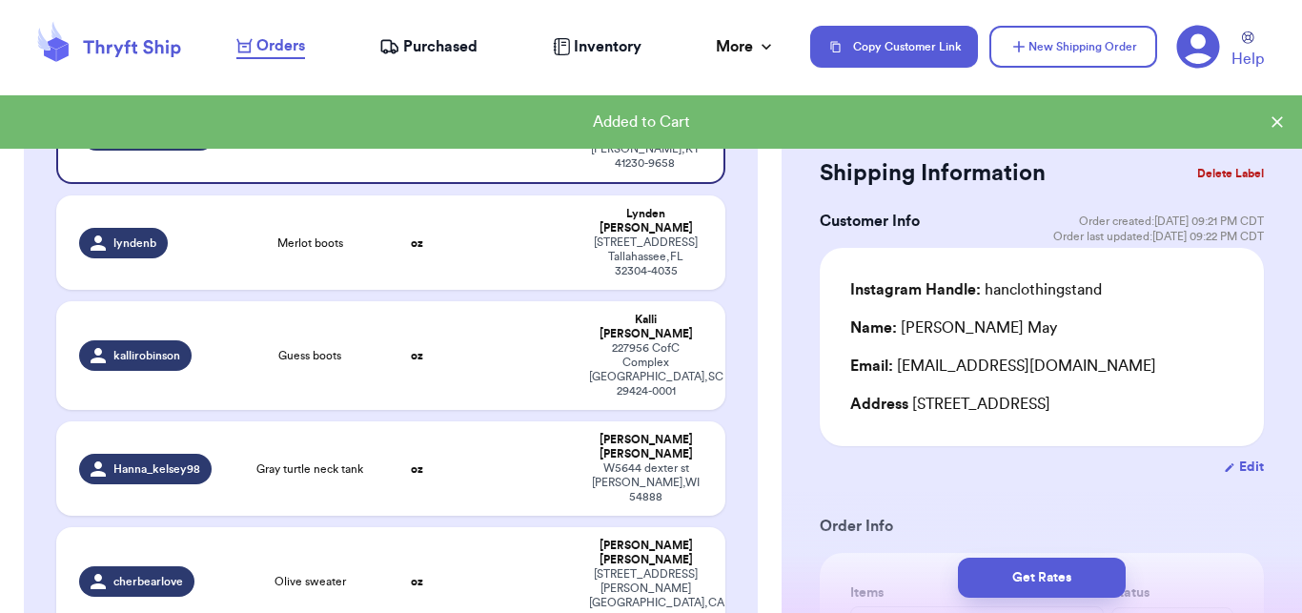
checkbox input "true"
click at [466, 350] on td at bounding box center [518, 355] width 120 height 109
type input "Guess boots"
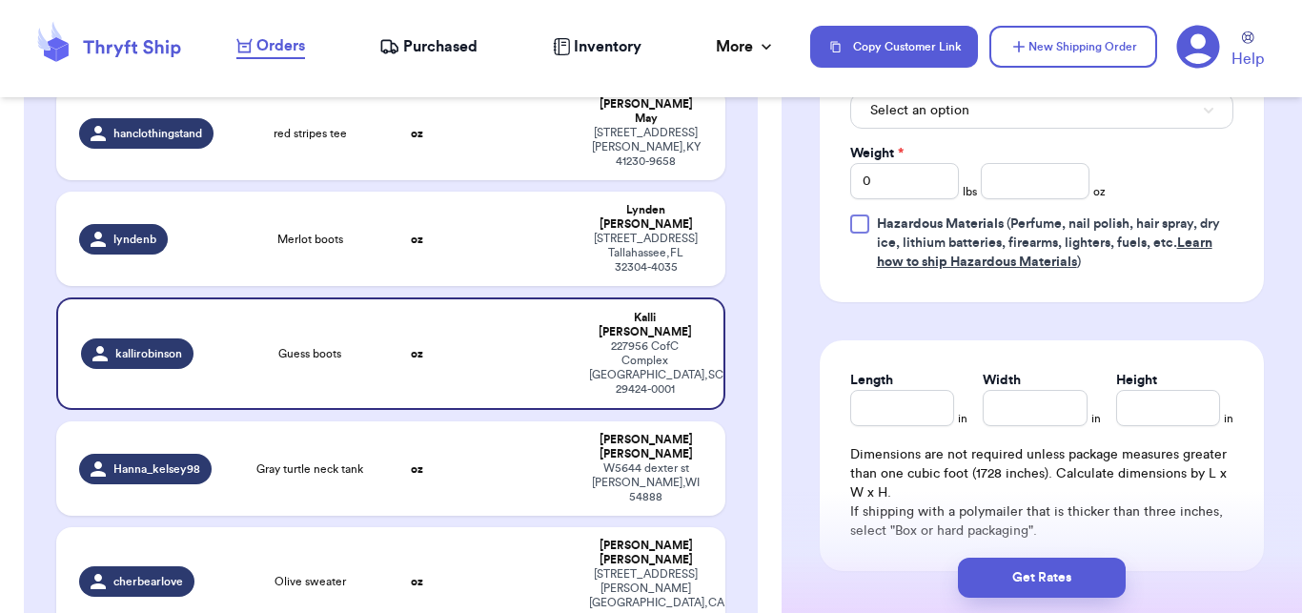
scroll to position [959, 0]
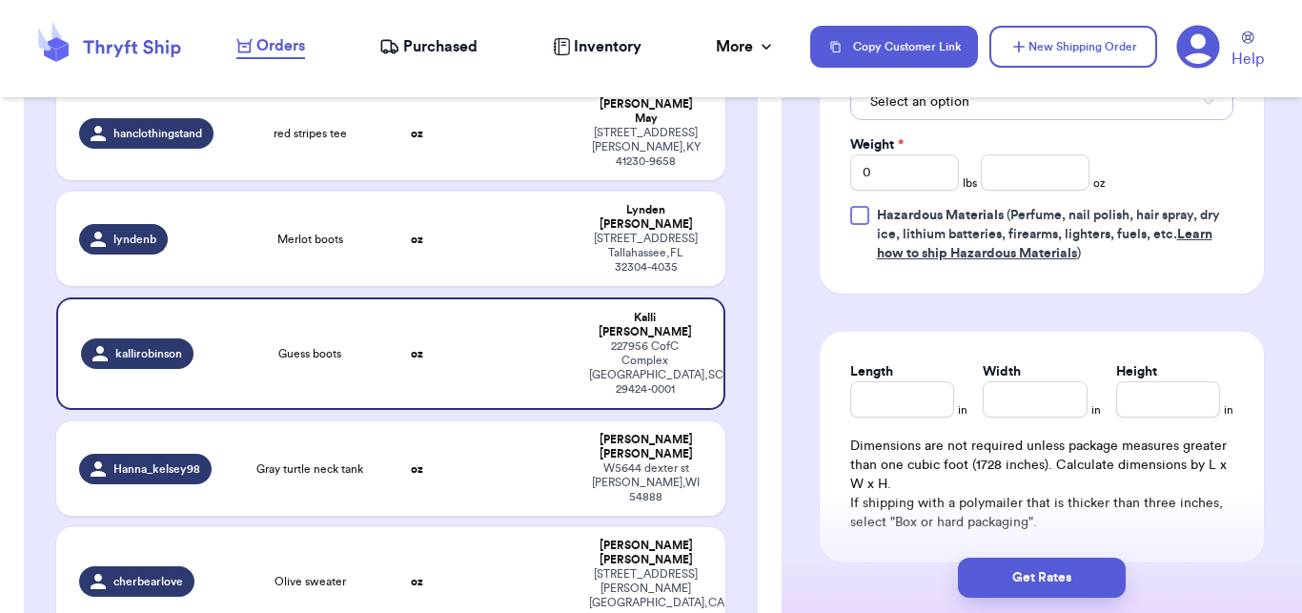
click at [978, 120] on button "Select an option" at bounding box center [1041, 102] width 383 height 36
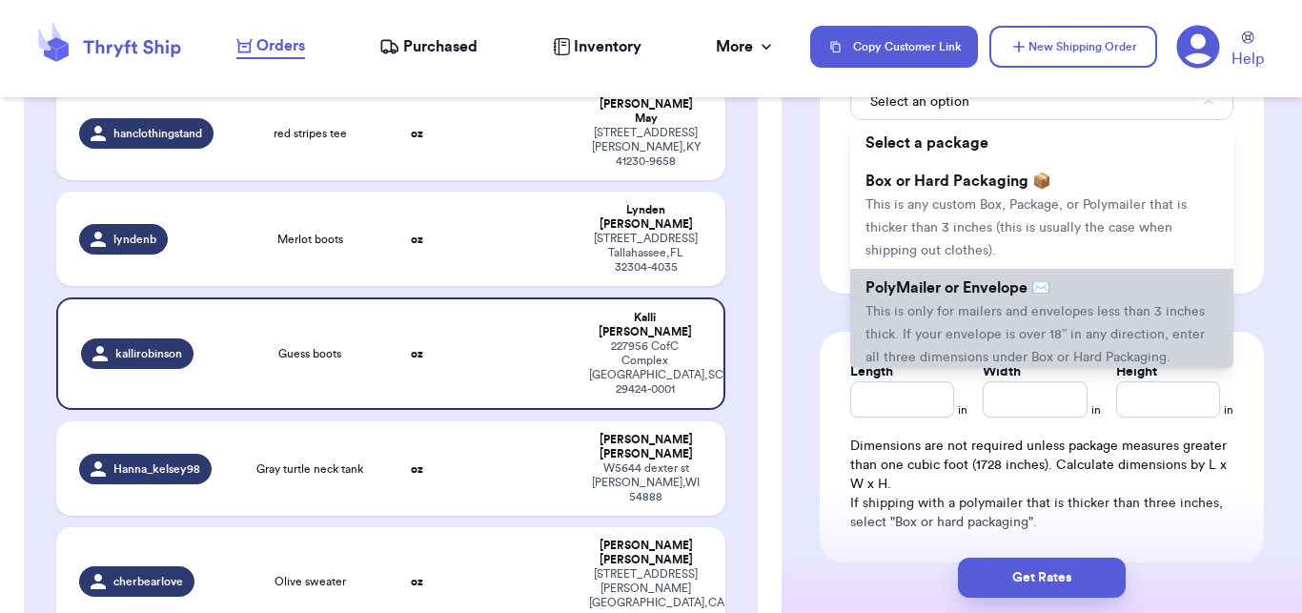
click at [922, 331] on span "This is only for mailers and envelopes less than 3 inches thick. If your envelo…" at bounding box center [1035, 334] width 339 height 59
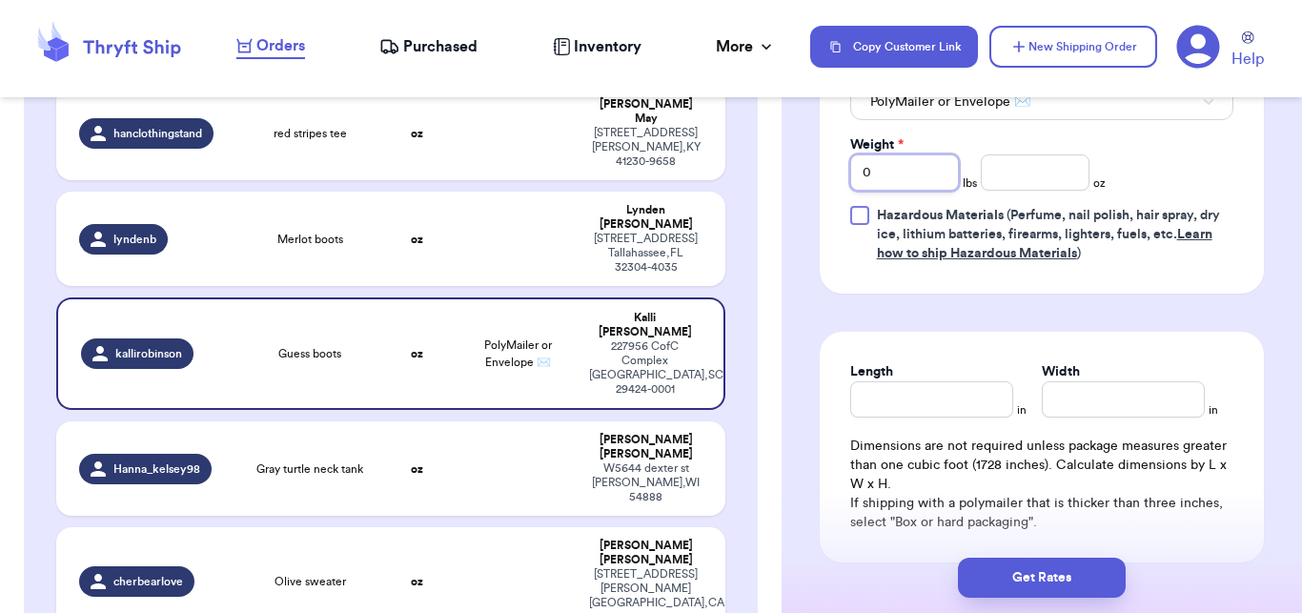
click at [908, 191] on input "0" at bounding box center [904, 172] width 109 height 36
type input "2"
click at [1005, 185] on input "number" at bounding box center [1035, 172] width 109 height 36
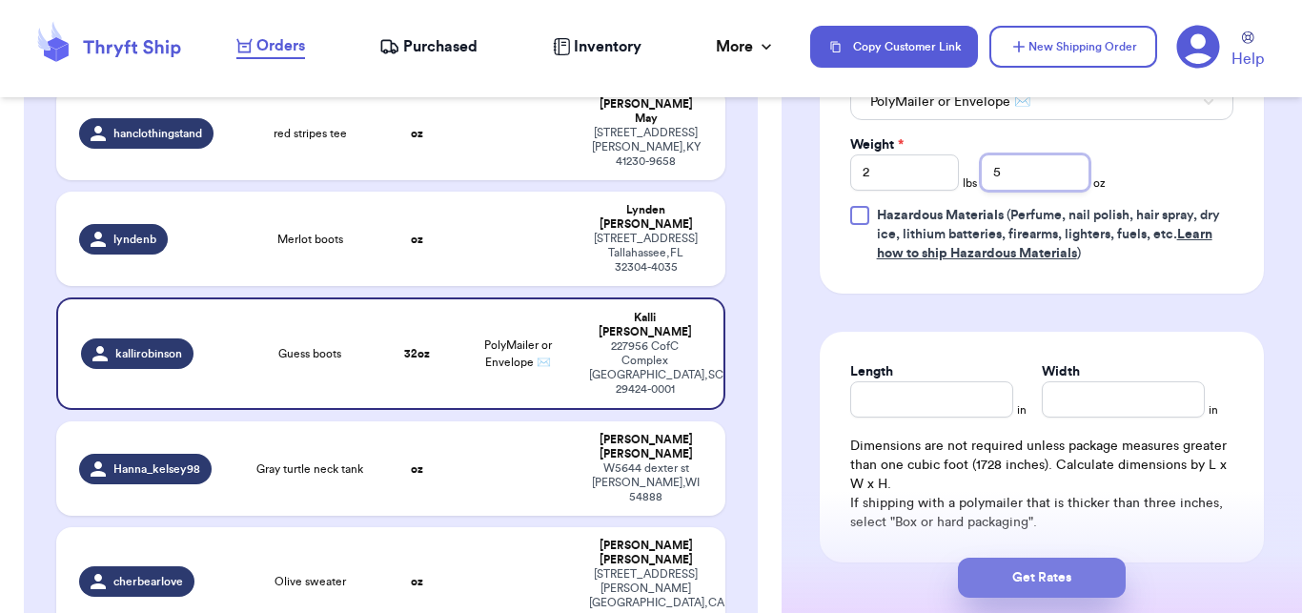
type input "5"
click at [1031, 582] on button "Get Rates" at bounding box center [1042, 578] width 168 height 40
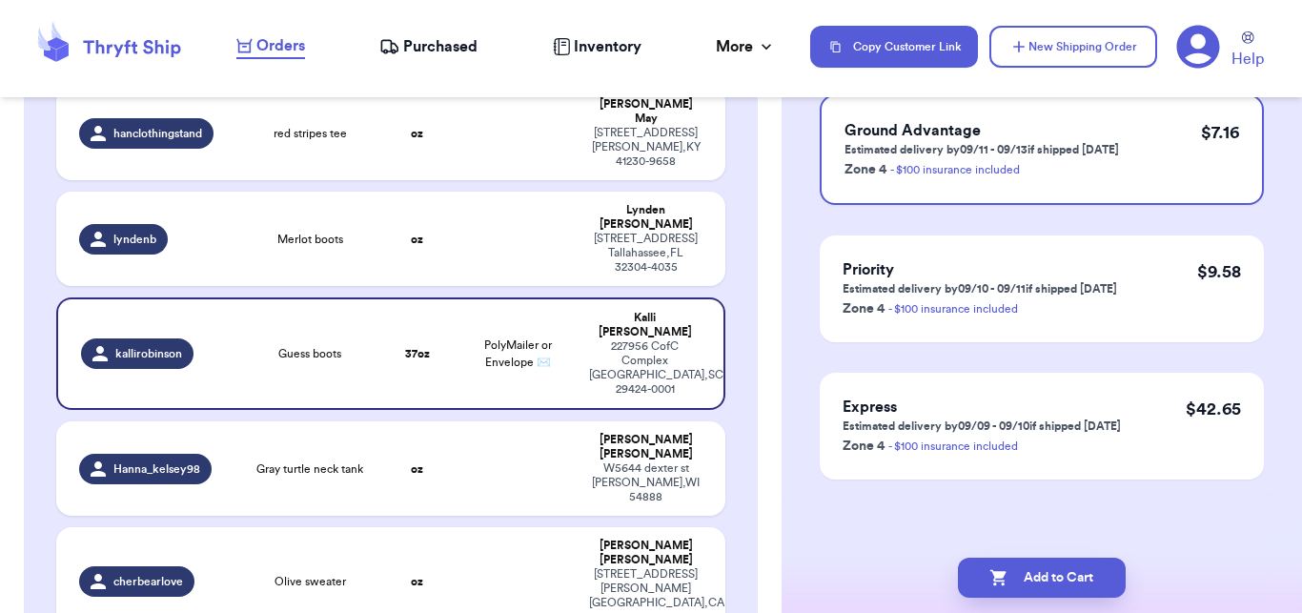
scroll to position [0, 0]
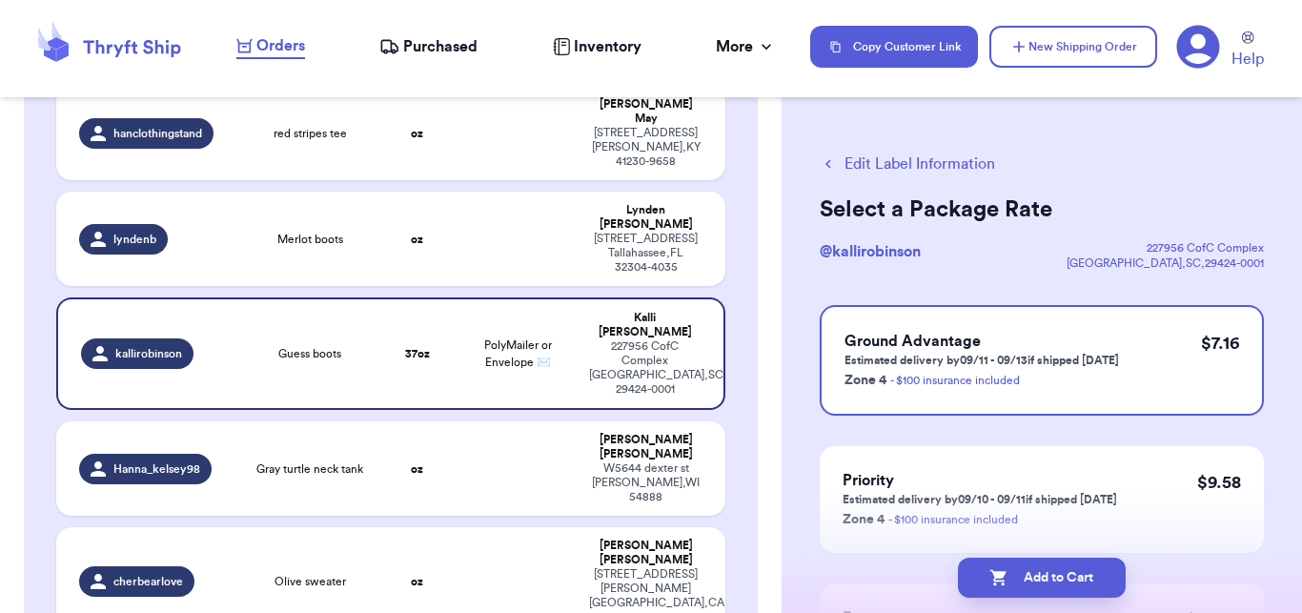
click at [1031, 582] on button "Add to Cart" at bounding box center [1042, 578] width 168 height 40
checkbox input "true"
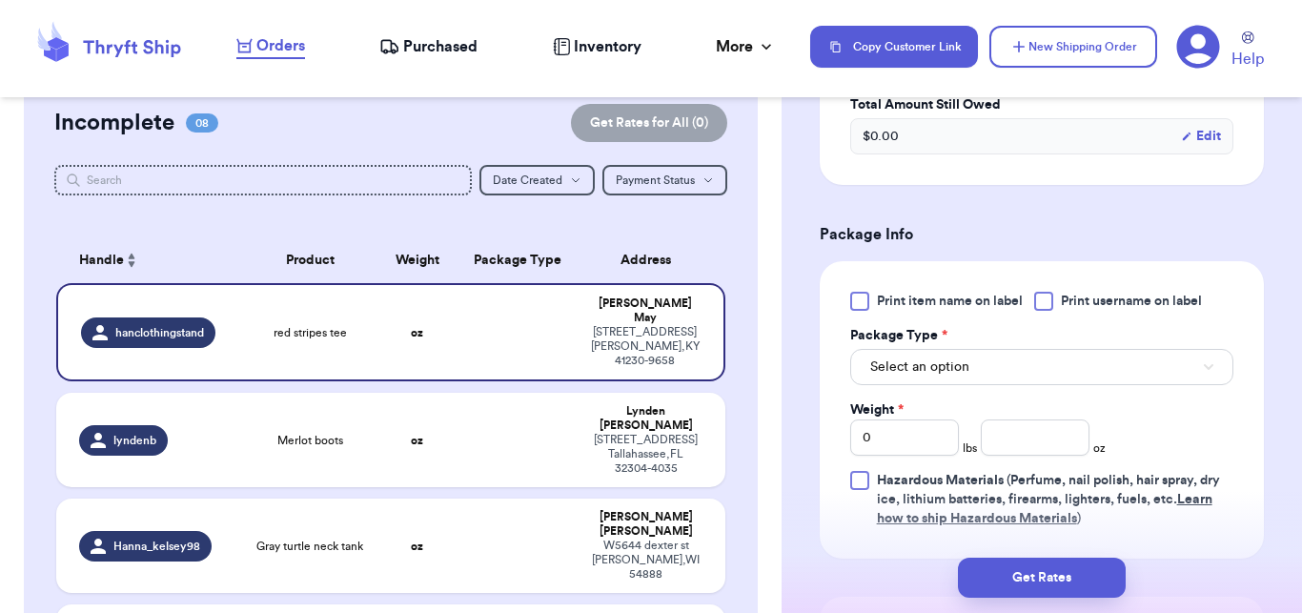
scroll to position [703, 0]
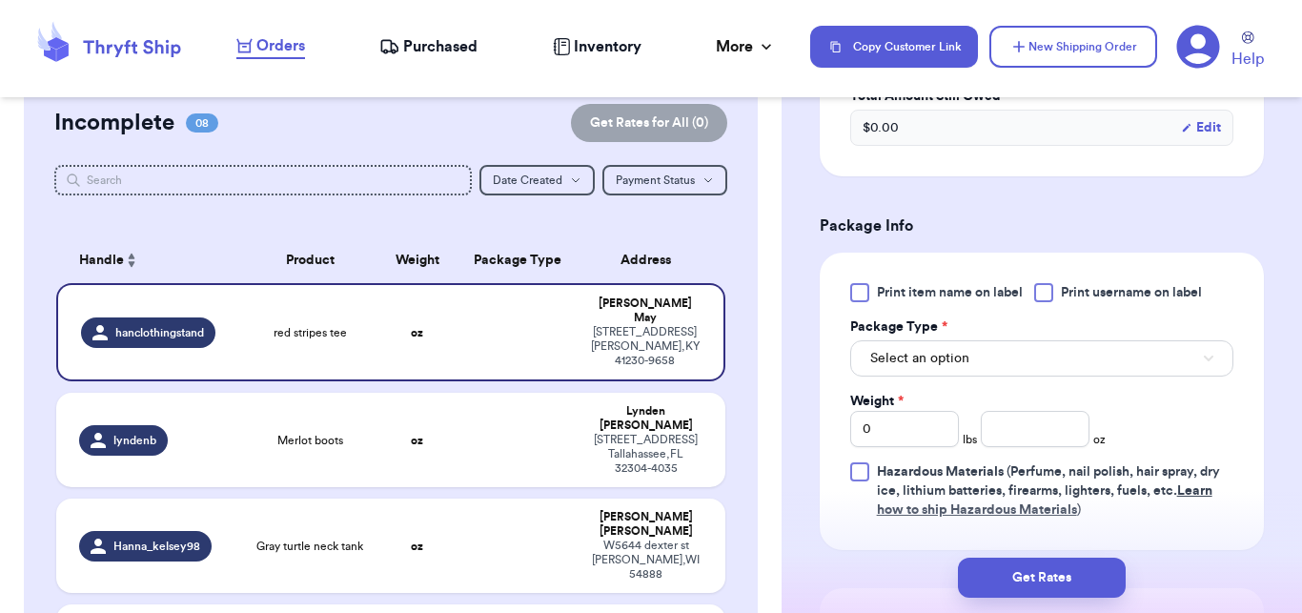
click at [1052, 403] on div "Print item name on label Print username on label Package Type * Select an optio…" at bounding box center [1041, 401] width 383 height 236
click at [1055, 369] on button "Select an option" at bounding box center [1041, 358] width 383 height 36
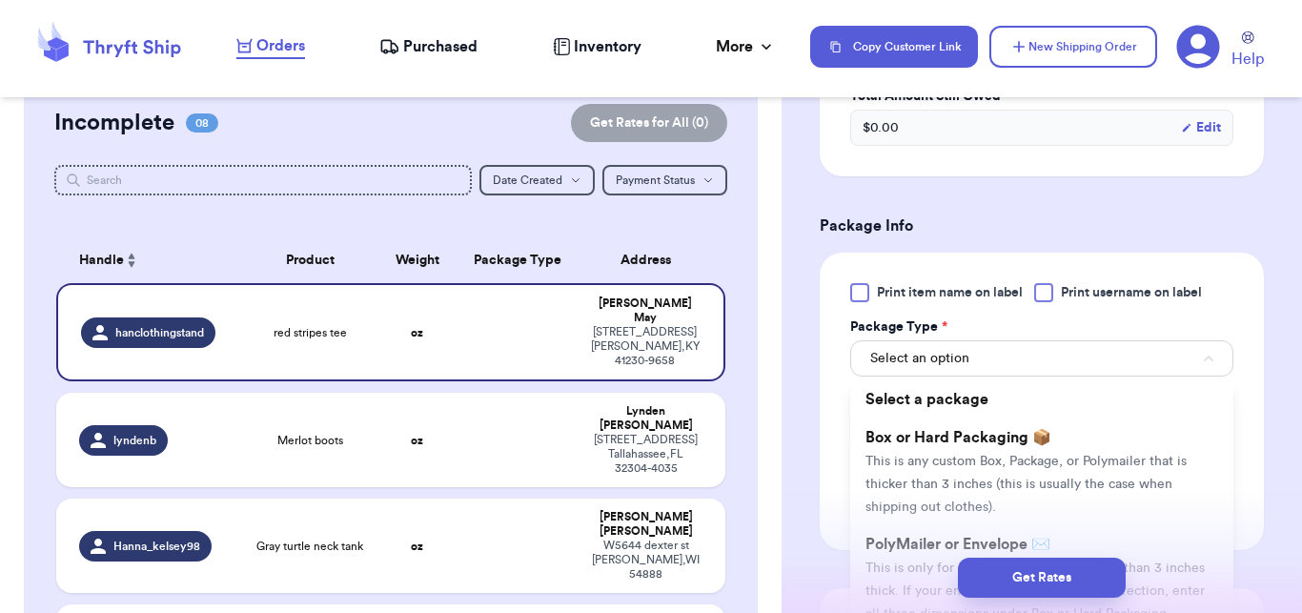
click at [872, 571] on div "Get Rates" at bounding box center [1042, 578] width 490 height 40
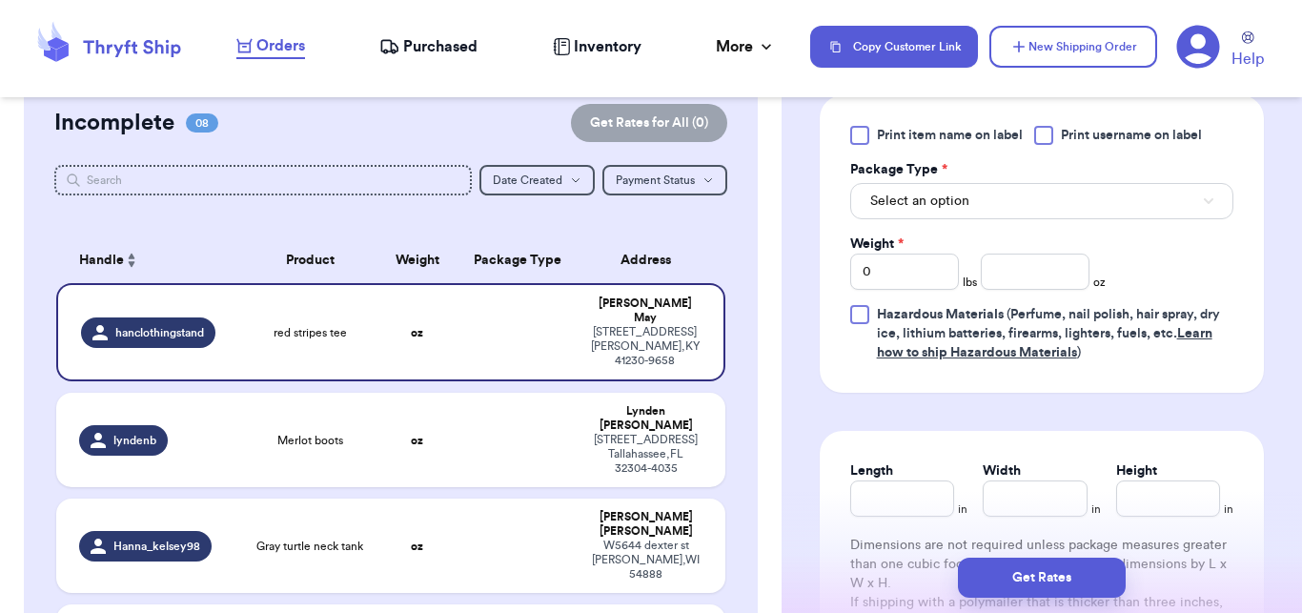
scroll to position [871, 0]
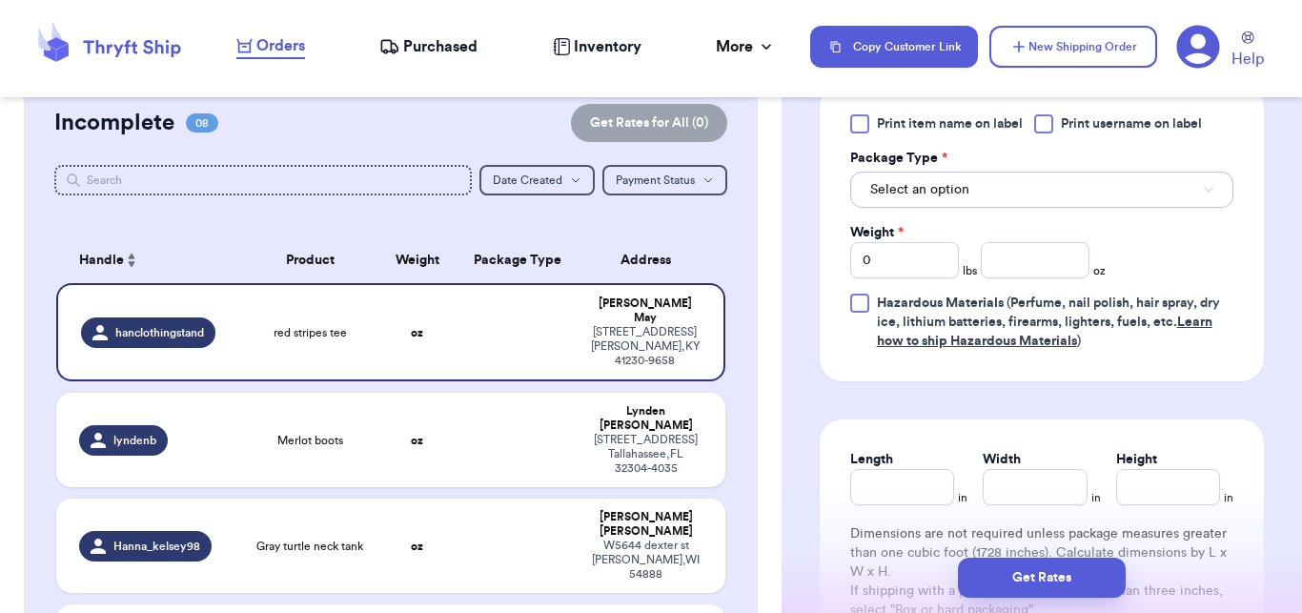
click at [1008, 204] on button "Select an option" at bounding box center [1041, 190] width 383 height 36
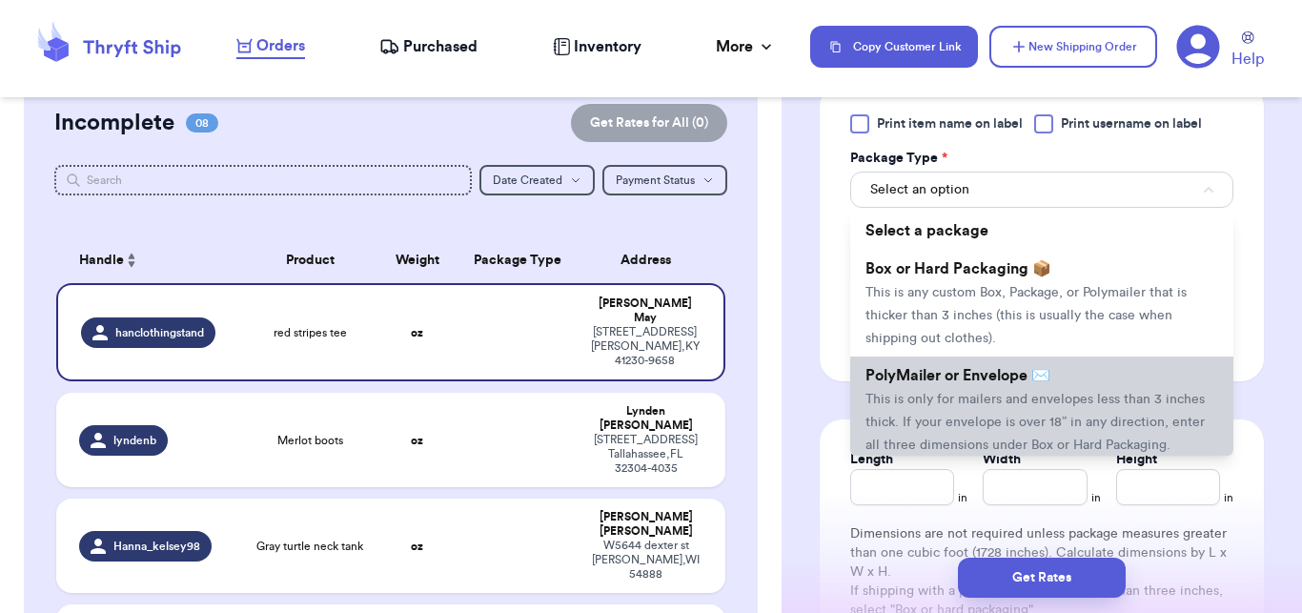
click at [917, 409] on li "PolyMailer or Envelope ✉️ This is only for mailers and envelopes less than 3 in…" at bounding box center [1041, 410] width 383 height 107
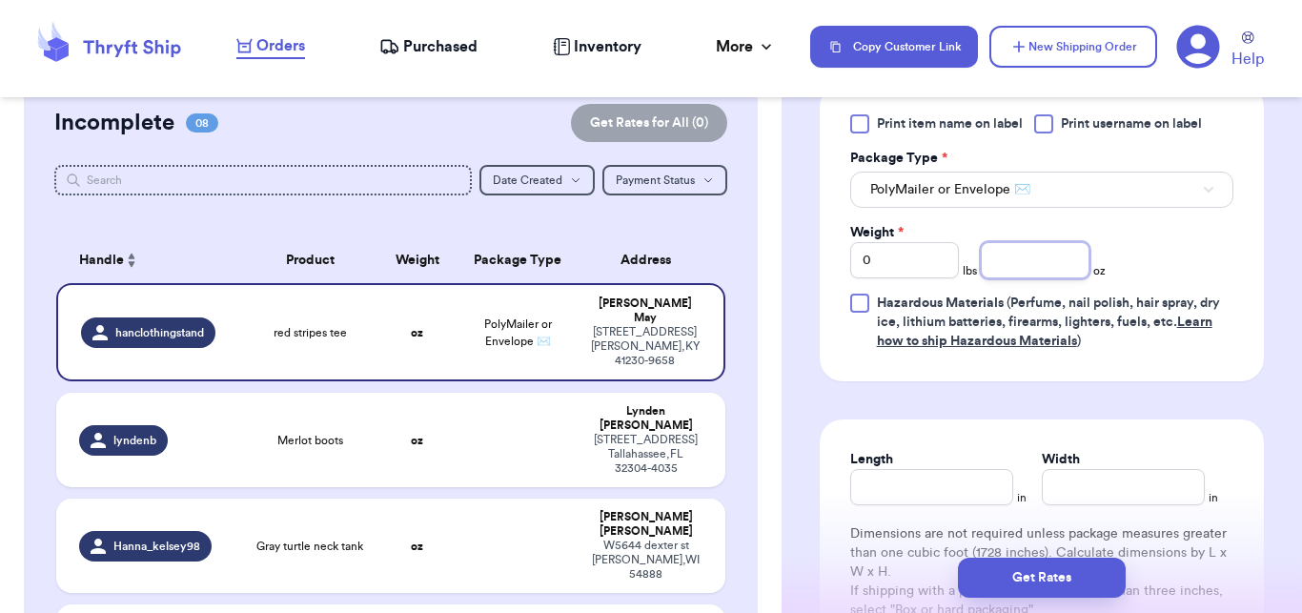
click at [998, 273] on input "number" at bounding box center [1035, 260] width 109 height 36
type input "10"
click at [1034, 575] on button "Get Rates" at bounding box center [1042, 578] width 168 height 40
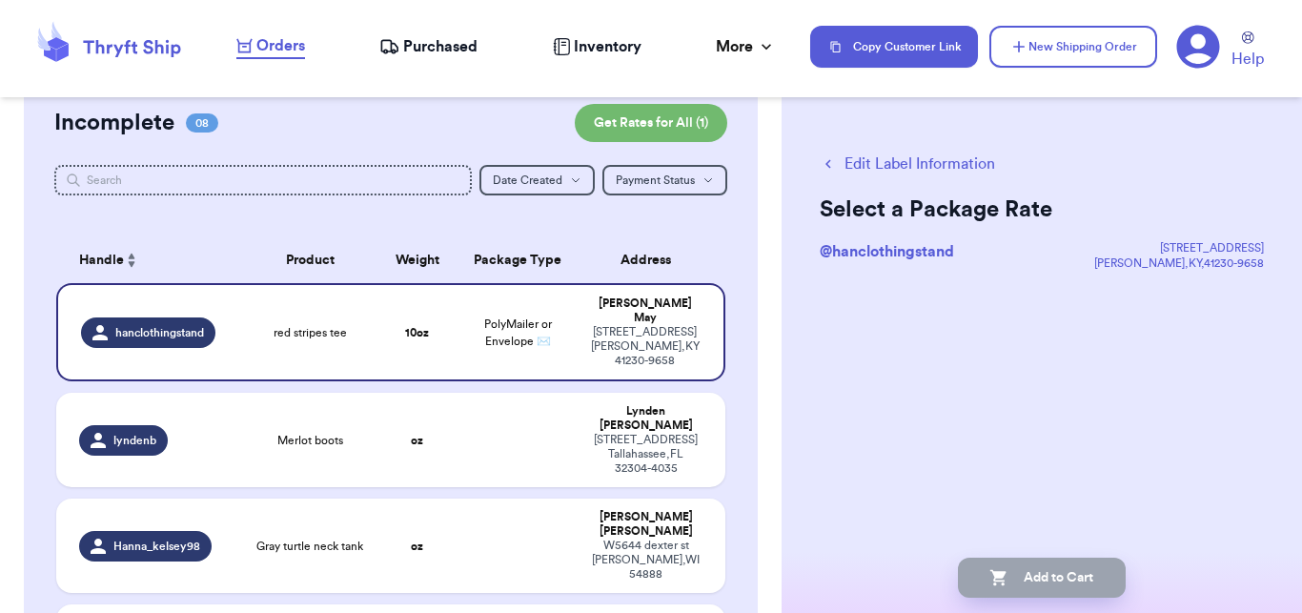
scroll to position [0, 0]
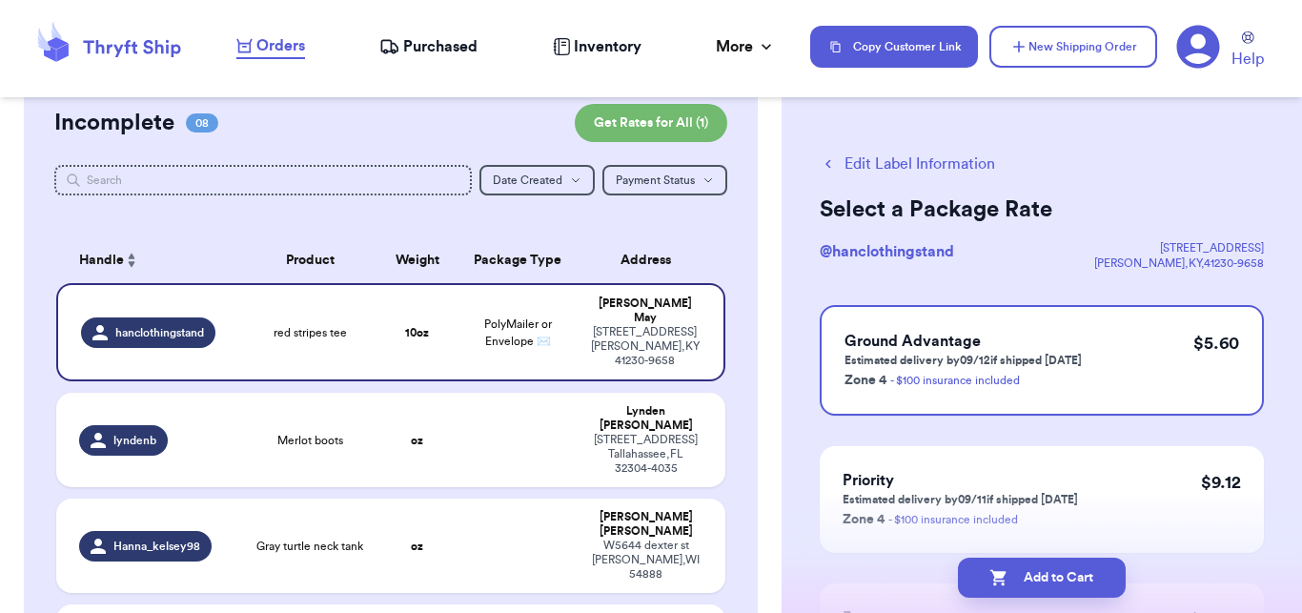
click at [1034, 575] on button "Add to Cart" at bounding box center [1042, 578] width 168 height 40
checkbox input "true"
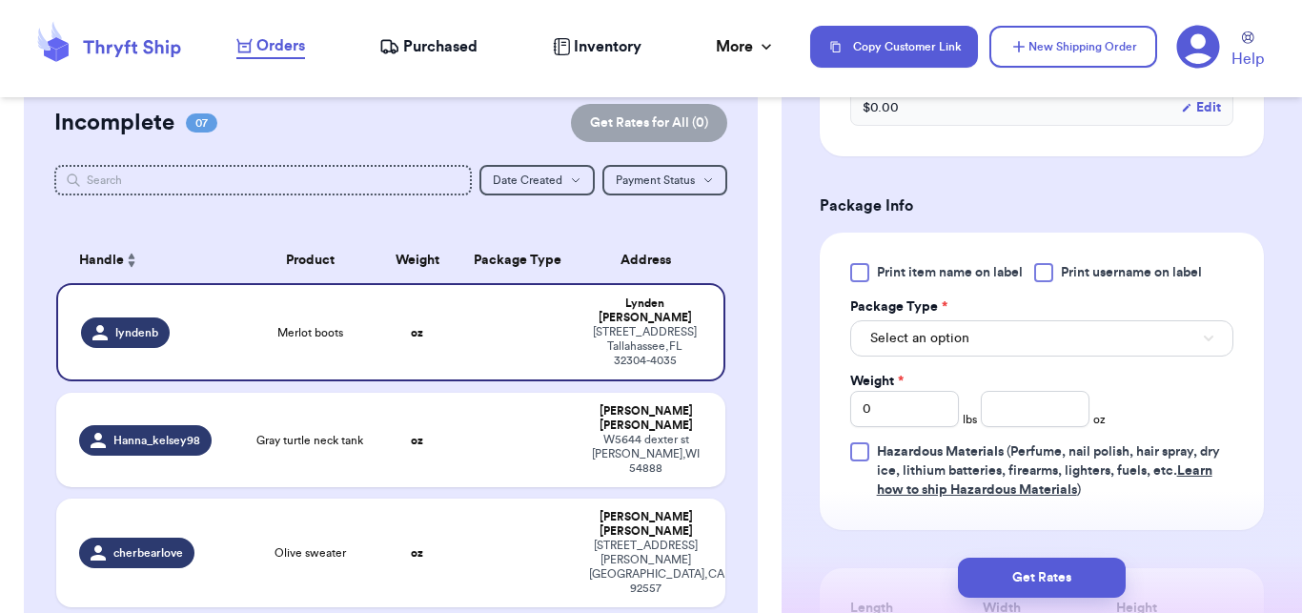
scroll to position [763, 0]
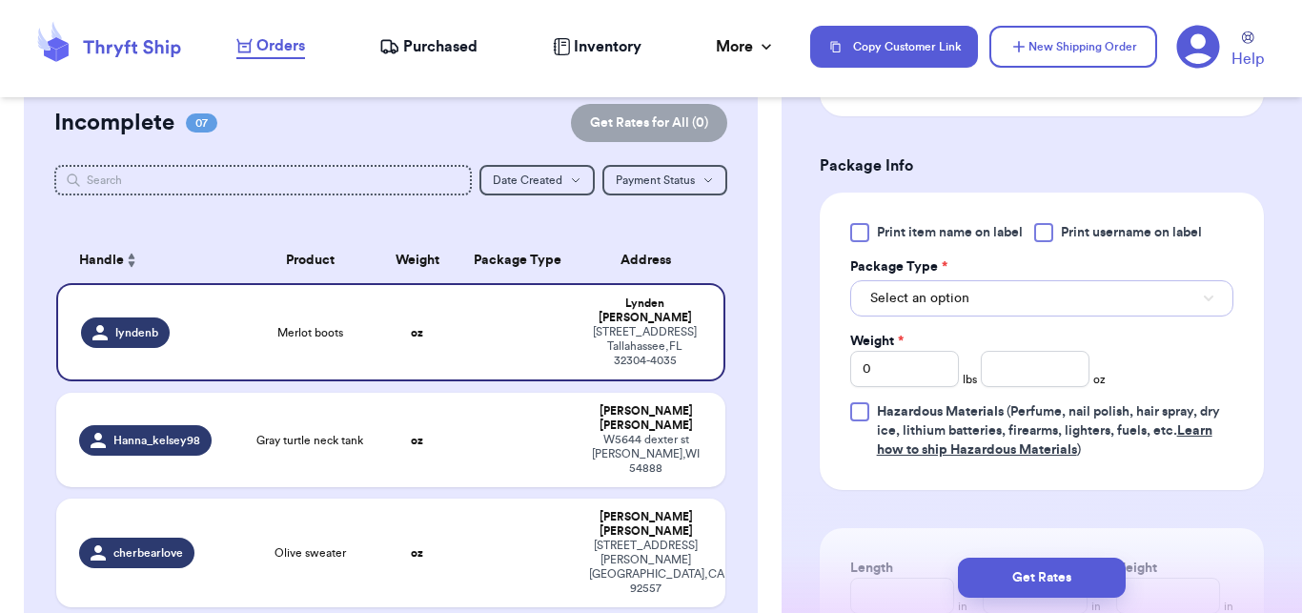
click at [888, 317] on button "Select an option" at bounding box center [1041, 298] width 383 height 36
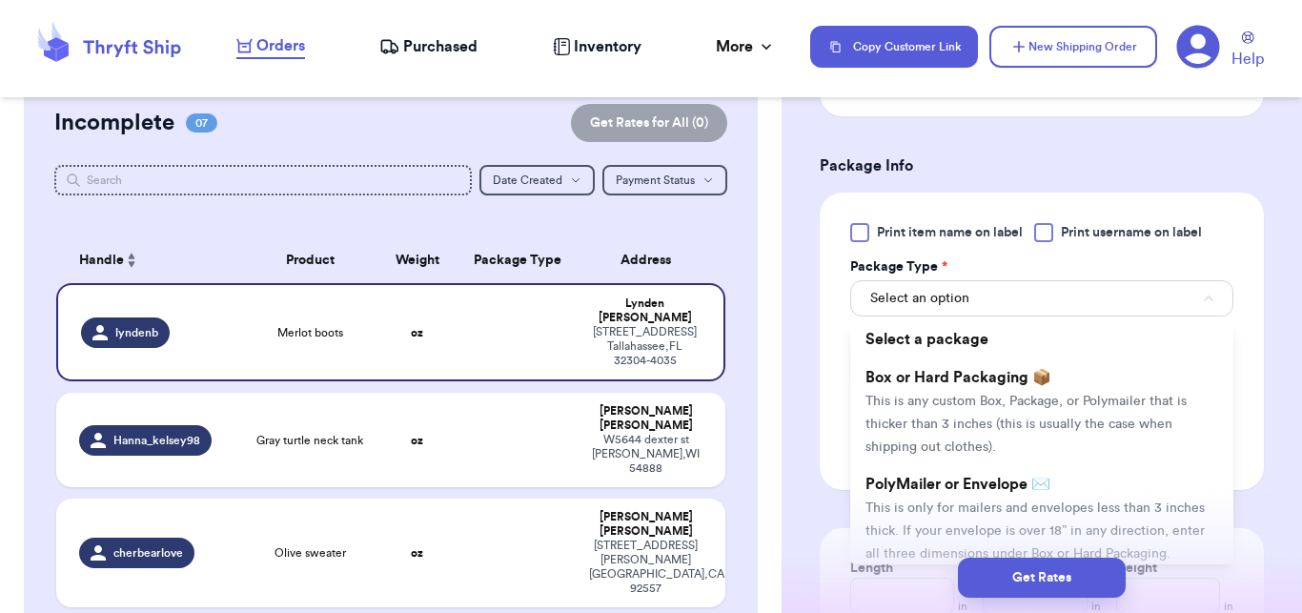
click at [884, 559] on div "Get Rates" at bounding box center [1042, 578] width 490 height 40
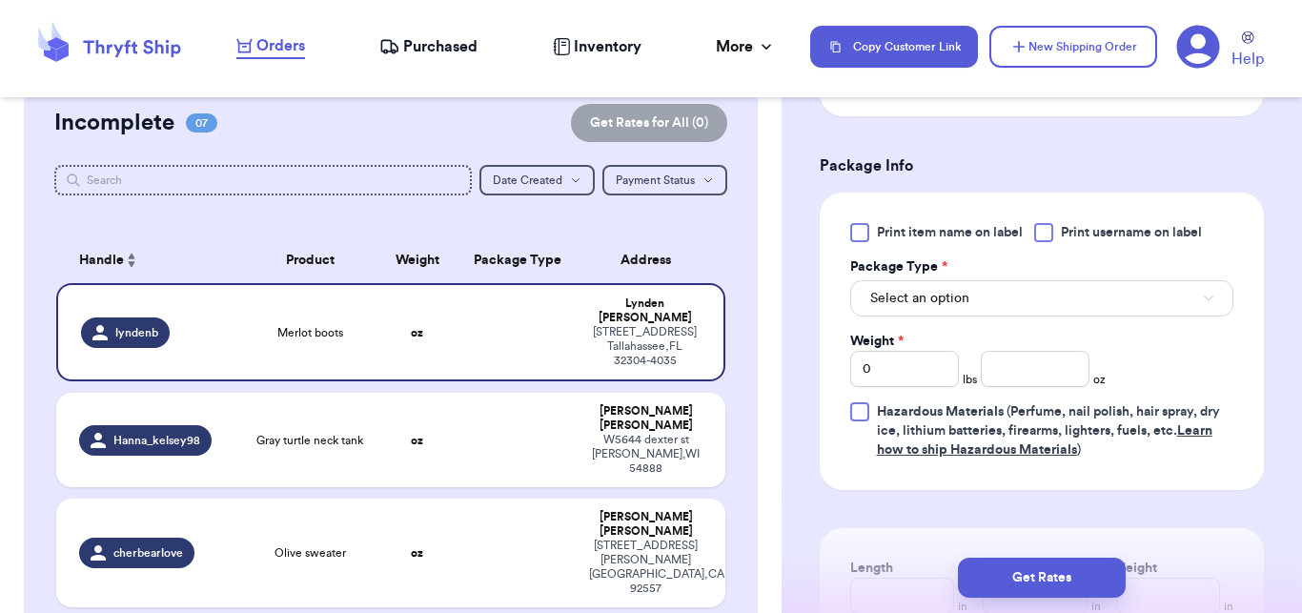
click at [964, 302] on div "Select an option" at bounding box center [1041, 296] width 383 height 40
click at [964, 308] on span "Select an option" at bounding box center [919, 298] width 99 height 19
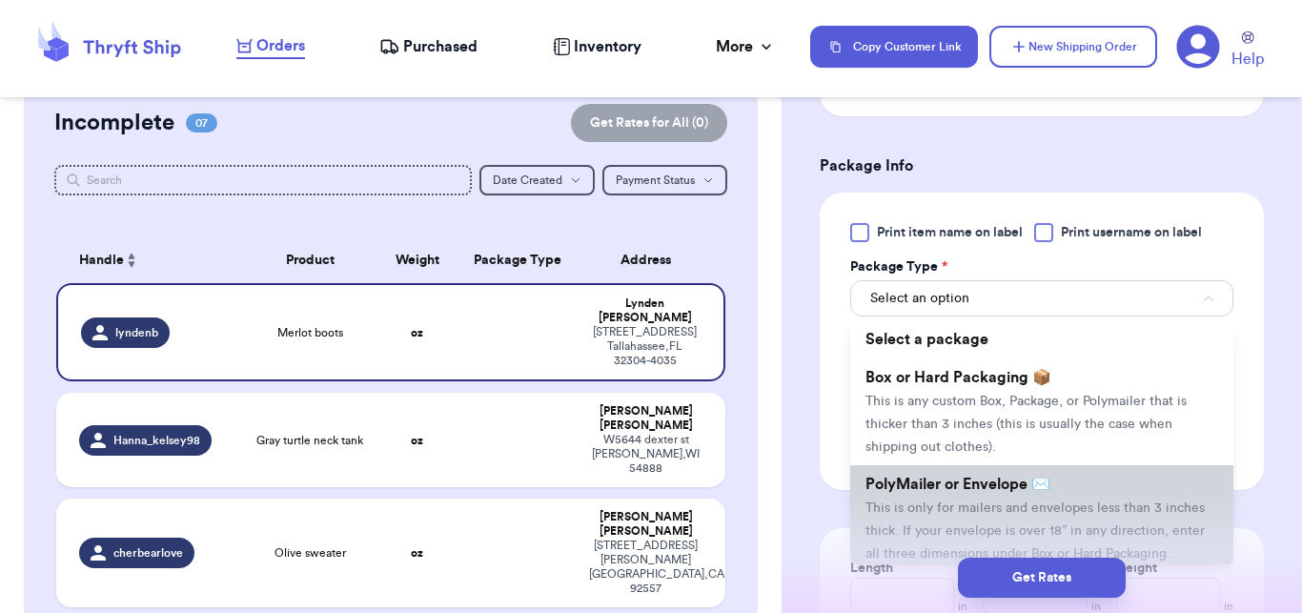
click at [909, 492] on span "PolyMailer or Envelope ✉️" at bounding box center [958, 484] width 185 height 15
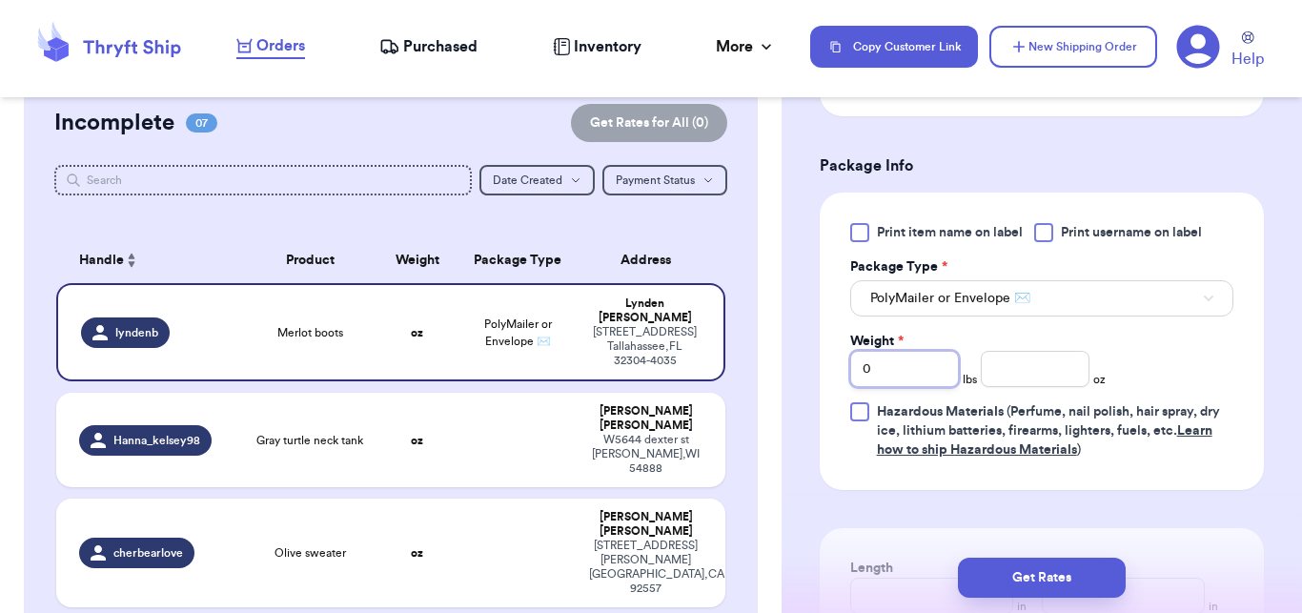
click at [902, 387] on input "0" at bounding box center [904, 369] width 109 height 36
type input "1"
click at [988, 387] on input "number" at bounding box center [1035, 369] width 109 height 36
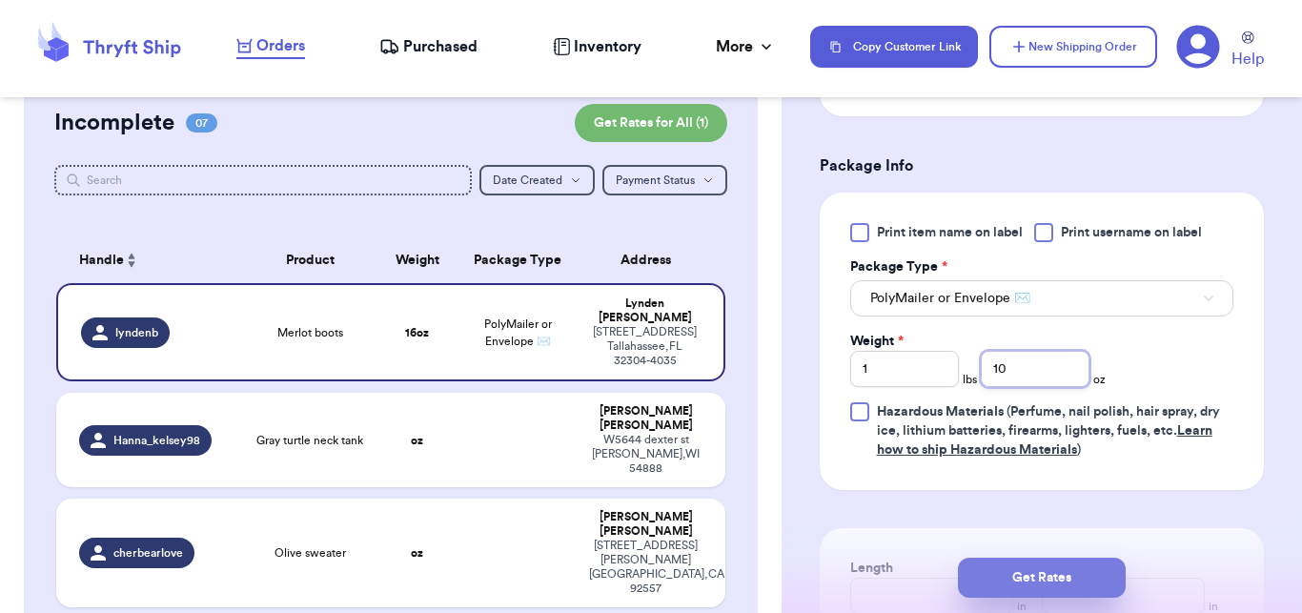
type input "10"
click at [1044, 572] on button "Get Rates" at bounding box center [1042, 578] width 168 height 40
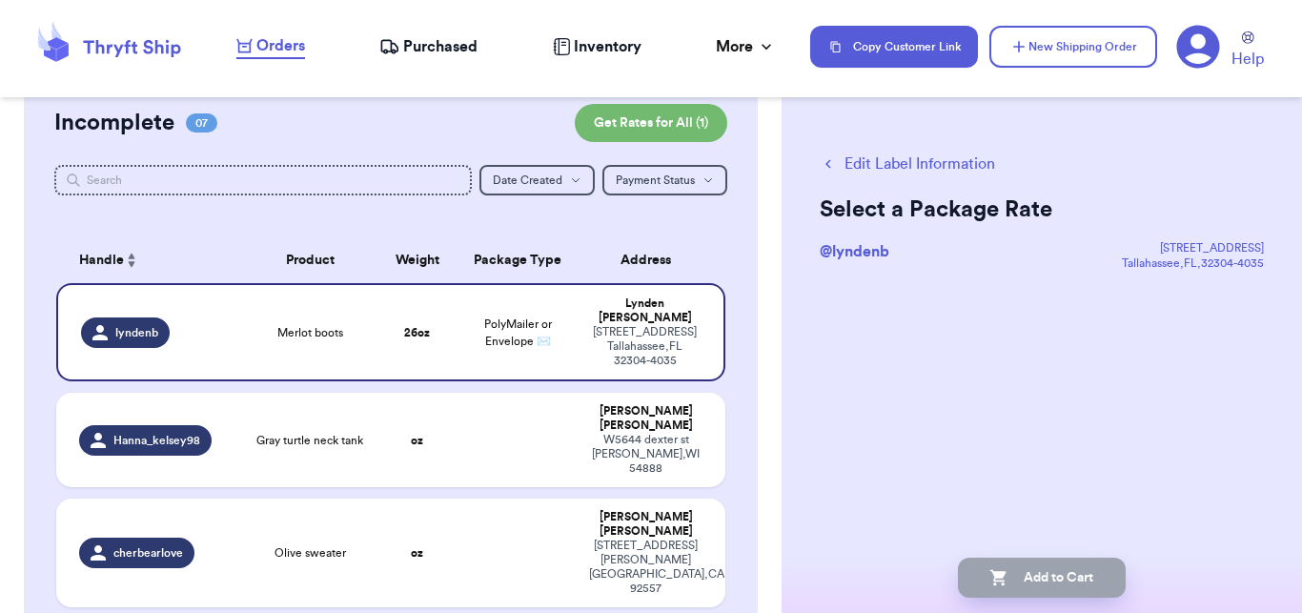
scroll to position [0, 0]
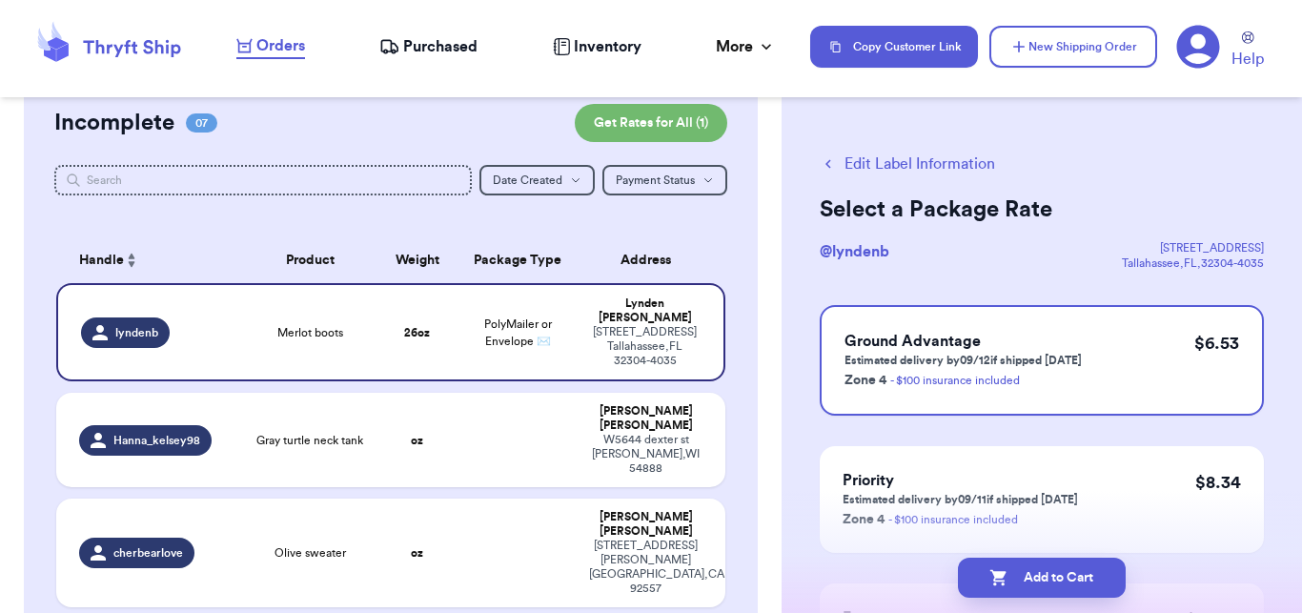
click at [1044, 572] on button "Add to Cart" at bounding box center [1042, 578] width 168 height 40
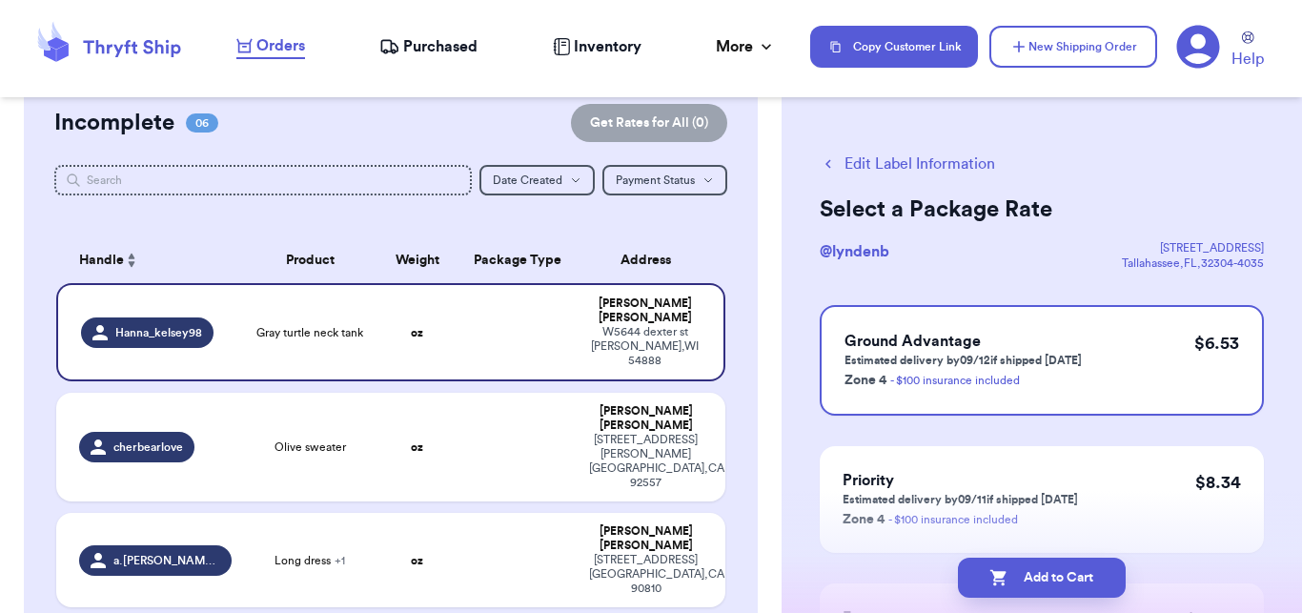
checkbox input "true"
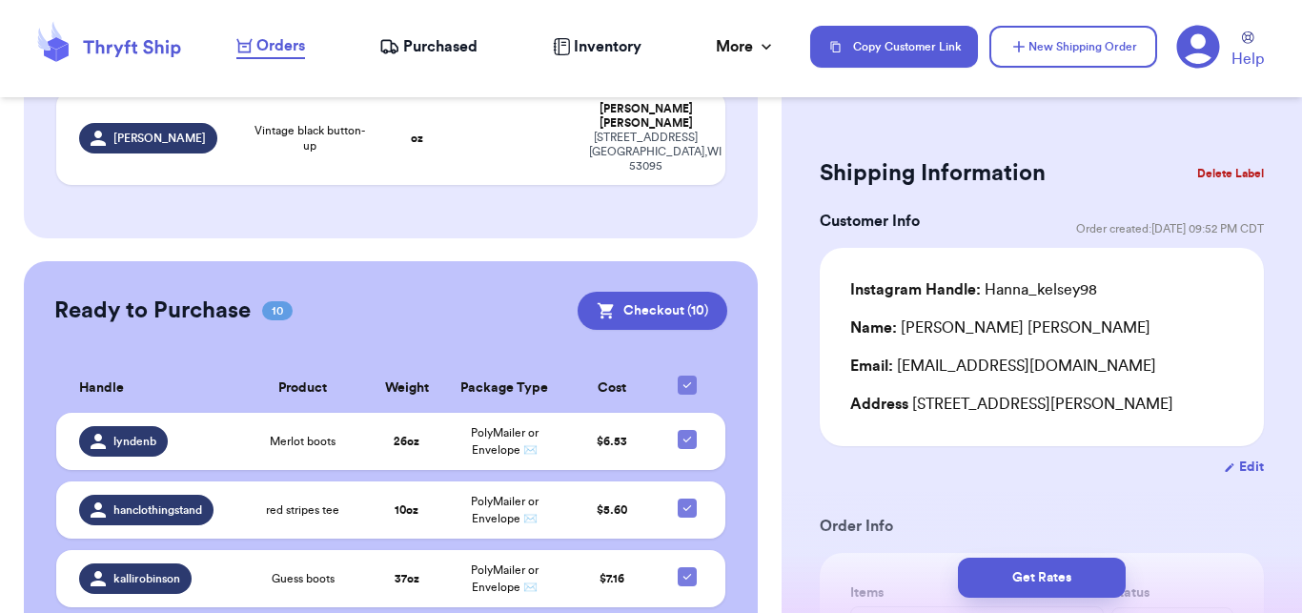
scroll to position [904, 0]
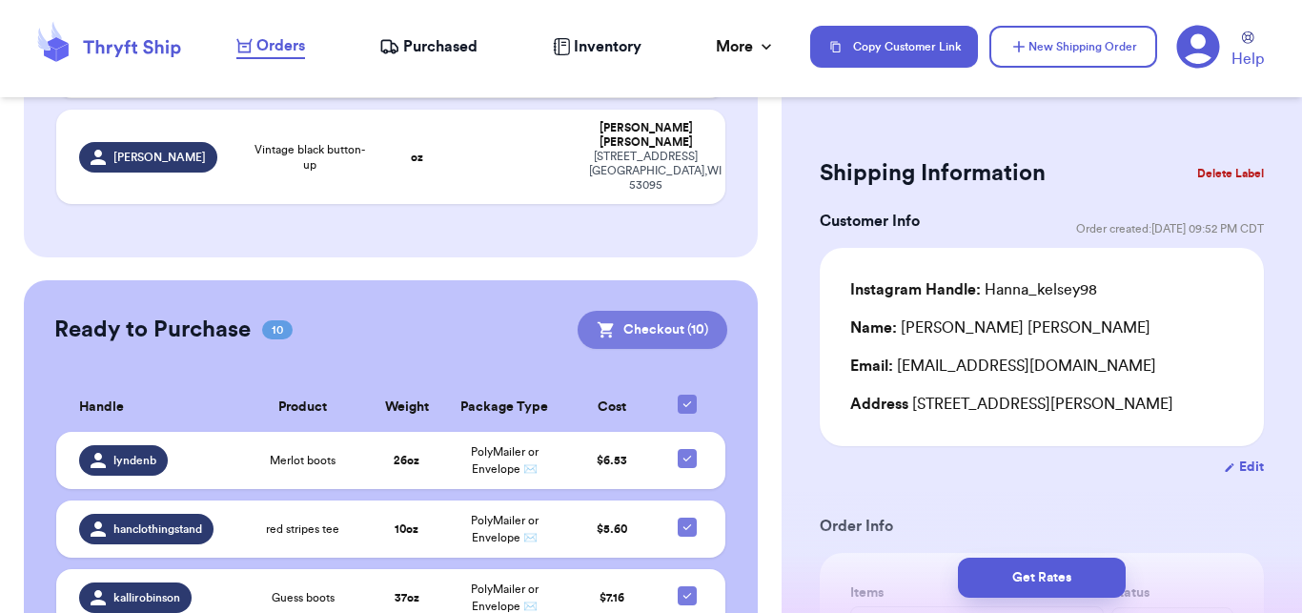
click at [641, 311] on button "Checkout ( 10 )" at bounding box center [653, 330] width 150 height 38
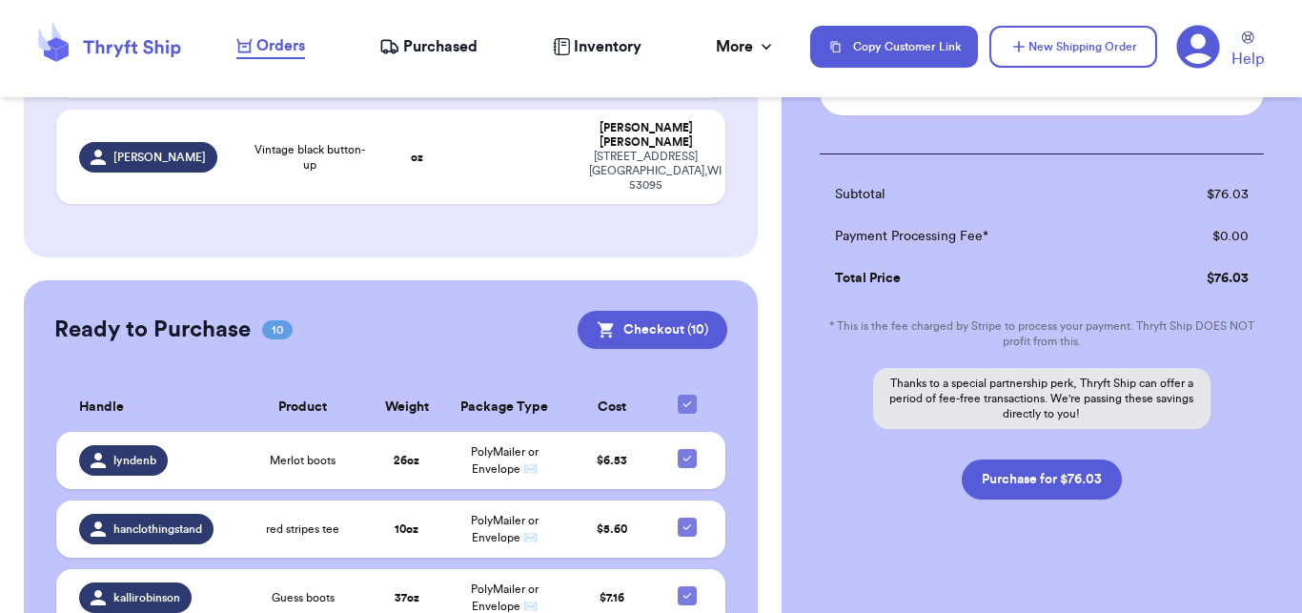
scroll to position [1451, 0]
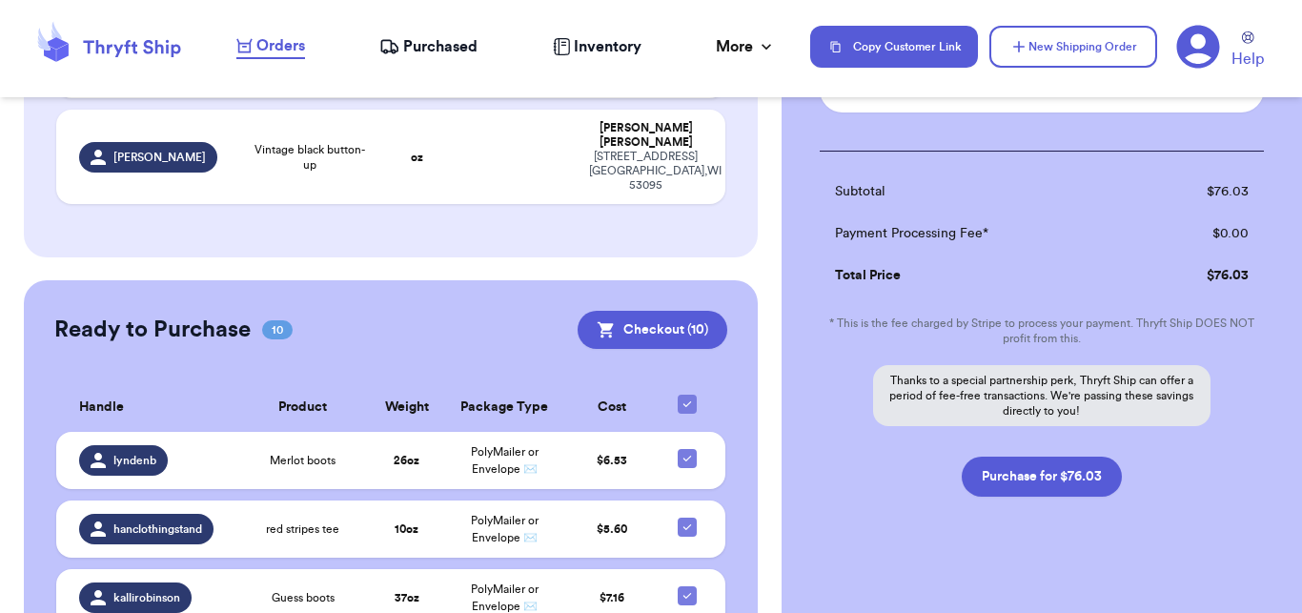
click at [411, 44] on span "Purchased" at bounding box center [440, 46] width 74 height 23
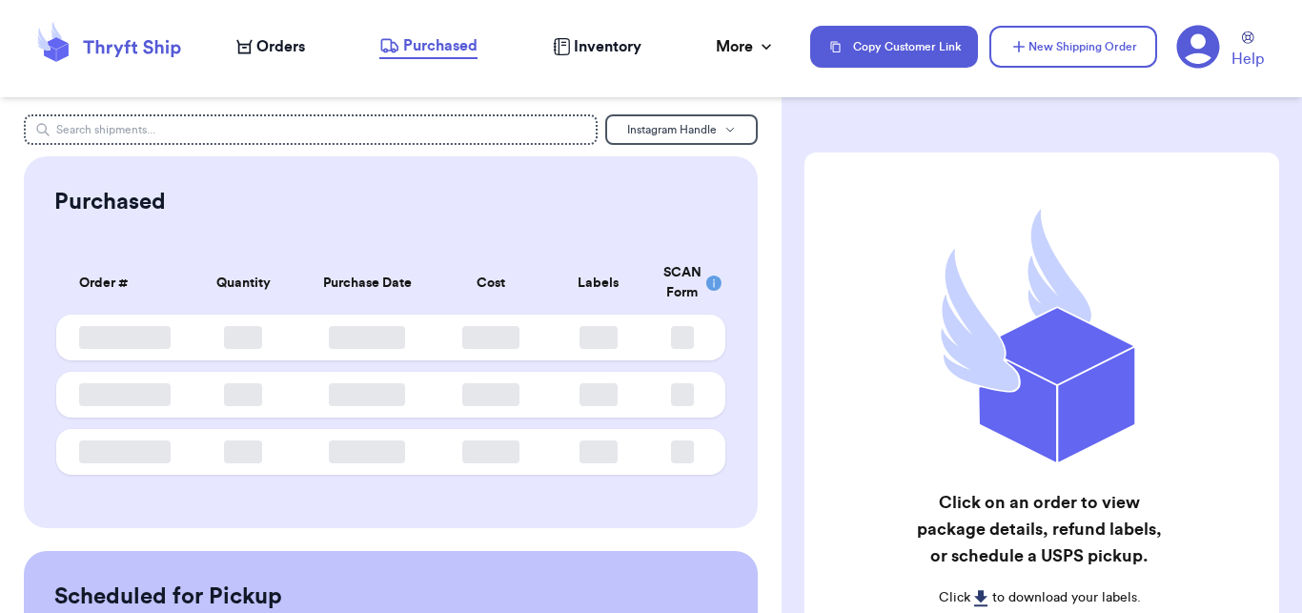
click at [1176, 40] on icon at bounding box center [1198, 47] width 44 height 44
click at [1196, 42] on icon at bounding box center [1198, 47] width 44 height 44
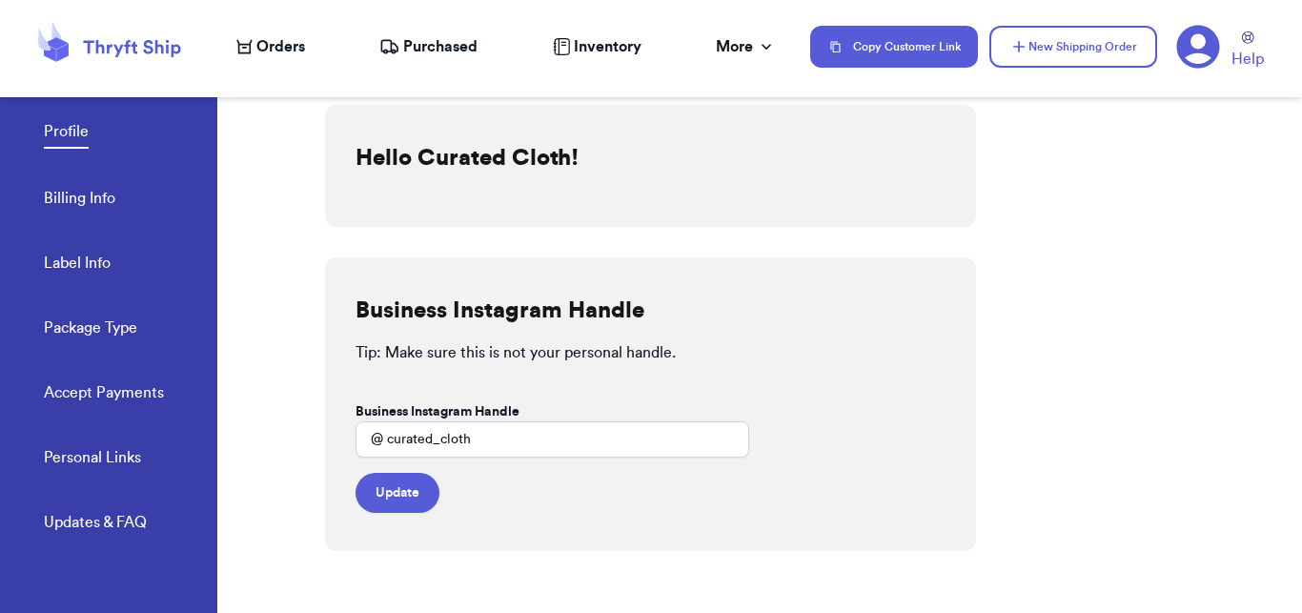
click at [100, 198] on link "Billing Info" at bounding box center [79, 200] width 71 height 27
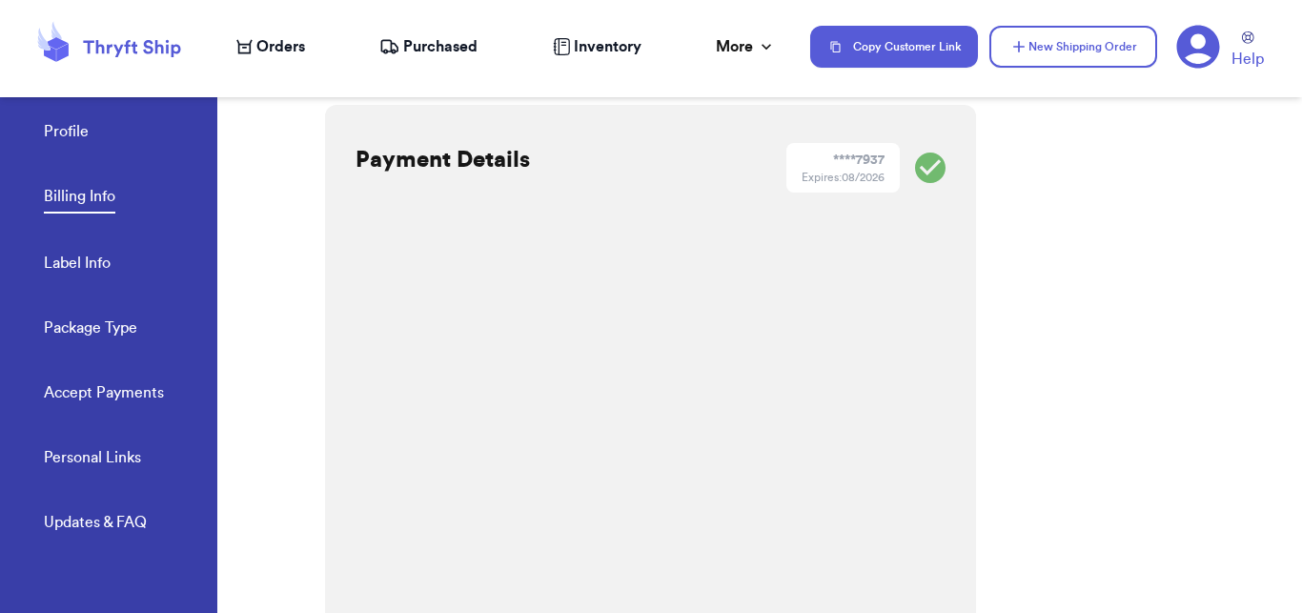
click at [1033, 339] on div "Payment Details **** 7937 Expires: 08/2026 Save Billing History Date Invoice # …" at bounding box center [813, 340] width 977 height 546
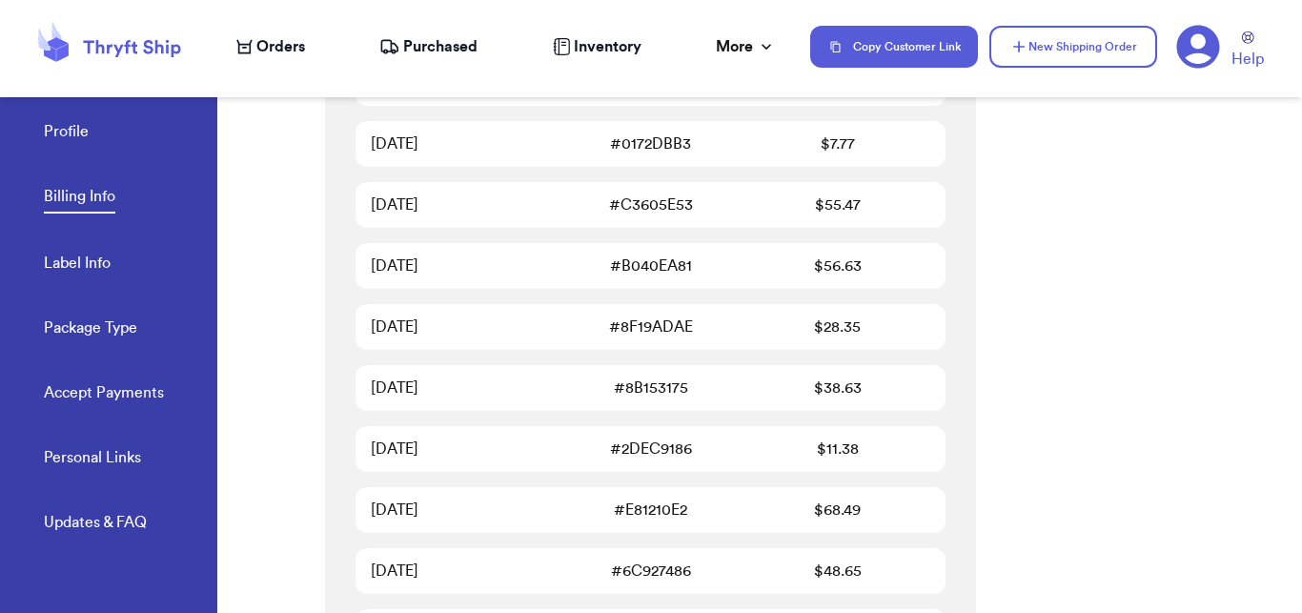
click at [1033, 340] on div "Payment Details **** 7937 Expires: 08/2026 Save Billing History Date Invoice # …" at bounding box center [813, 340] width 977 height 546
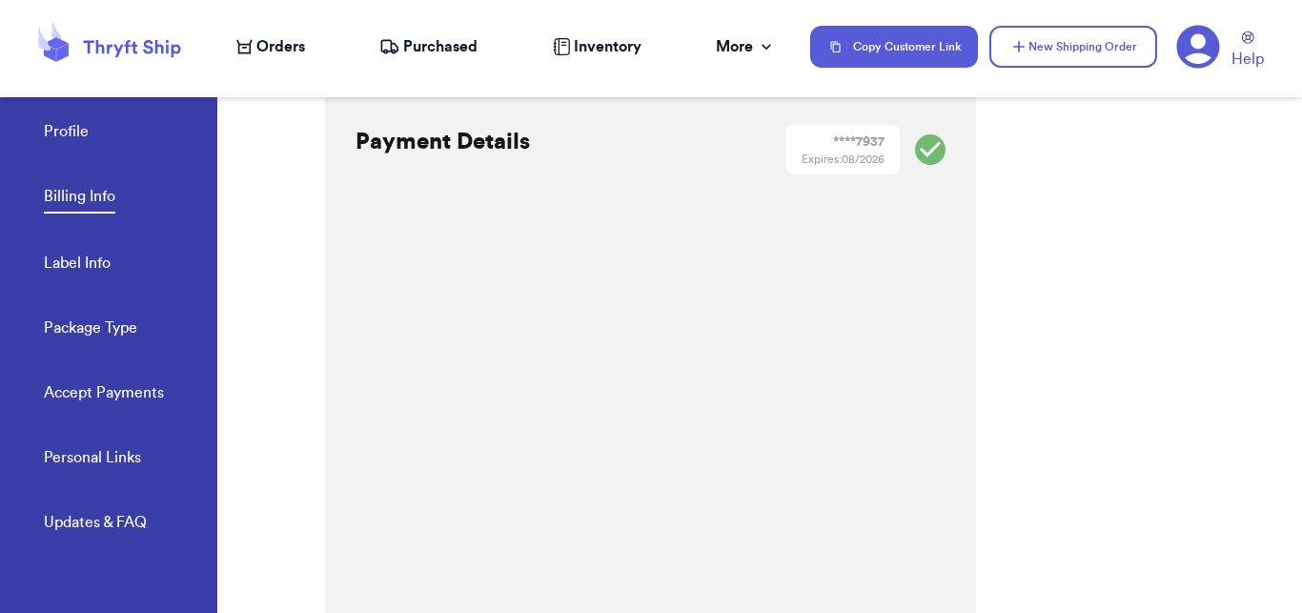
scroll to position [0, 0]
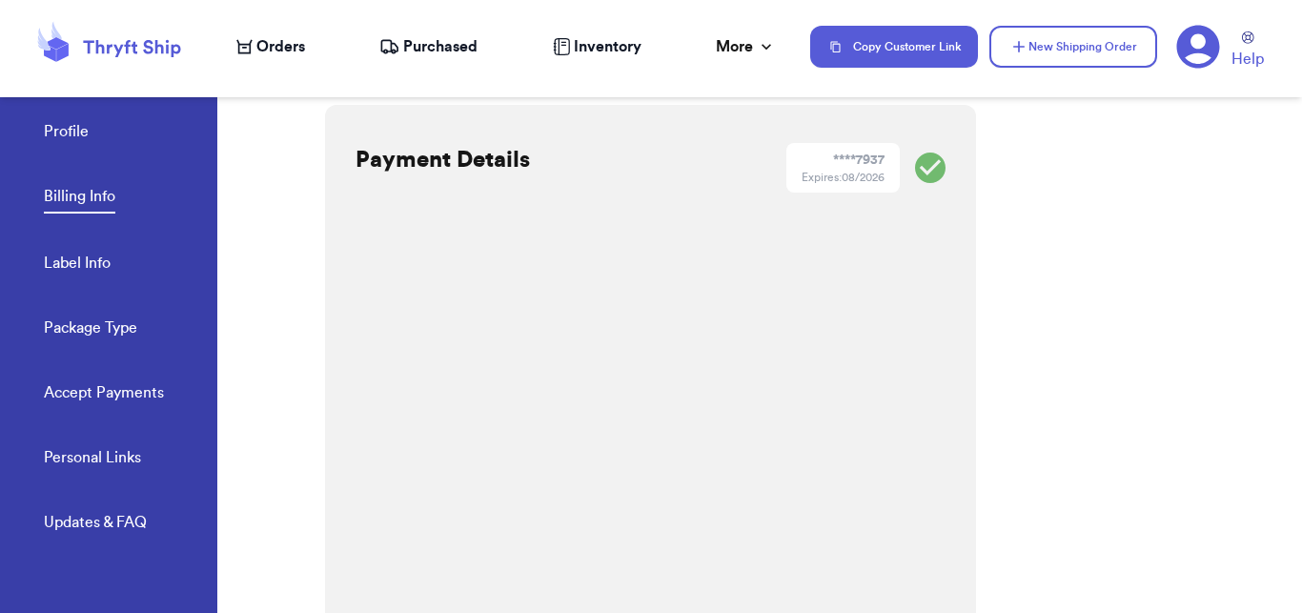
click at [316, 31] on nav "Orders Purchased Inventory More Stats Completed Orders Payments Payouts Copy Cu…" at bounding box center [759, 46] width 1085 height 63
click at [291, 42] on span "Orders" at bounding box center [280, 46] width 49 height 23
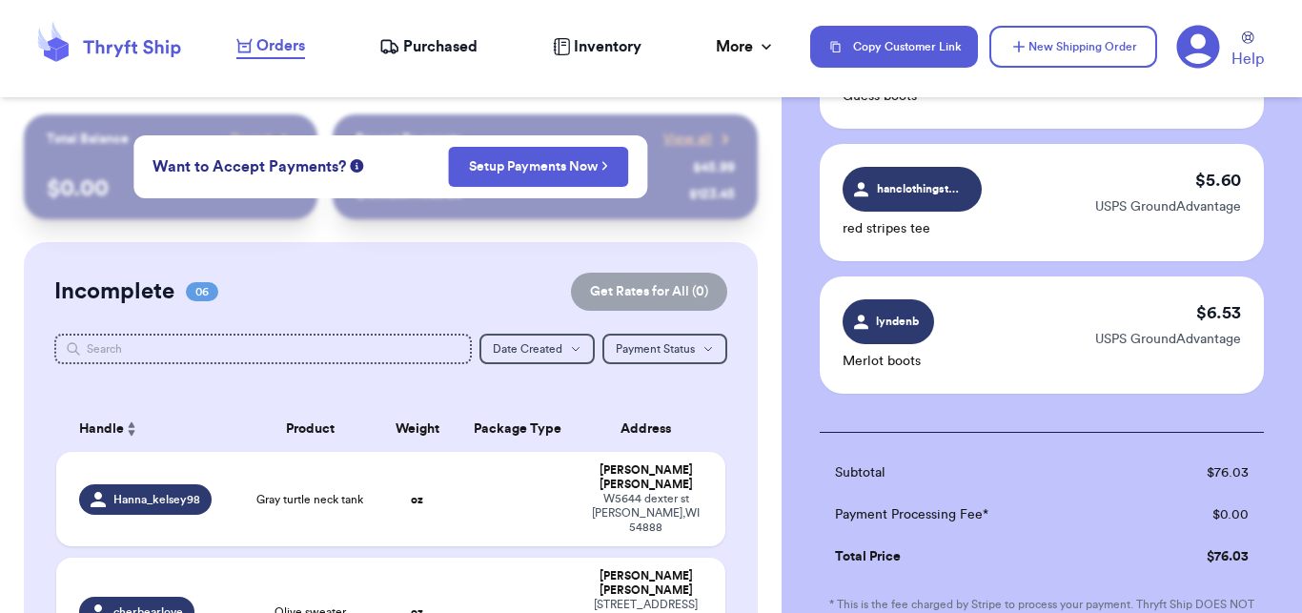
scroll to position [1451, 0]
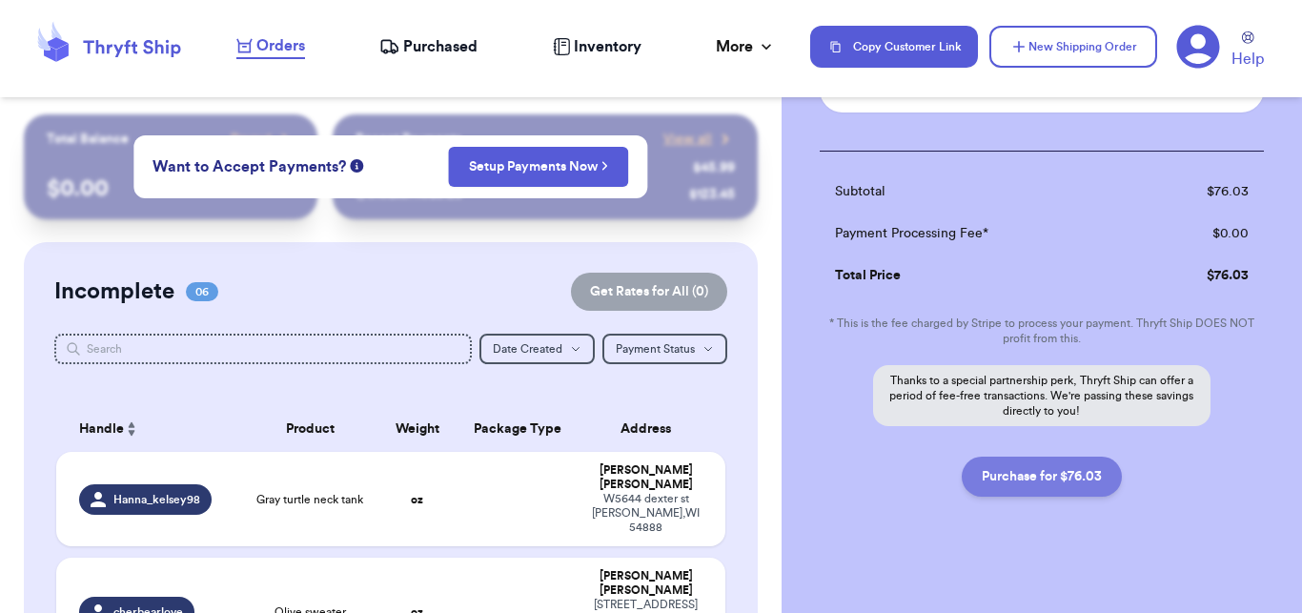
click at [1000, 461] on button "Purchase for $76.03" at bounding box center [1042, 477] width 160 height 40
checkbox input "false"
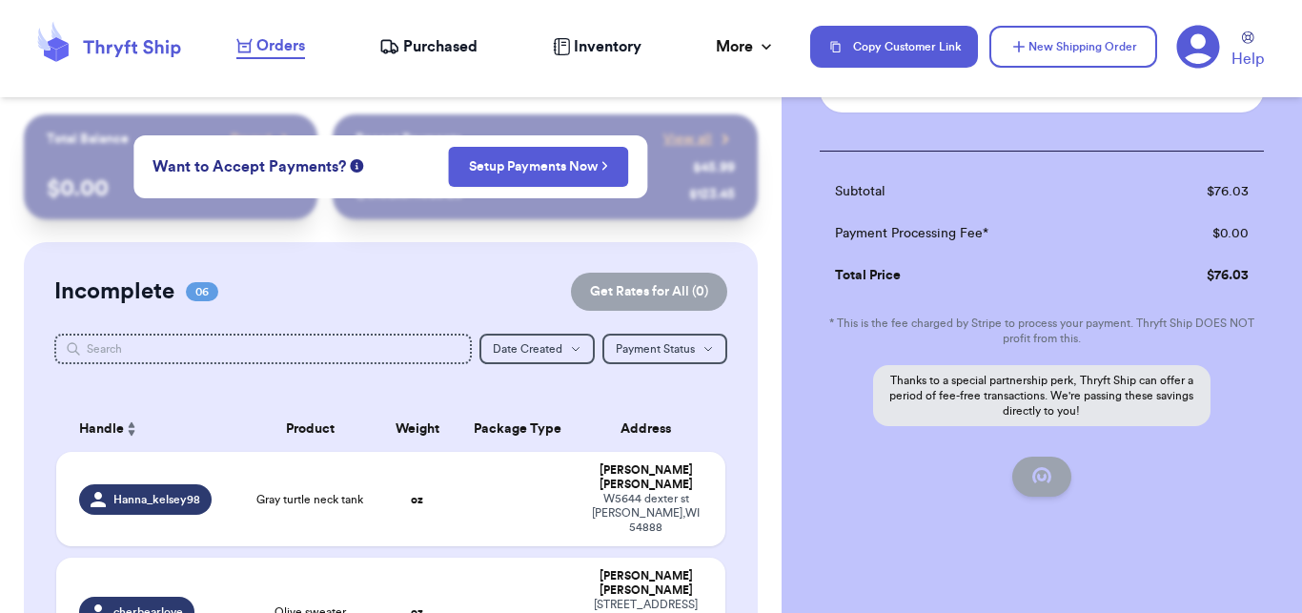
checkbox input "false"
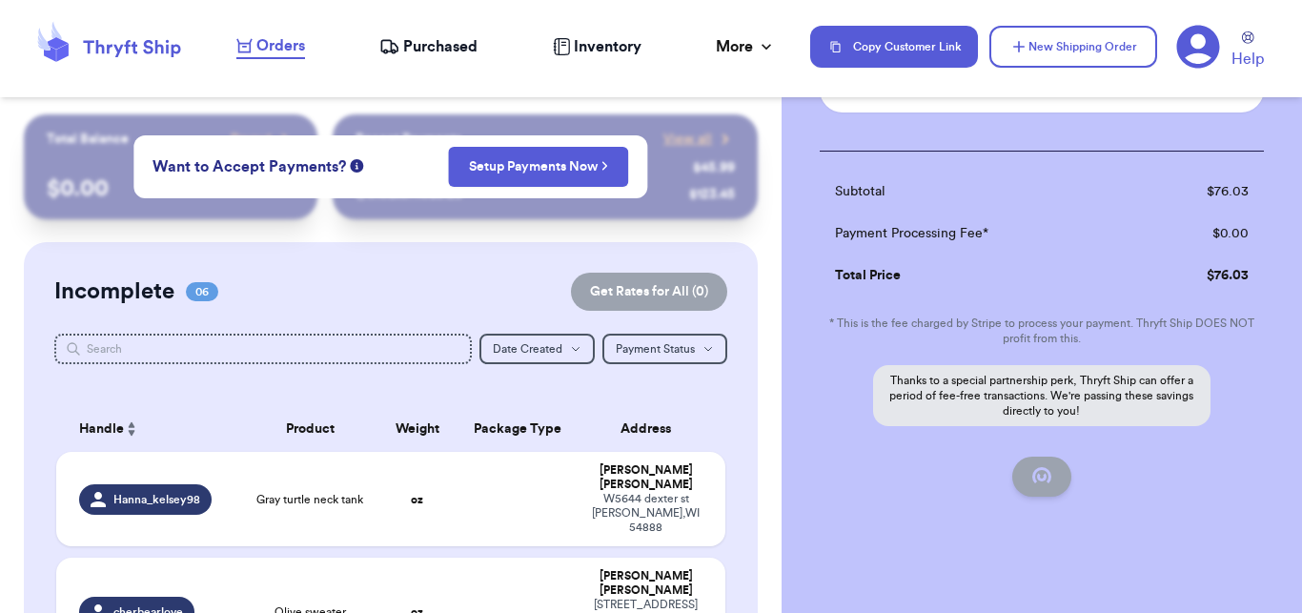
checkbox input "false"
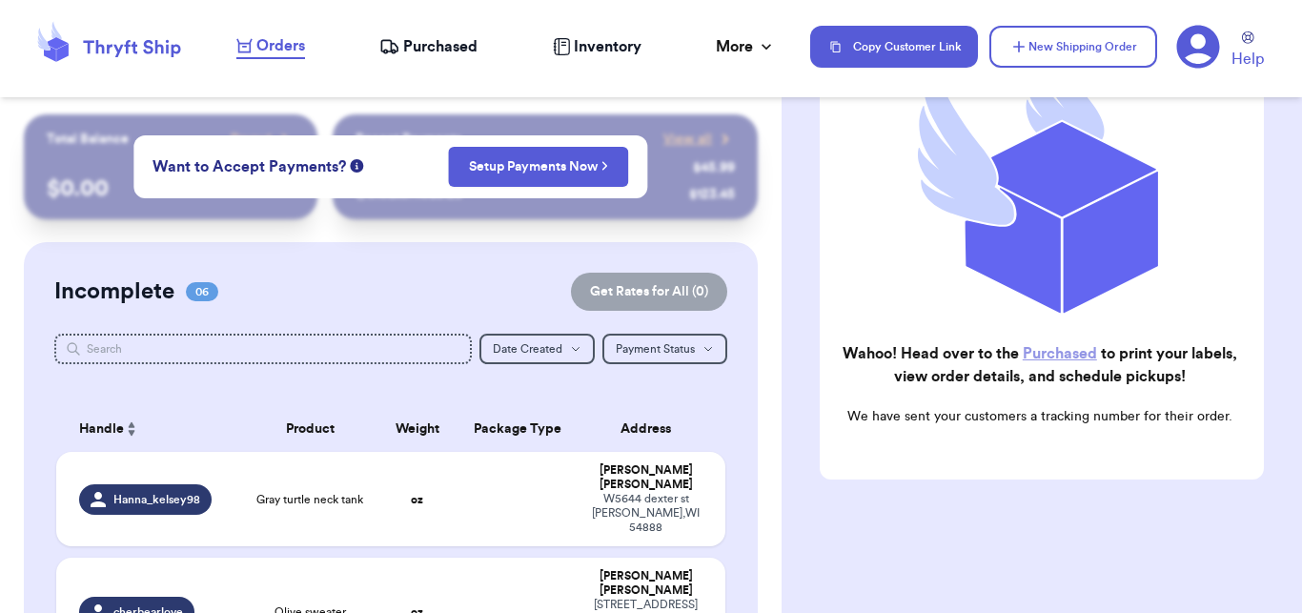
scroll to position [282, 0]
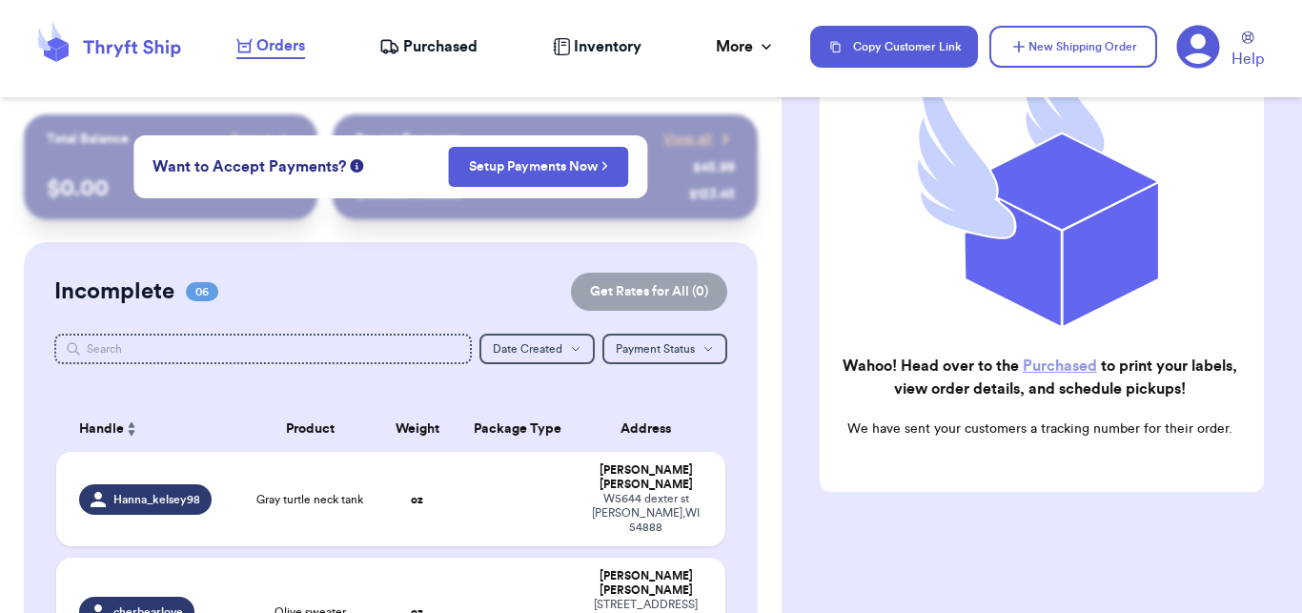
checkbox input "true"
click at [462, 57] on span "Purchased" at bounding box center [440, 46] width 74 height 23
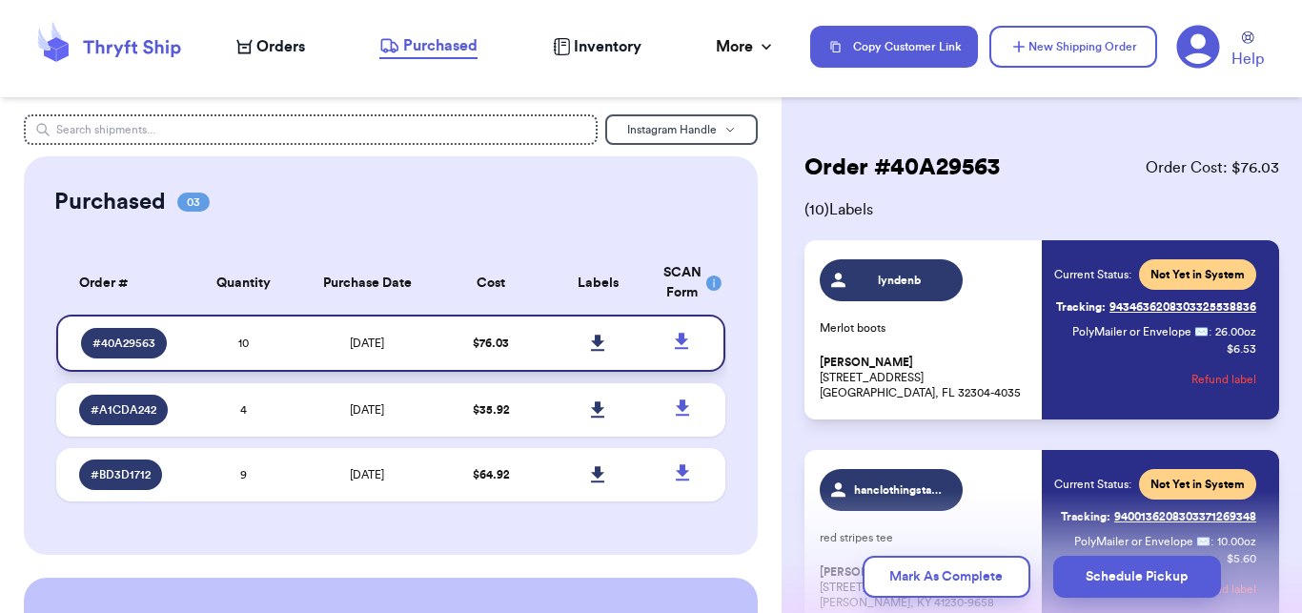
click at [591, 342] on icon at bounding box center [597, 343] width 13 height 16
